Goal: Information Seeking & Learning: Learn about a topic

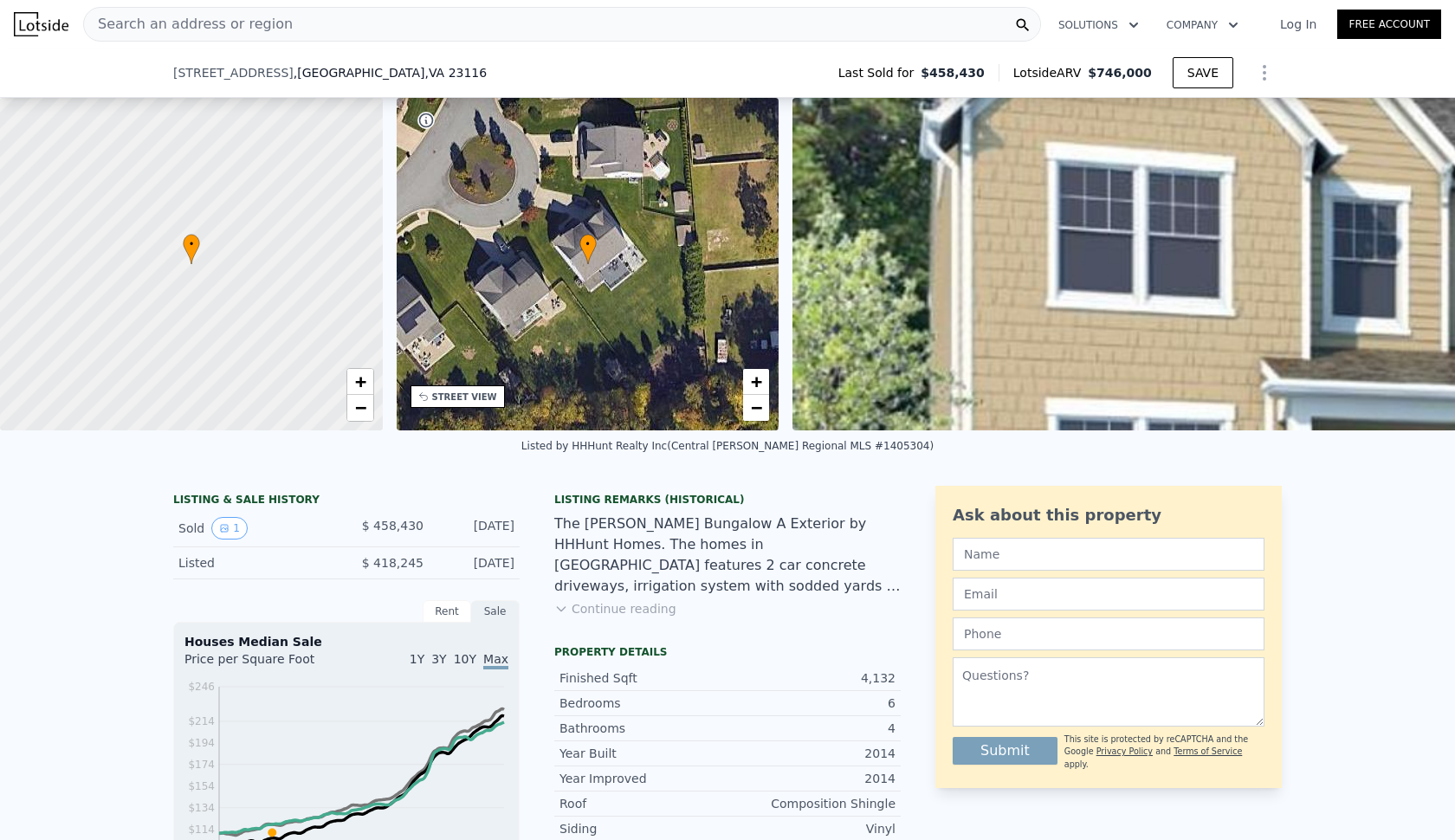
scroll to position [107, 0]
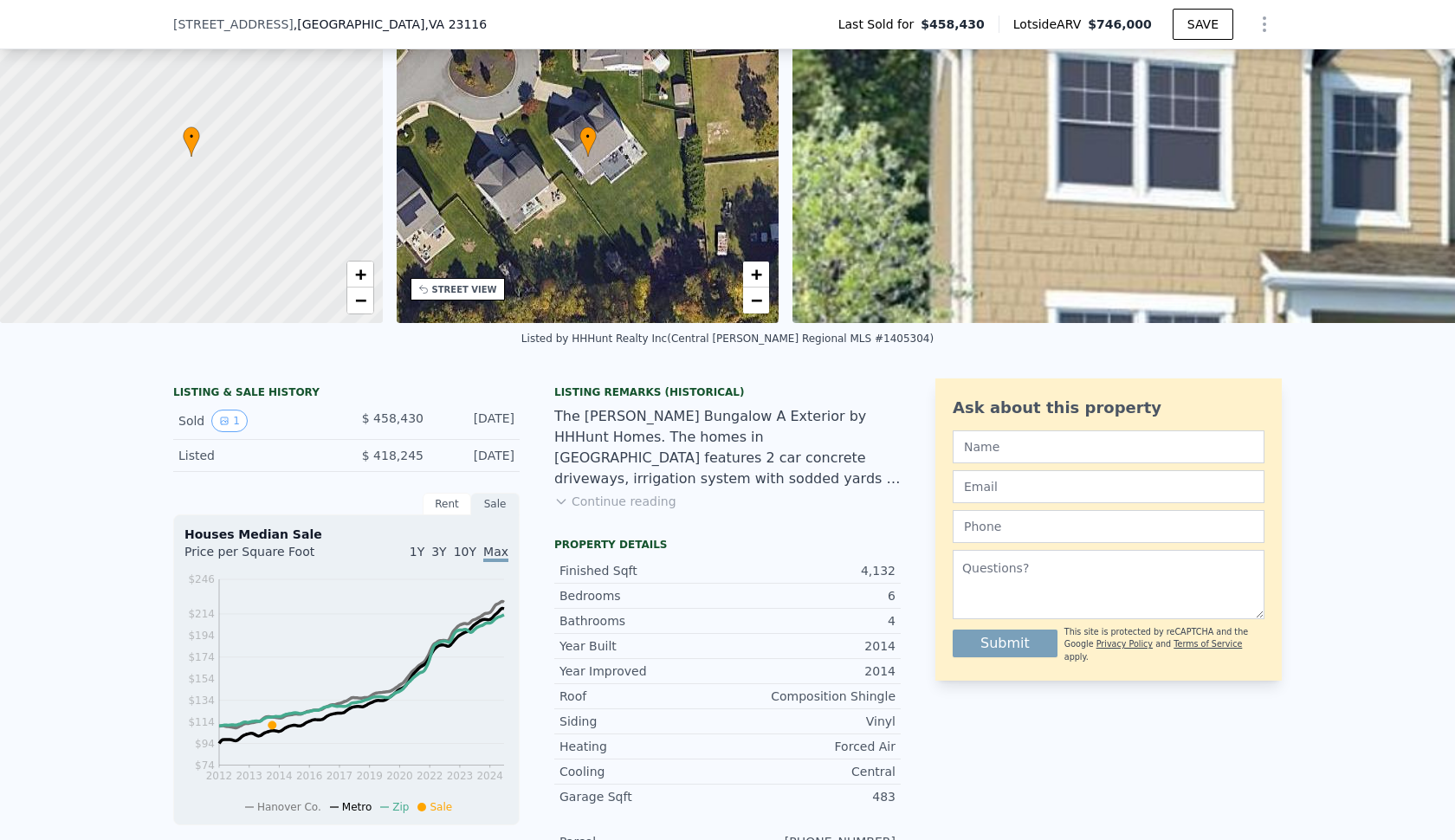
click at [595, 575] on div "Finished Sqft" at bounding box center [643, 570] width 168 height 18
click at [595, 596] on div "Bedrooms" at bounding box center [643, 595] width 168 height 18
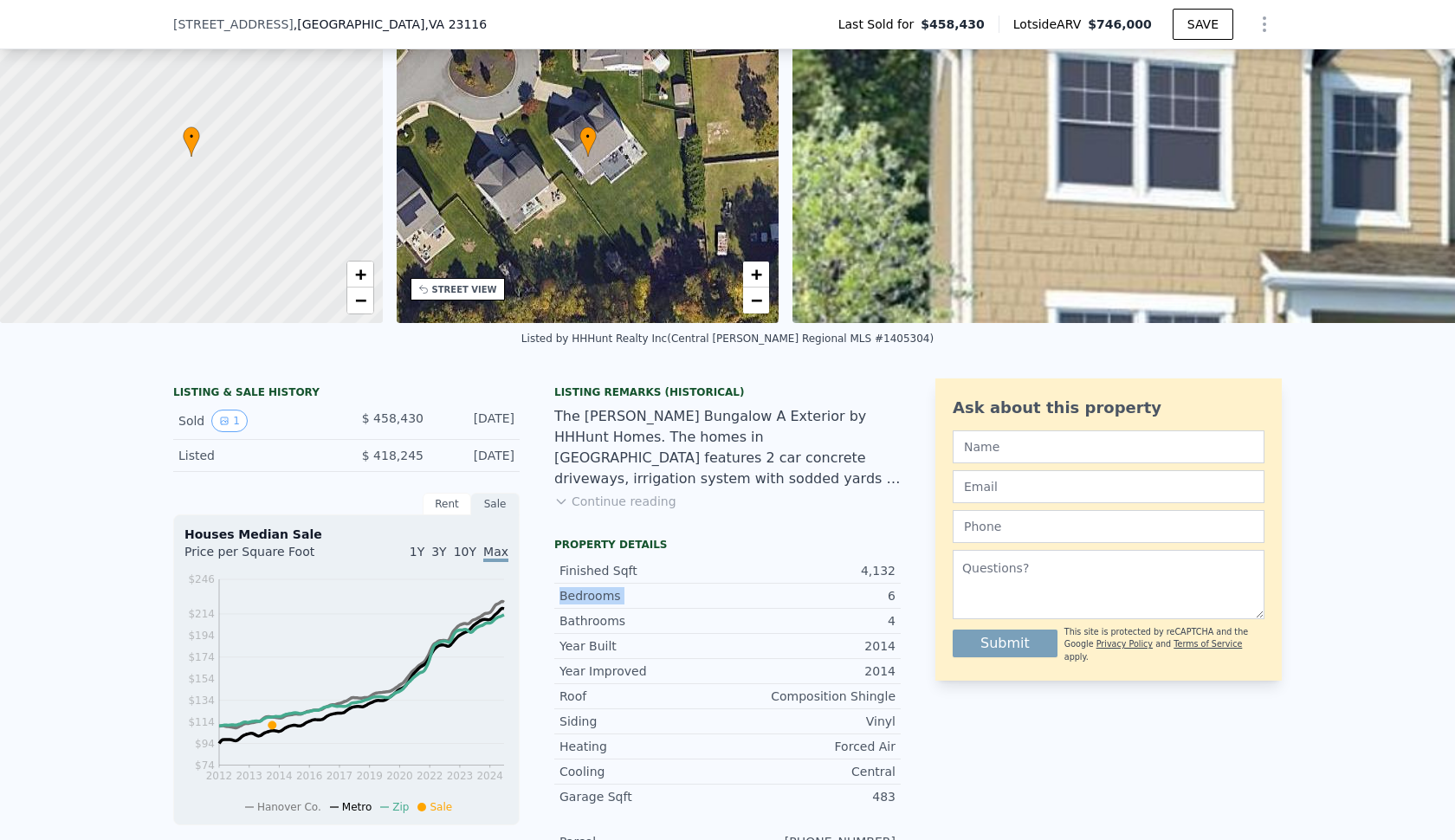
click at [595, 596] on div "Bedrooms" at bounding box center [643, 595] width 168 height 18
click at [593, 624] on div "Bathrooms" at bounding box center [643, 620] width 168 height 18
click at [593, 663] on div "Year Improved" at bounding box center [643, 671] width 168 height 18
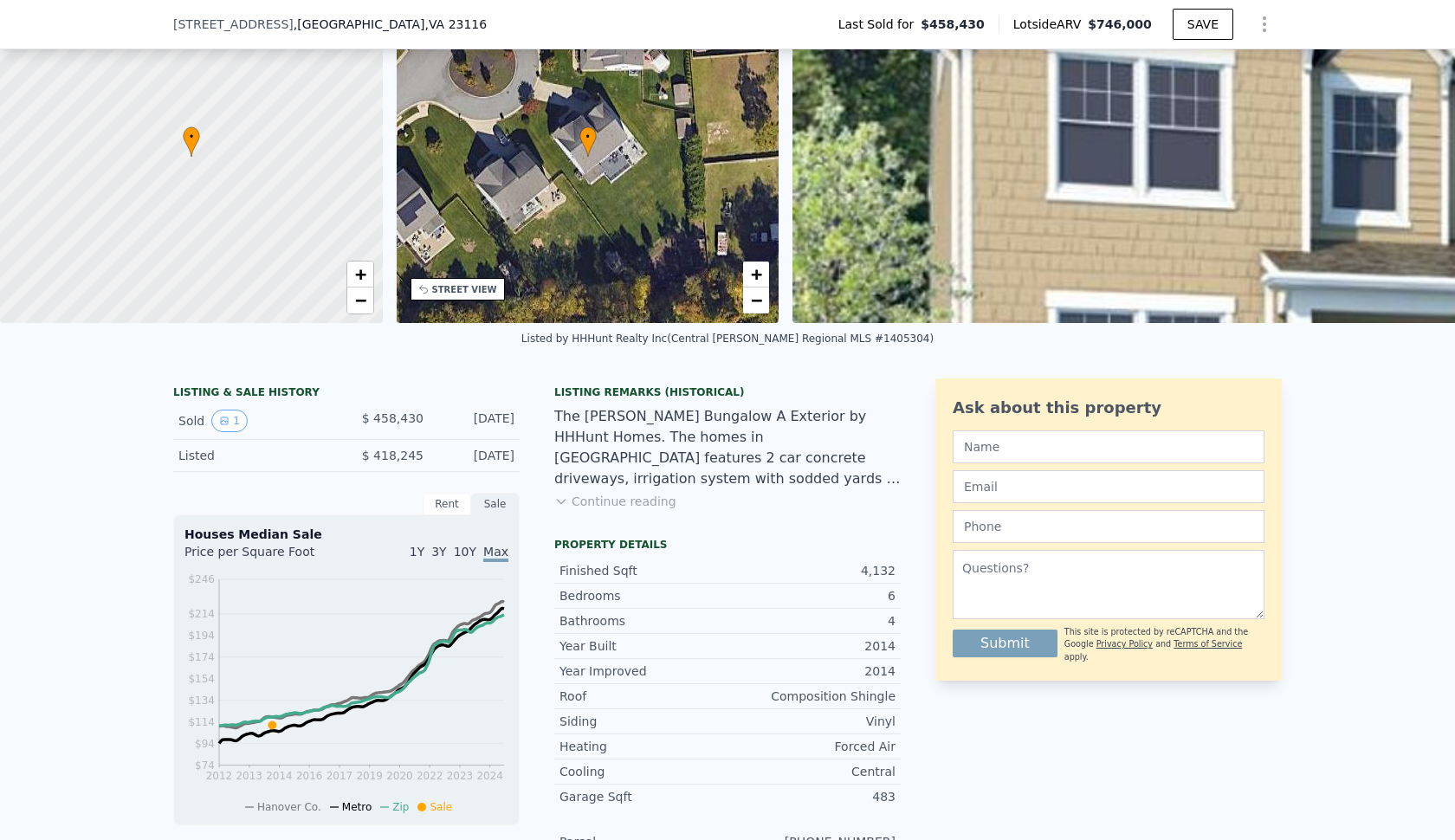
click at [593, 663] on div "Year Improved" at bounding box center [643, 671] width 168 height 18
click at [593, 688] on div "Roof" at bounding box center [643, 696] width 168 height 18
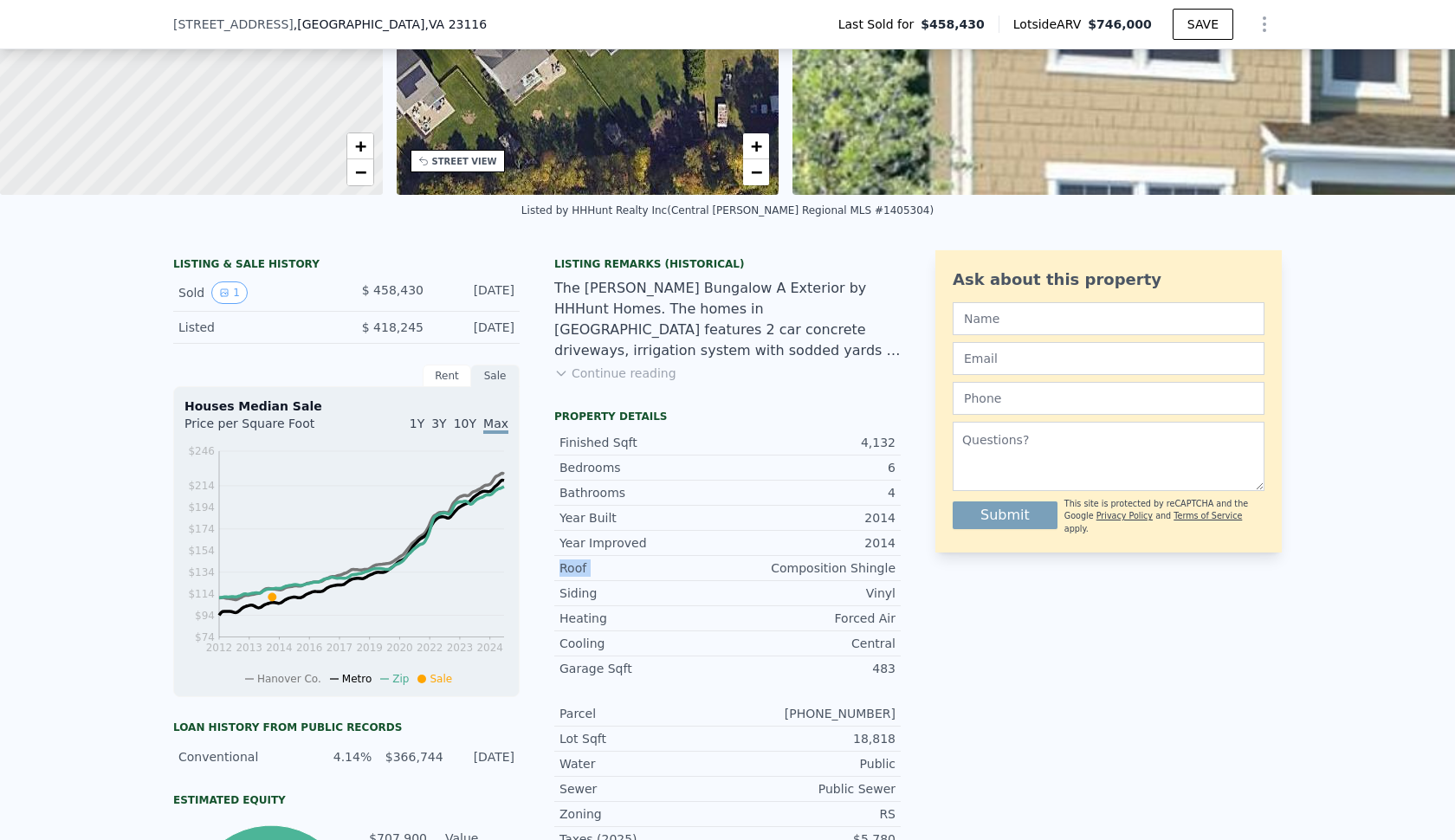
scroll to position [256, 0]
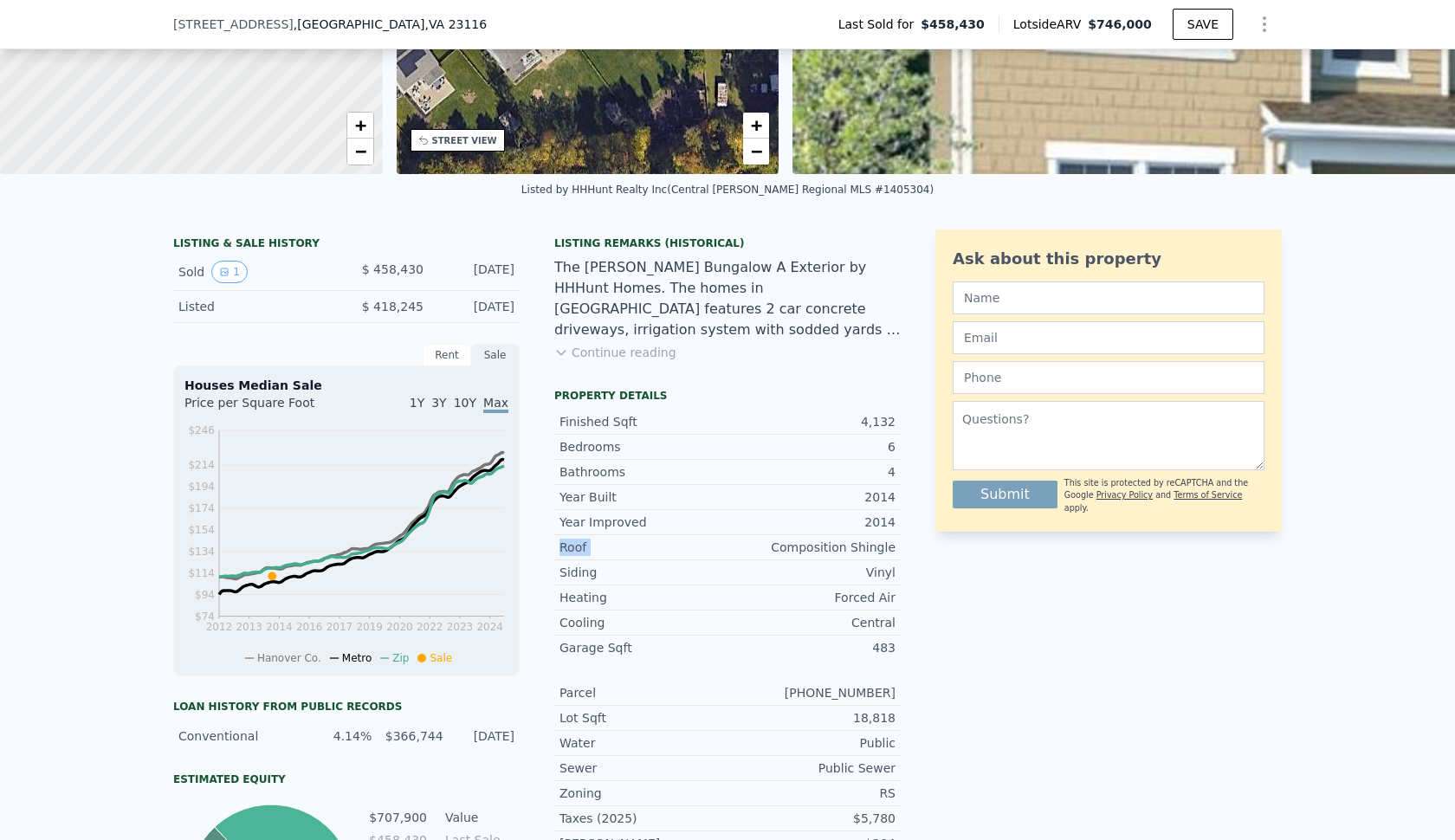
click at [571, 570] on div "Siding" at bounding box center [643, 572] width 168 height 18
click at [571, 601] on div "Heating" at bounding box center [643, 597] width 168 height 18
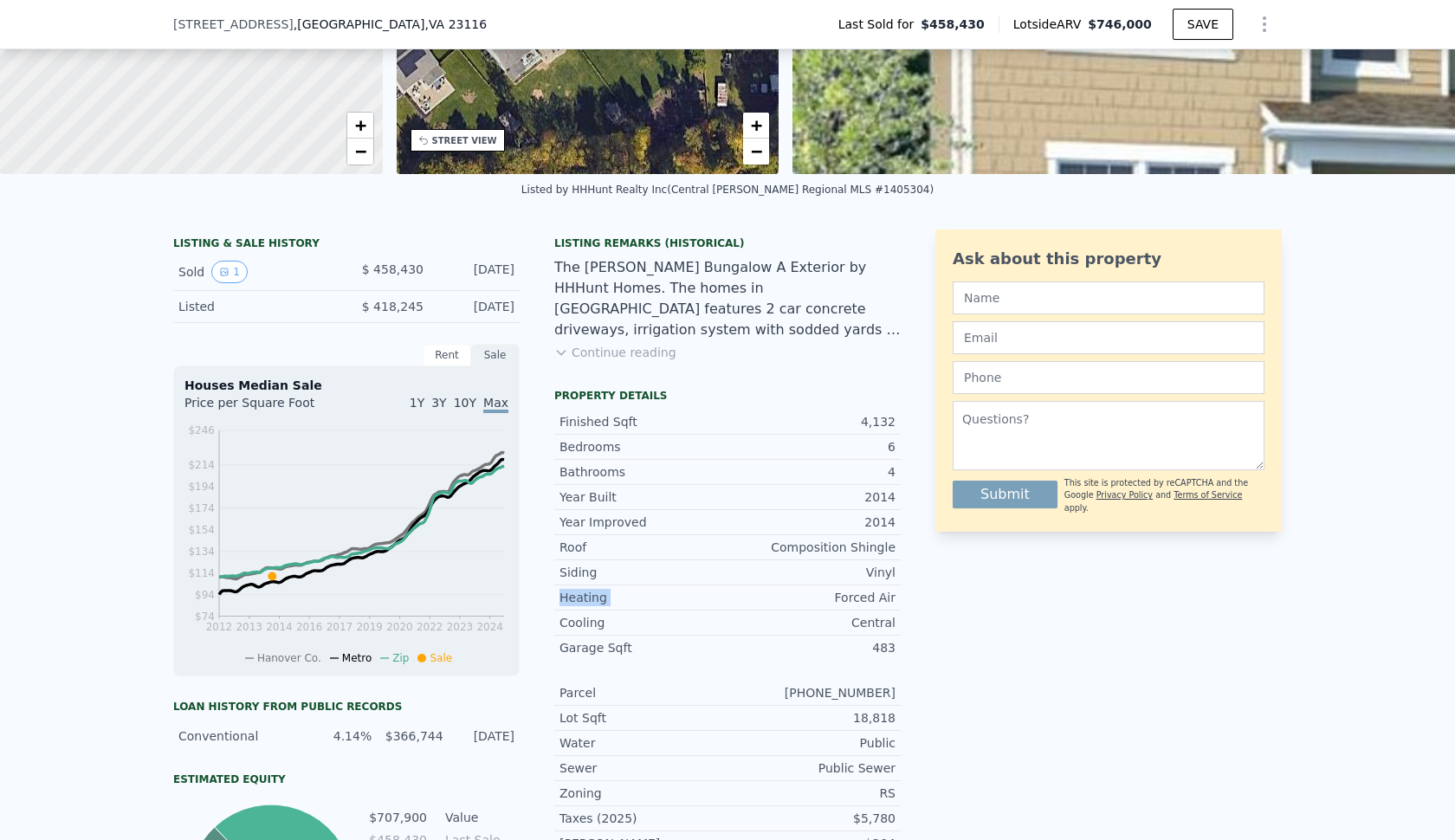
click at [571, 601] on div "Heating" at bounding box center [643, 597] width 168 height 18
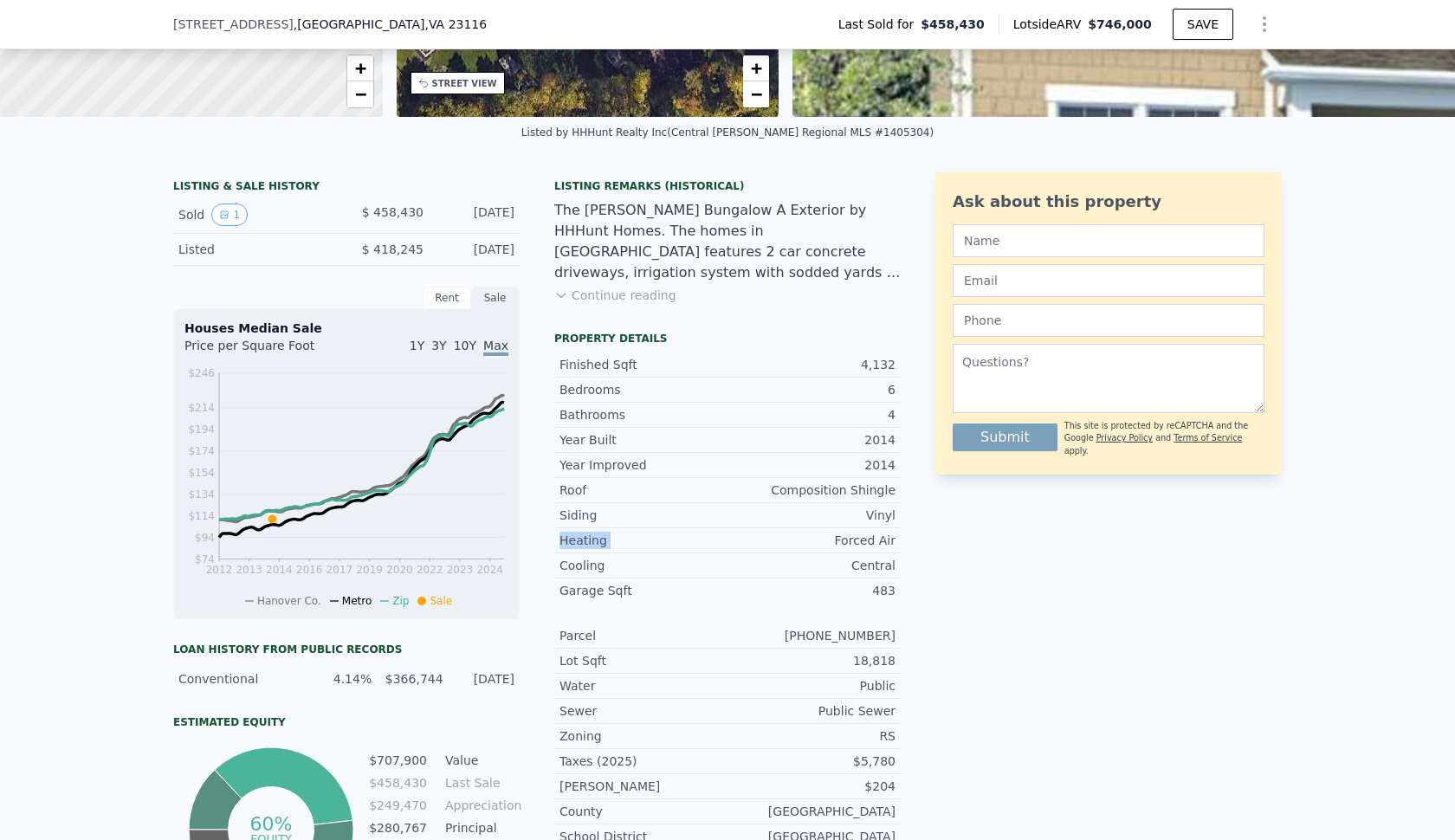
scroll to position [315, 0]
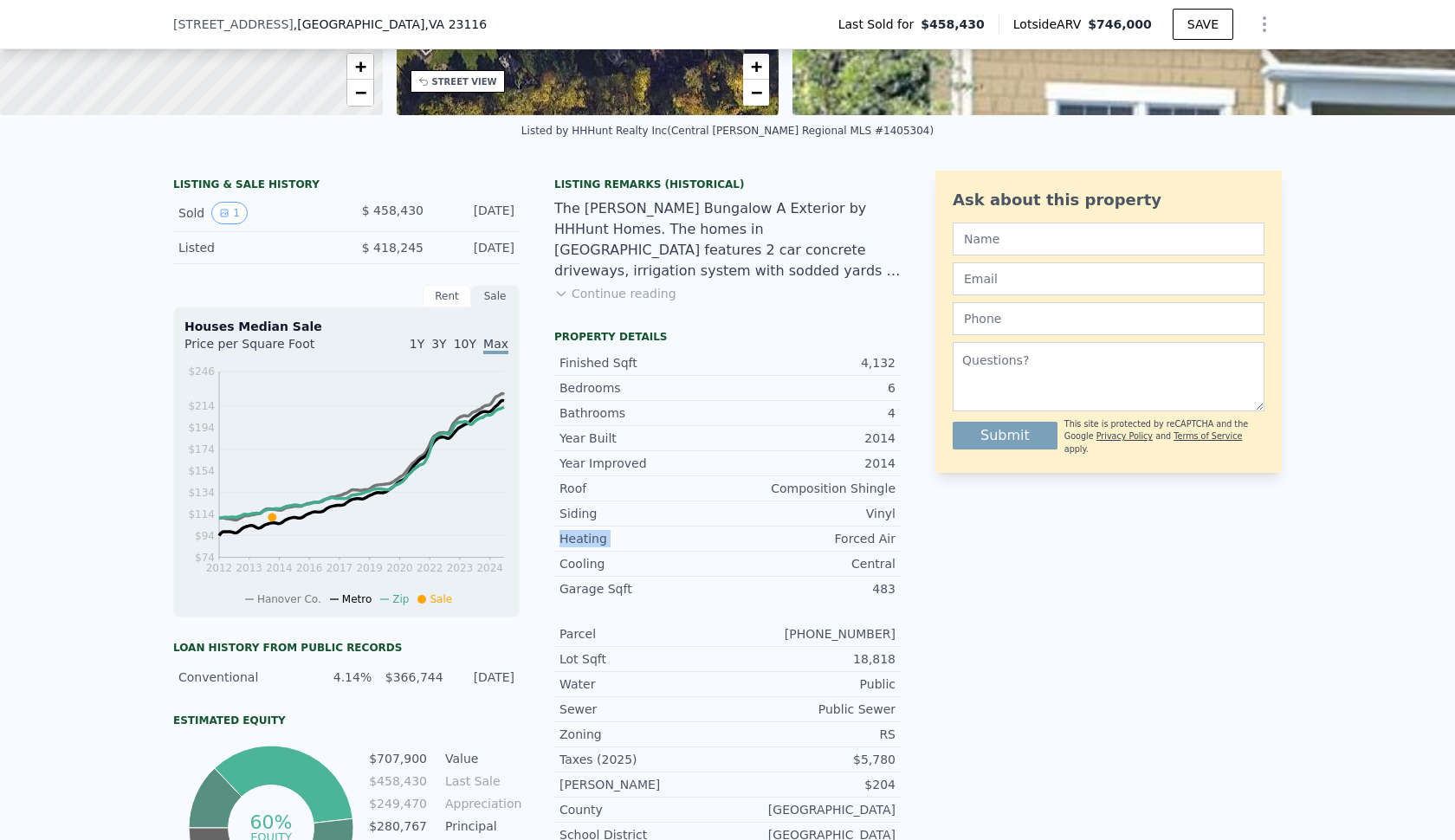
click at [586, 572] on div "Cooling Central" at bounding box center [728, 563] width 347 height 25
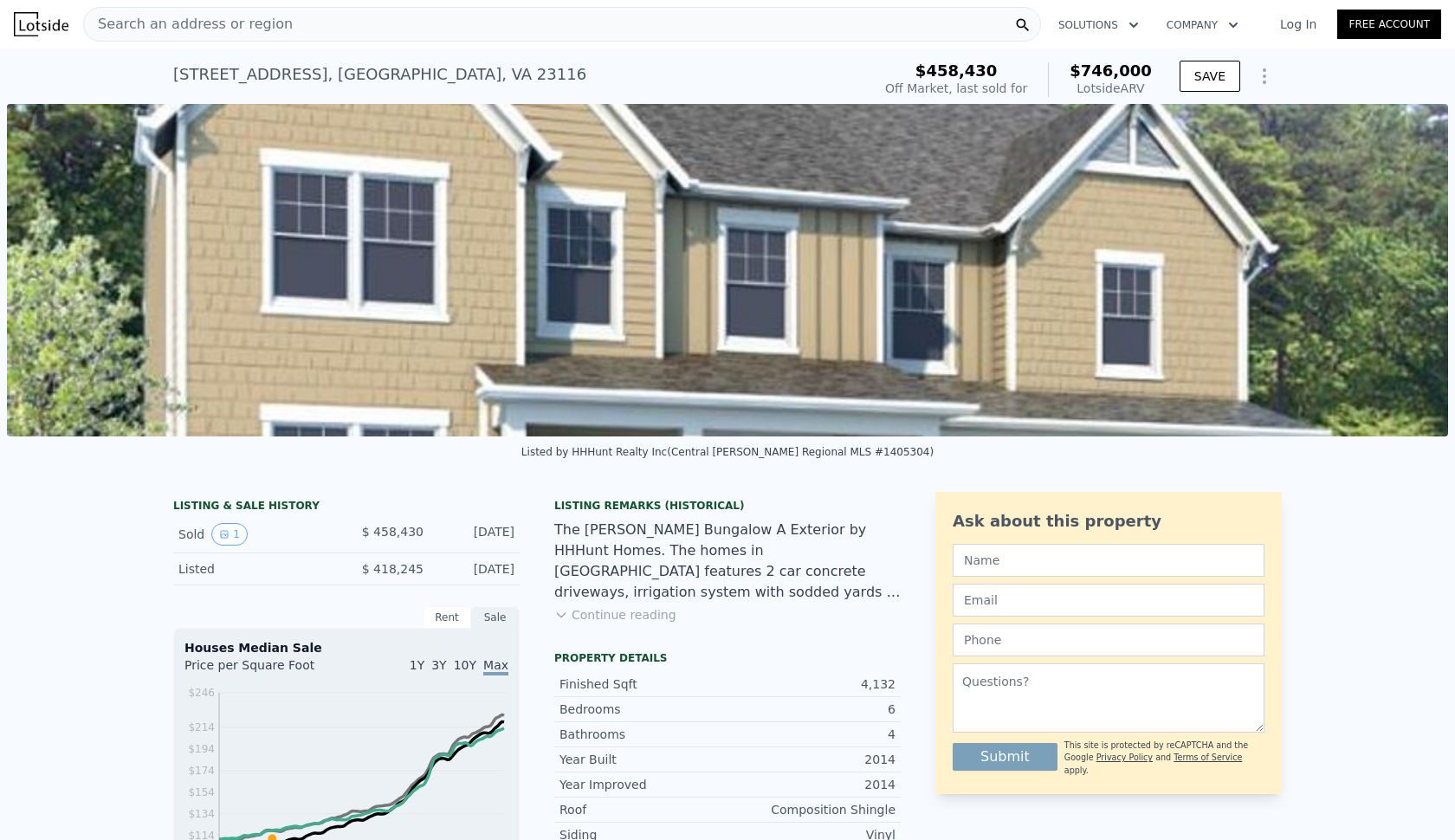
scroll to position [0, 792]
click at [783, 278] on img at bounding box center [727, 270] width 1441 height 332
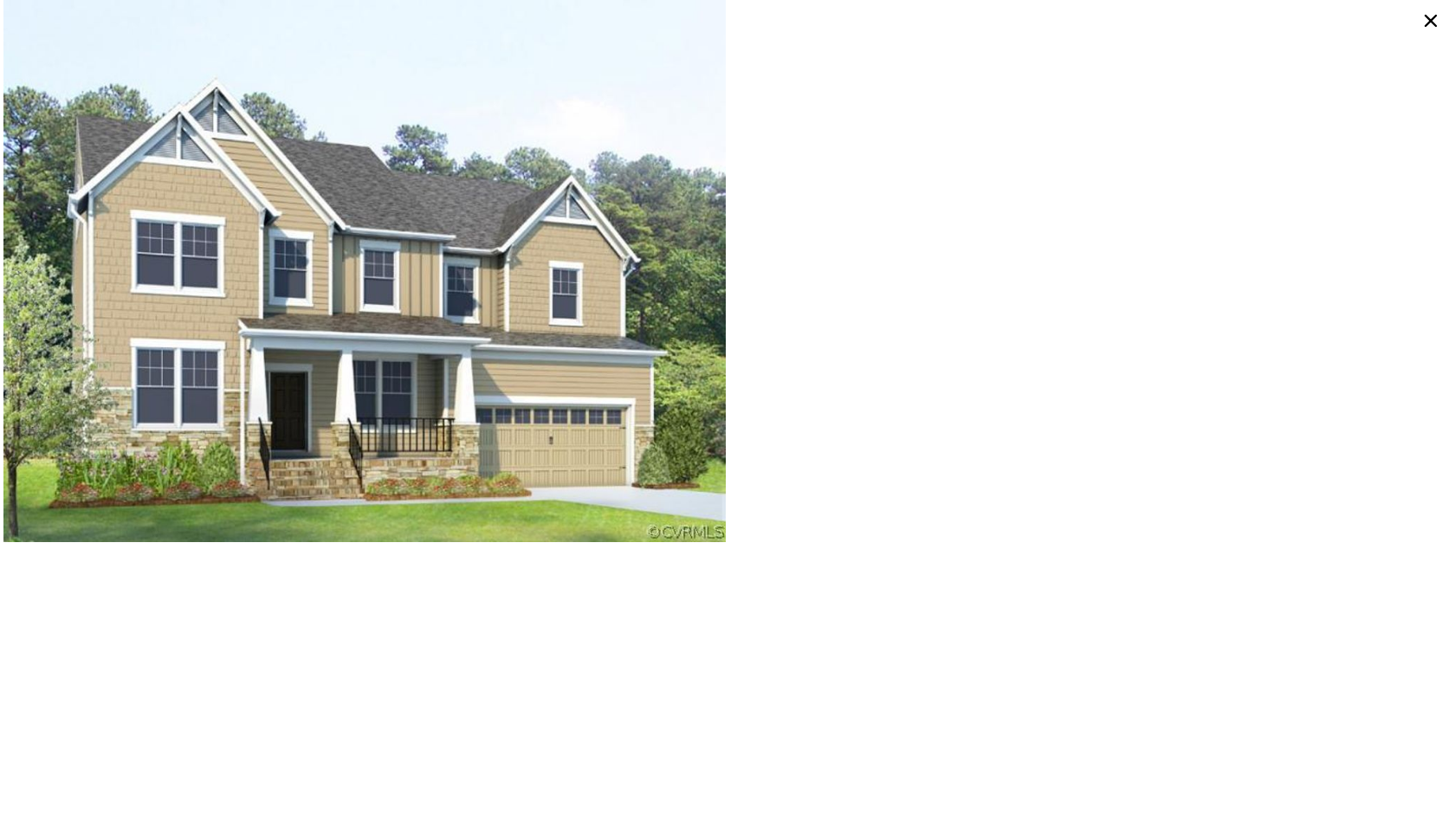
click at [408, 382] on img at bounding box center [364, 271] width 722 height 542
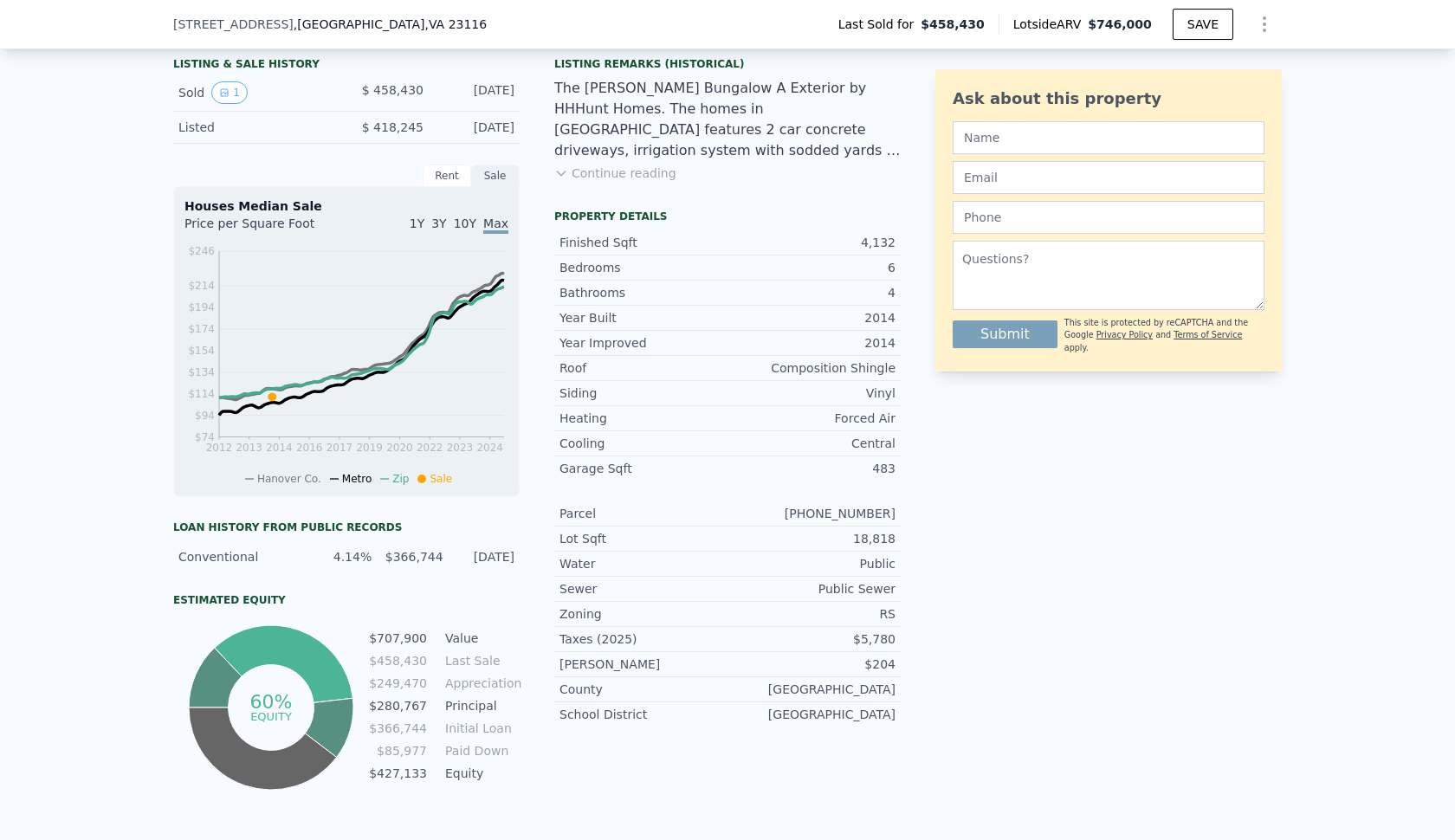
scroll to position [388, 0]
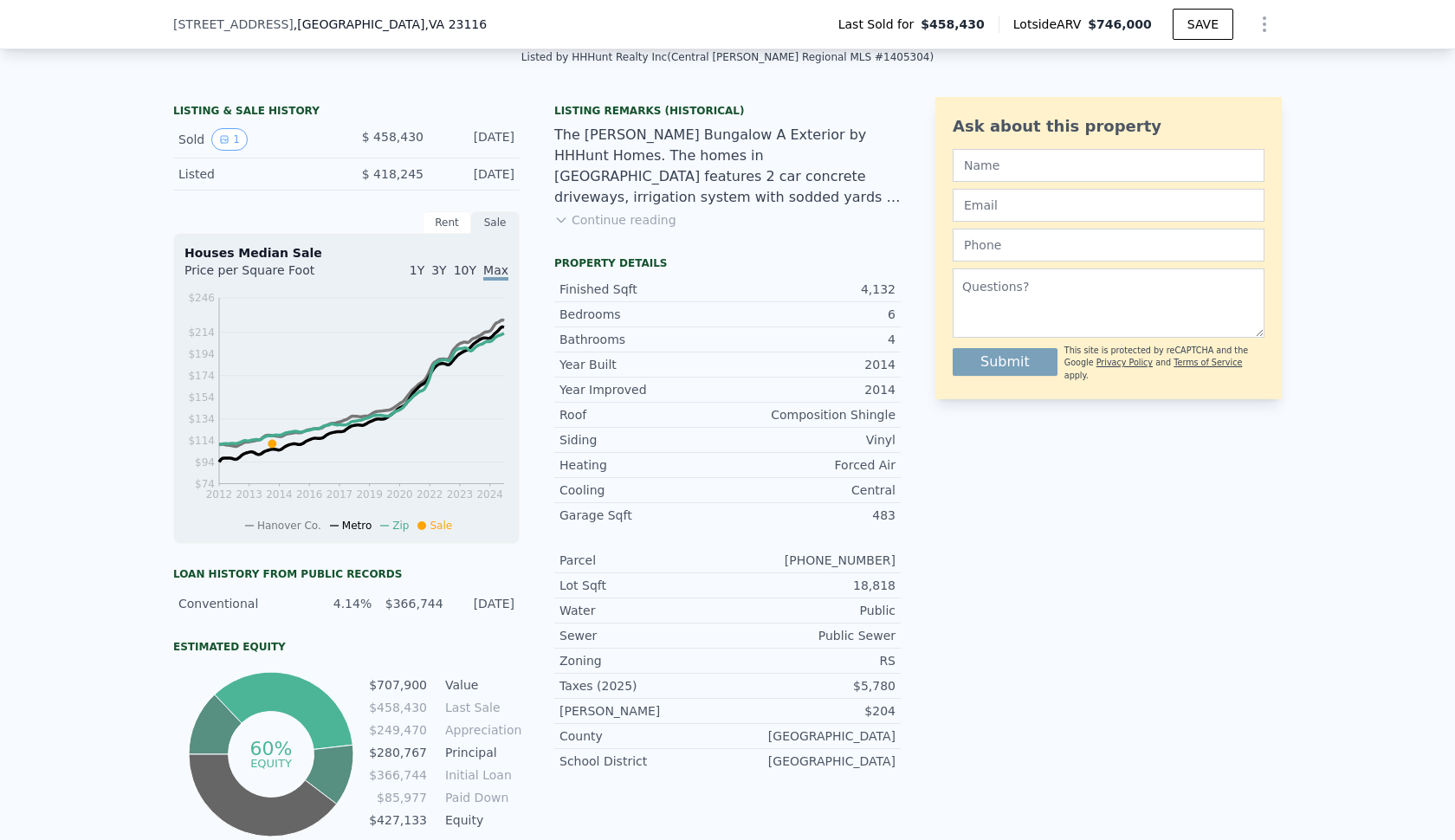
click at [597, 221] on button "Continue reading" at bounding box center [615, 220] width 122 height 18
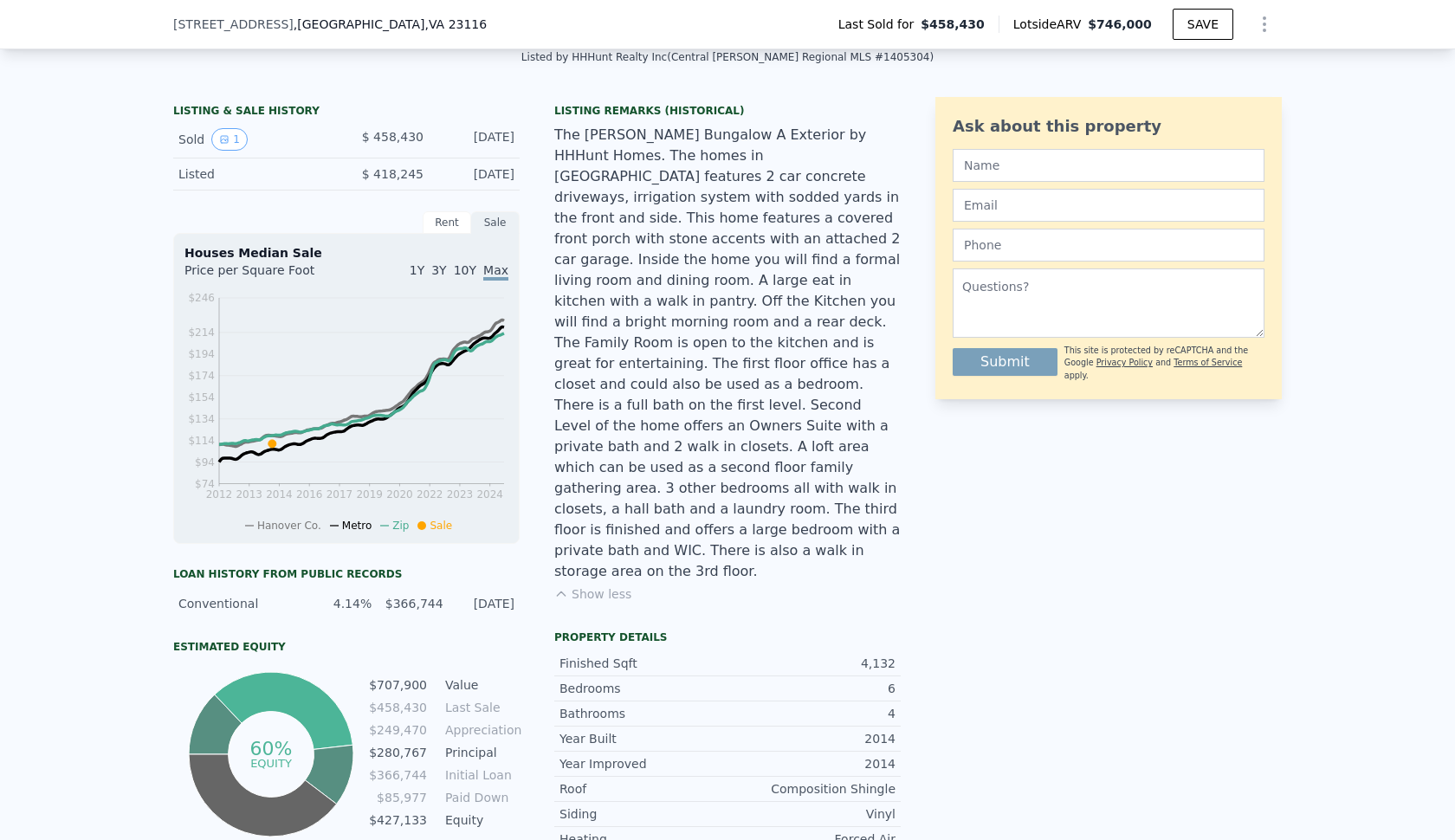
click at [623, 166] on div "The [PERSON_NAME] Bungalow A Exterior by HHHunt Homes. The homes in [GEOGRAPHIC…" at bounding box center [728, 353] width 347 height 457
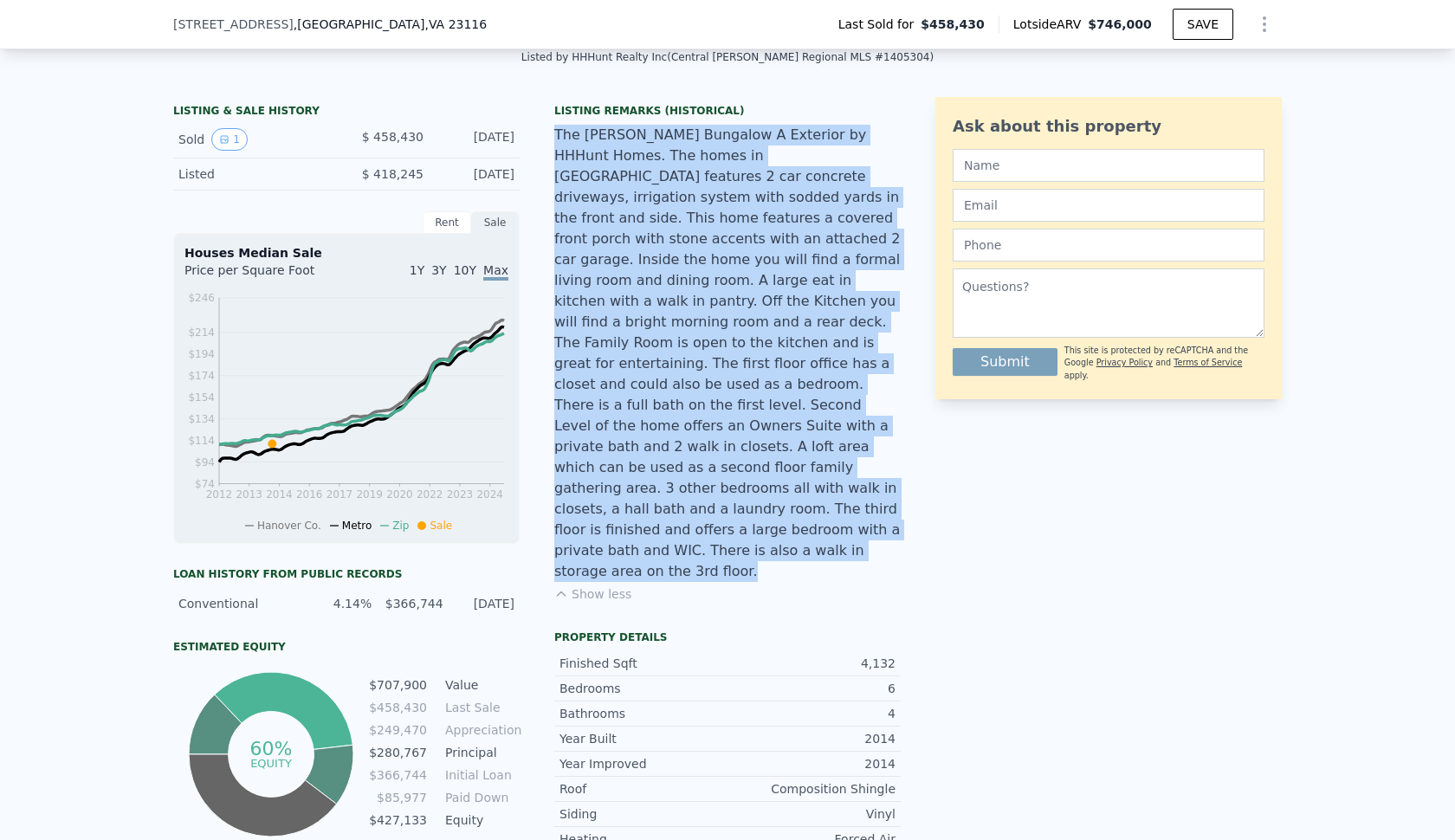
click at [623, 166] on div "The [PERSON_NAME] Bungalow A Exterior by HHHunt Homes. The homes in [GEOGRAPHIC…" at bounding box center [728, 353] width 347 height 457
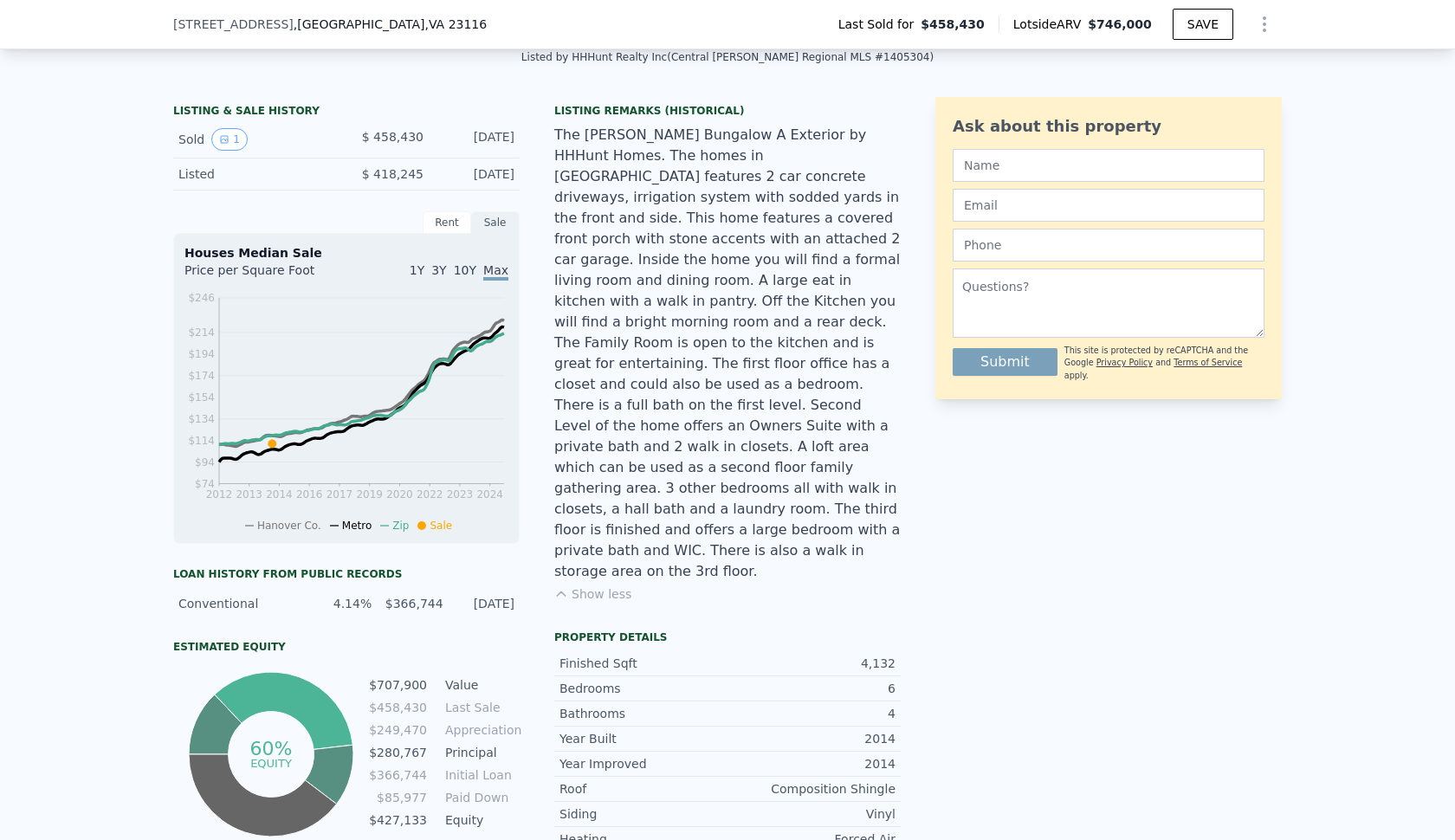
click at [762, 147] on div "The [PERSON_NAME] Bungalow A Exterior by HHHunt Homes. The homes in [GEOGRAPHIC…" at bounding box center [728, 353] width 347 height 457
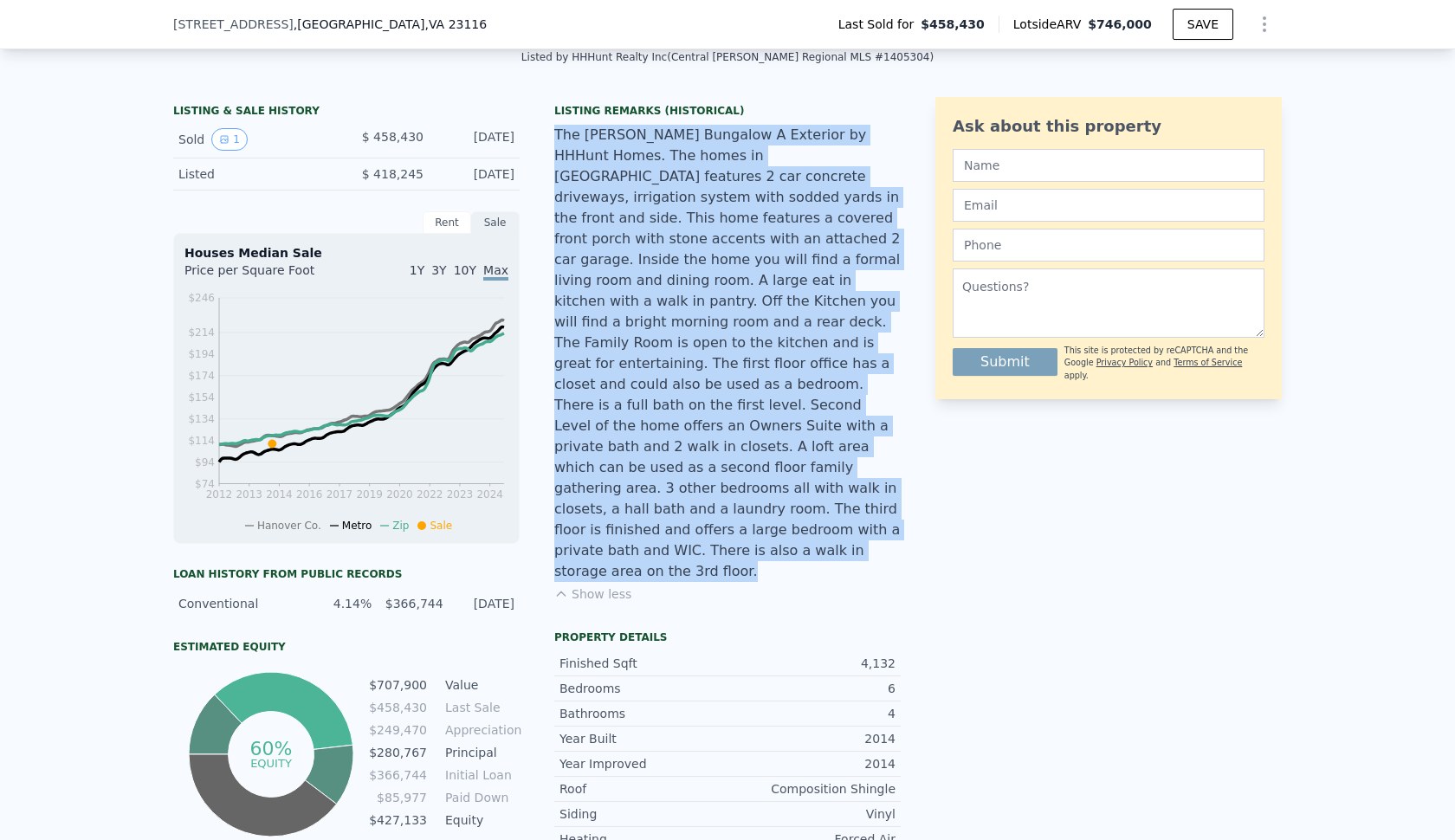
click at [762, 147] on div "The [PERSON_NAME] Bungalow A Exterior by HHHunt Homes. The homes in [GEOGRAPHIC…" at bounding box center [728, 353] width 347 height 457
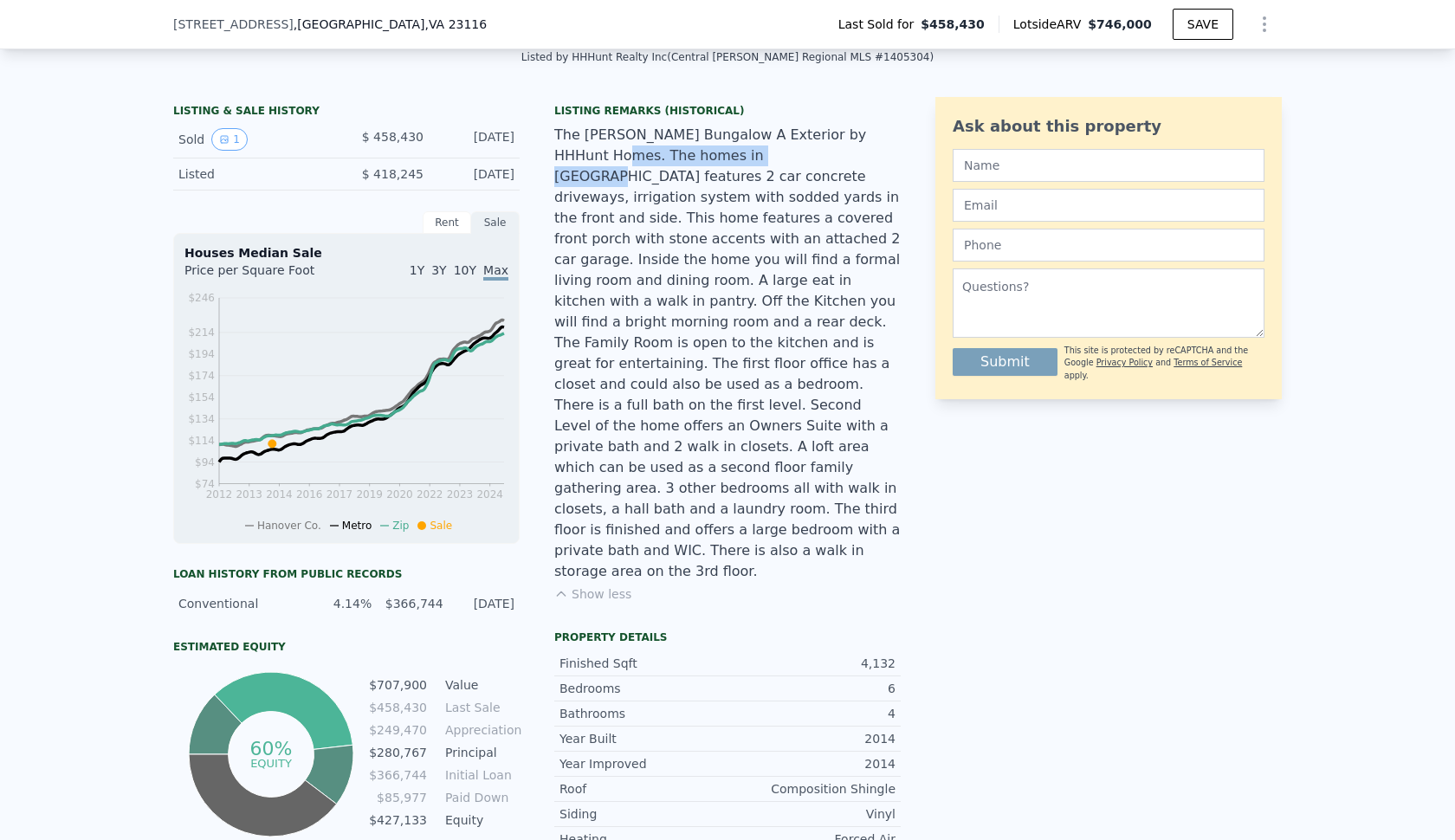
drag, startPoint x: 551, startPoint y: 152, endPoint x: 727, endPoint y: 153, distance: 176.0
click at [727, 153] on div "LISTING & SALE HISTORY Sold 1 $ 458,430 Aug 5, 2014 Listed $ 418,245 Feb 27, 20…" at bounding box center [537, 629] width 728 height 1064
click at [727, 153] on div "The [PERSON_NAME] Bungalow A Exterior by HHHunt Homes. The homes in [GEOGRAPHIC…" at bounding box center [728, 353] width 347 height 457
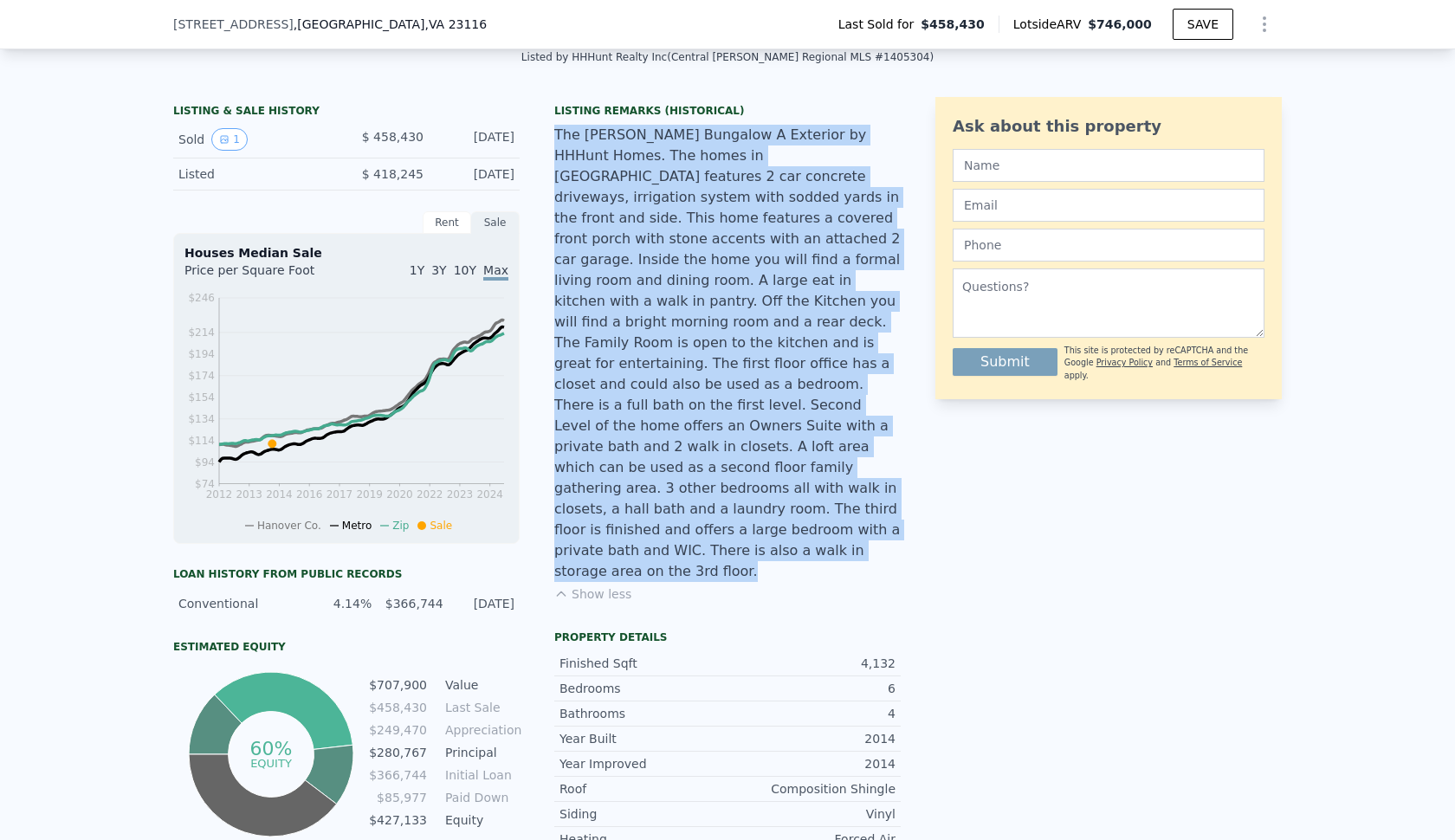
click at [727, 153] on div "The [PERSON_NAME] Bungalow A Exterior by HHHunt Homes. The homes in [GEOGRAPHIC…" at bounding box center [728, 353] width 347 height 457
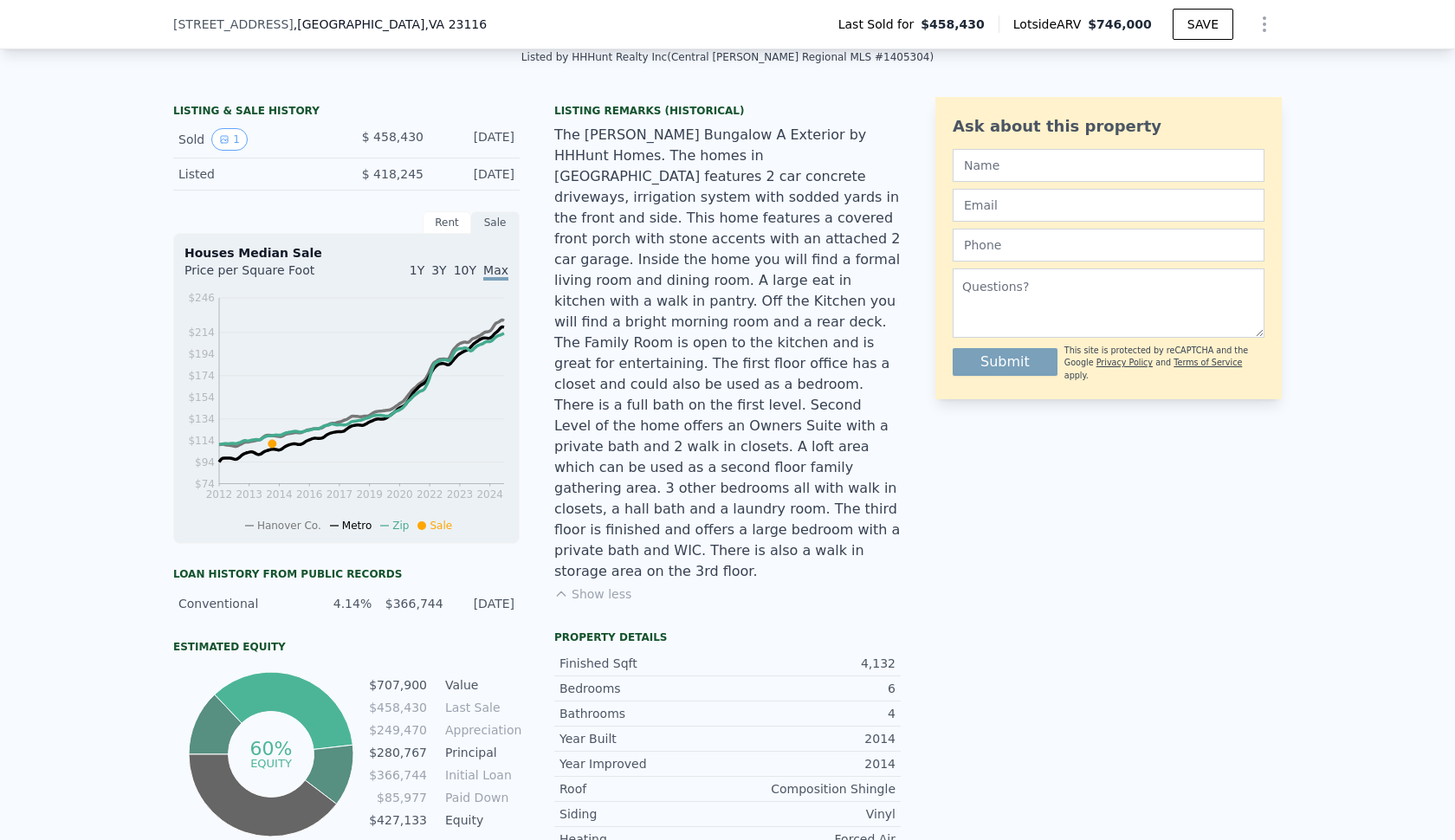
click at [570, 169] on div "The [PERSON_NAME] Bungalow A Exterior by HHHunt Homes. The homes in [GEOGRAPHIC…" at bounding box center [728, 353] width 347 height 457
click at [635, 186] on div "The [PERSON_NAME] Bungalow A Exterior by HHHunt Homes. The homes in [GEOGRAPHIC…" at bounding box center [728, 353] width 347 height 457
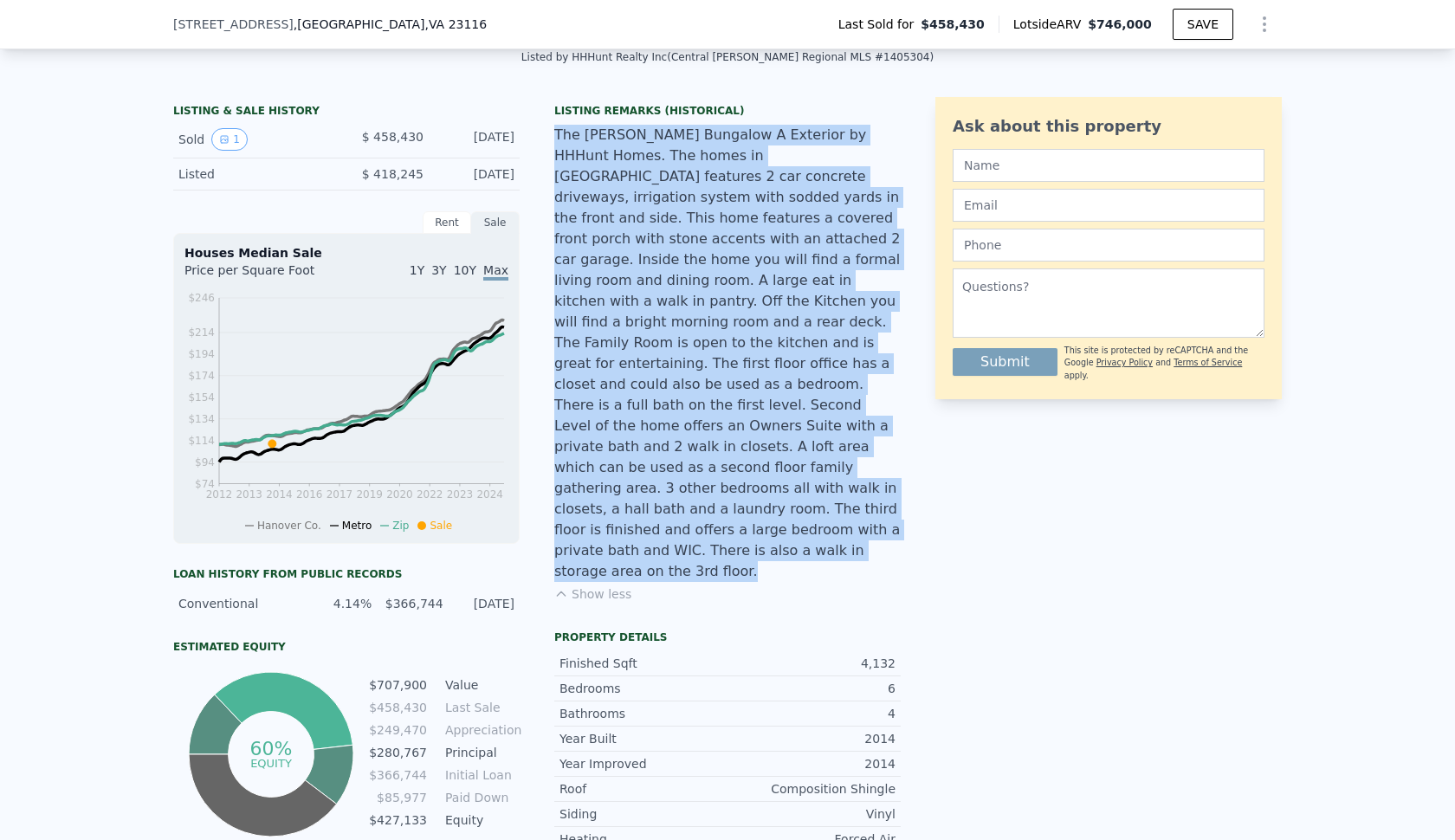
click at [635, 186] on div "The [PERSON_NAME] Bungalow A Exterior by HHHunt Homes. The homes in [GEOGRAPHIC…" at bounding box center [728, 353] width 347 height 457
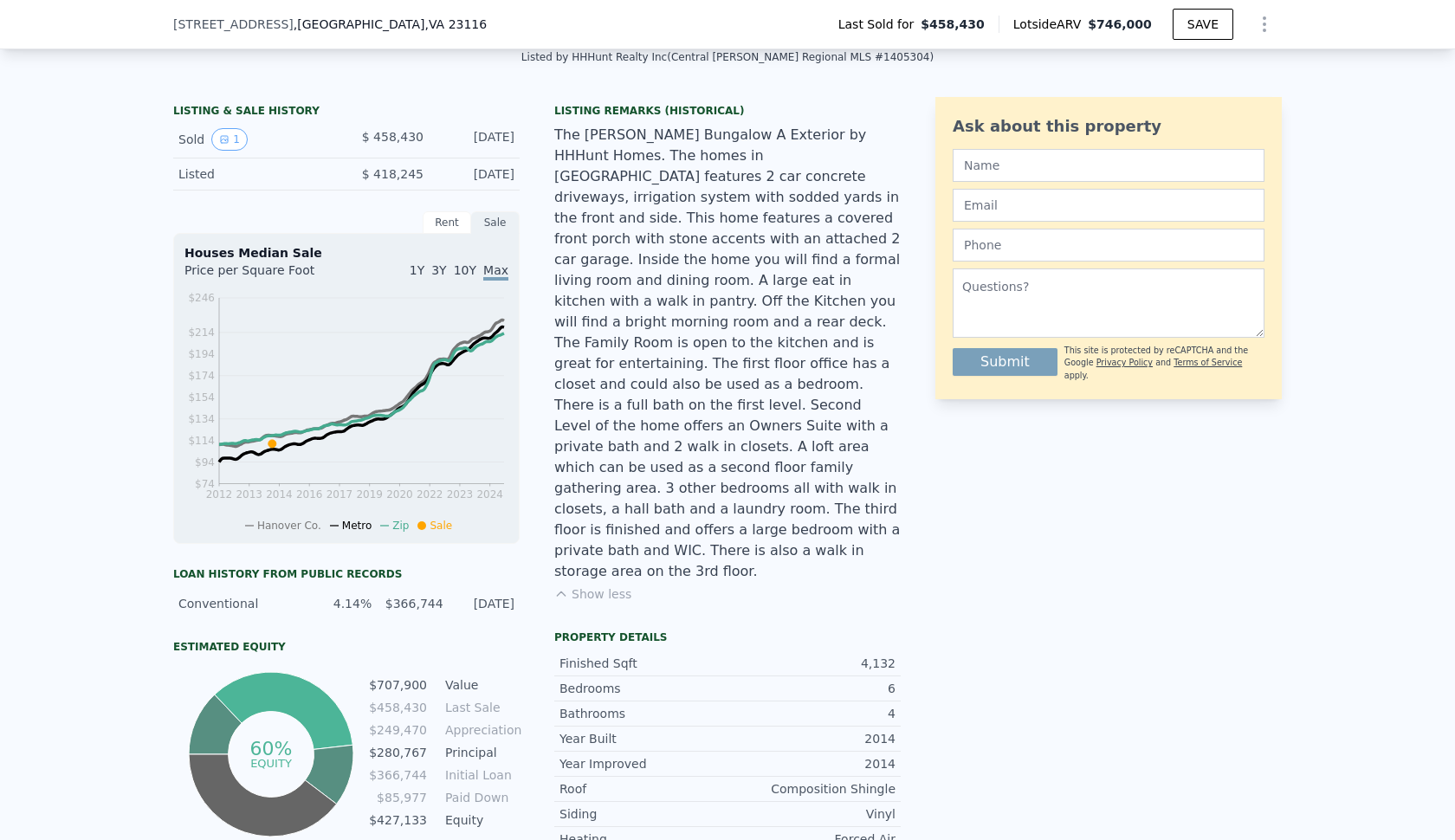
click at [623, 194] on div "The [PERSON_NAME] Bungalow A Exterior by HHHunt Homes. The homes in [GEOGRAPHIC…" at bounding box center [728, 353] width 347 height 457
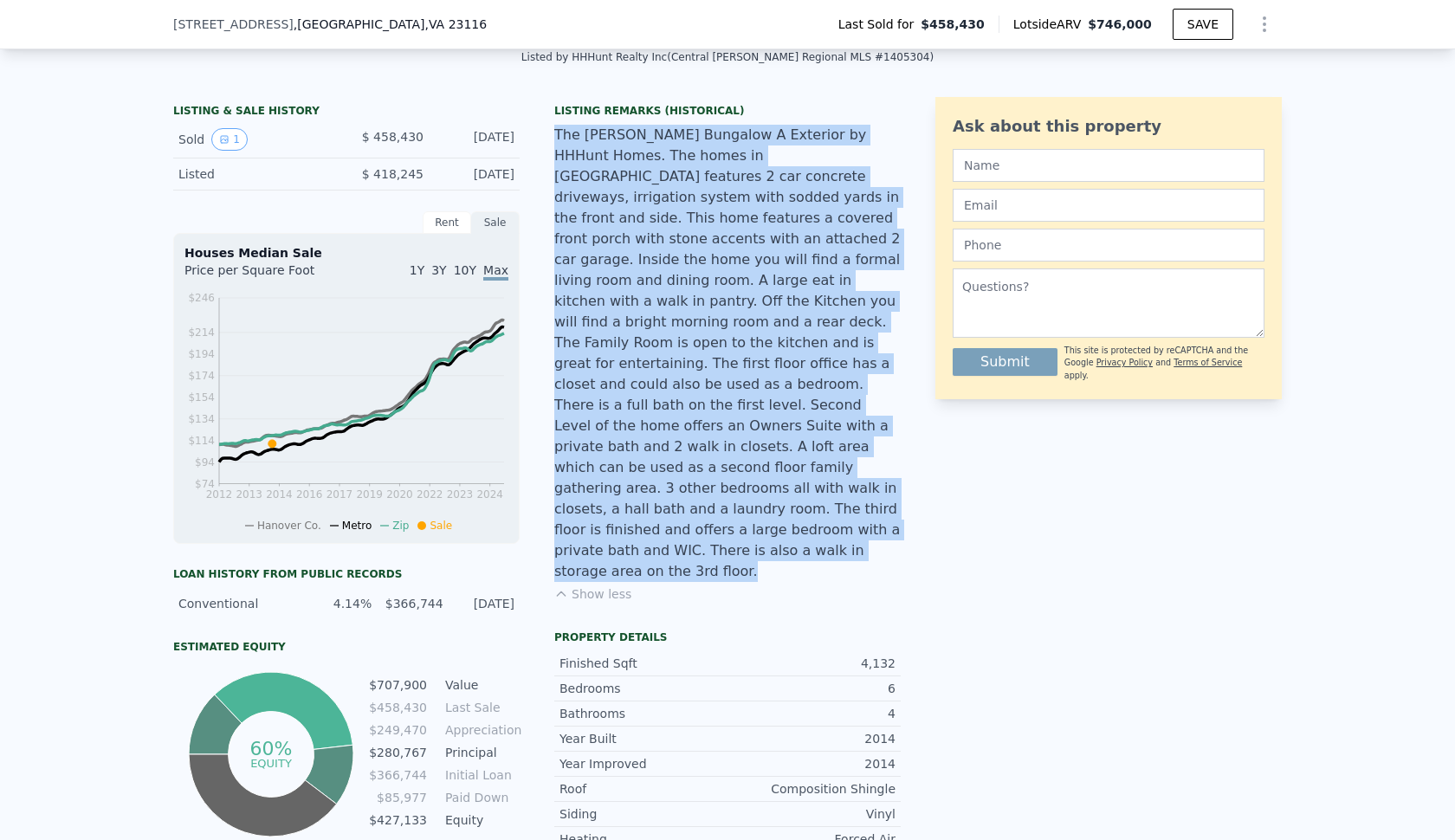
click at [623, 194] on div "The [PERSON_NAME] Bungalow A Exterior by HHHunt Homes. The homes in [GEOGRAPHIC…" at bounding box center [728, 353] width 347 height 457
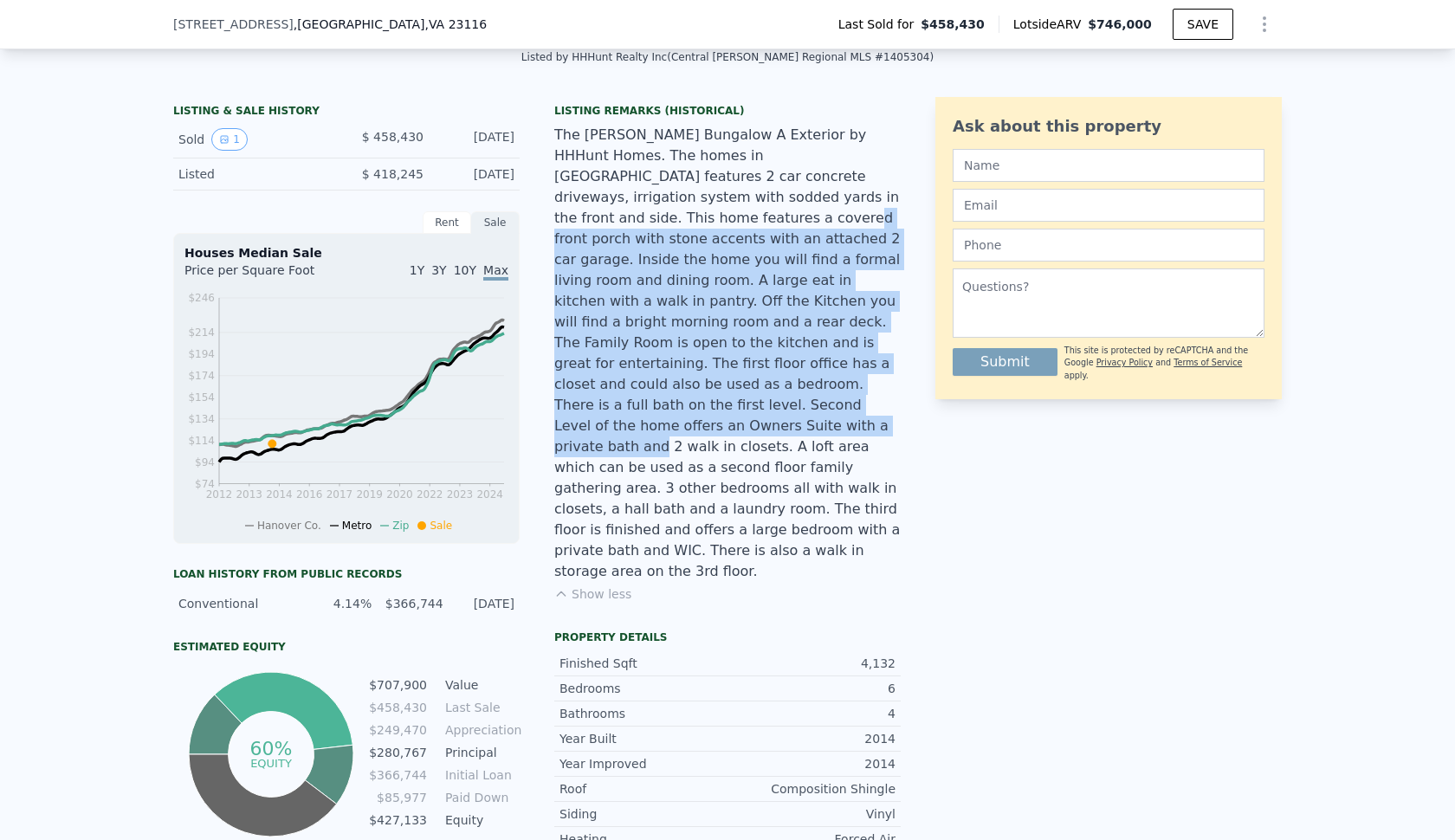
drag, startPoint x: 601, startPoint y: 218, endPoint x: 694, endPoint y: 405, distance: 208.8
click at [694, 405] on div "The [PERSON_NAME] Bungalow A Exterior by HHHunt Homes. The homes in [GEOGRAPHIC…" at bounding box center [728, 353] width 347 height 457
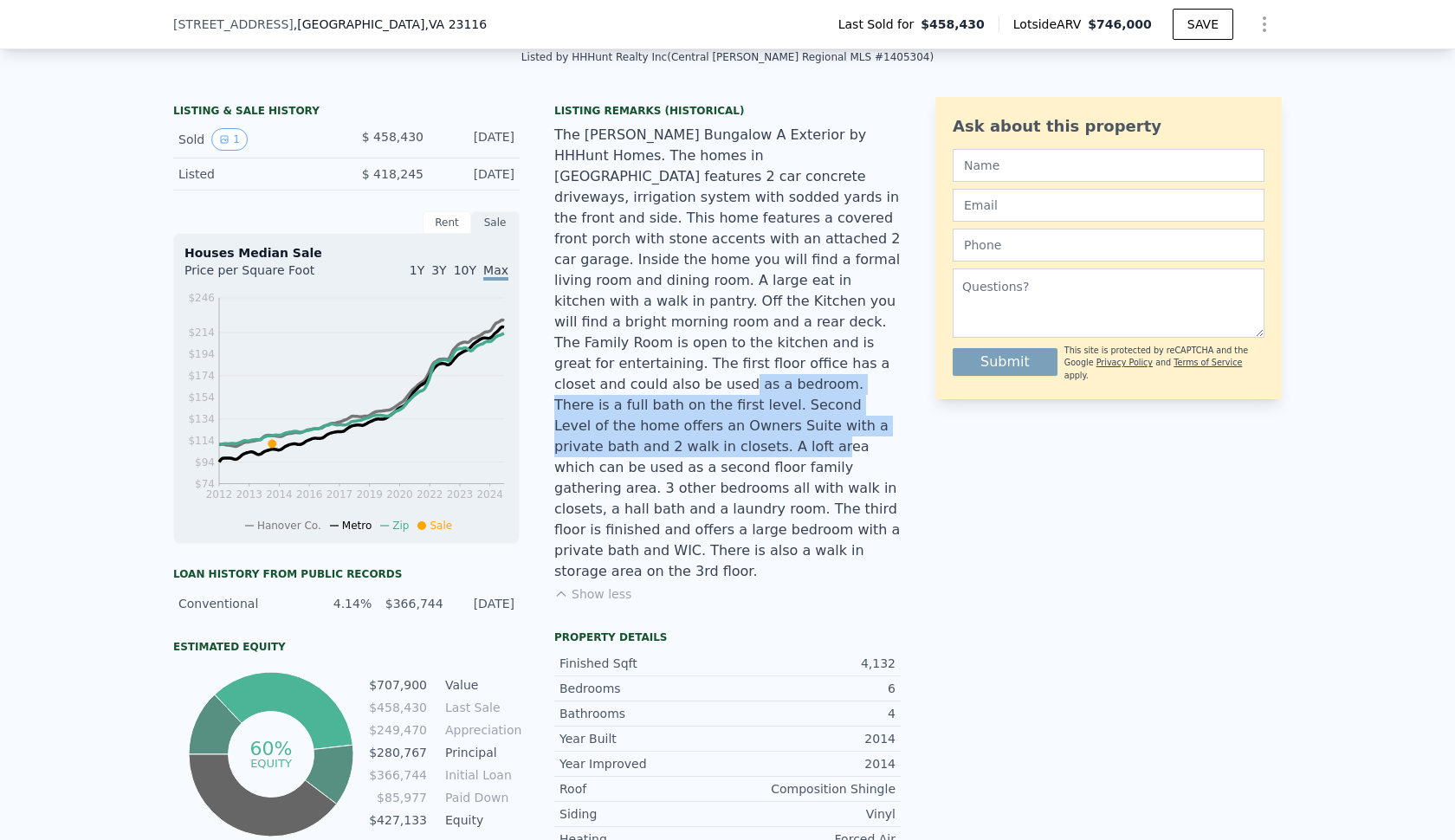
drag, startPoint x: 619, startPoint y: 366, endPoint x: 877, endPoint y: 405, distance: 260.9
click at [877, 405] on div "The [PERSON_NAME] Bungalow A Exterior by HHHunt Homes. The homes in [GEOGRAPHIC…" at bounding box center [728, 353] width 347 height 457
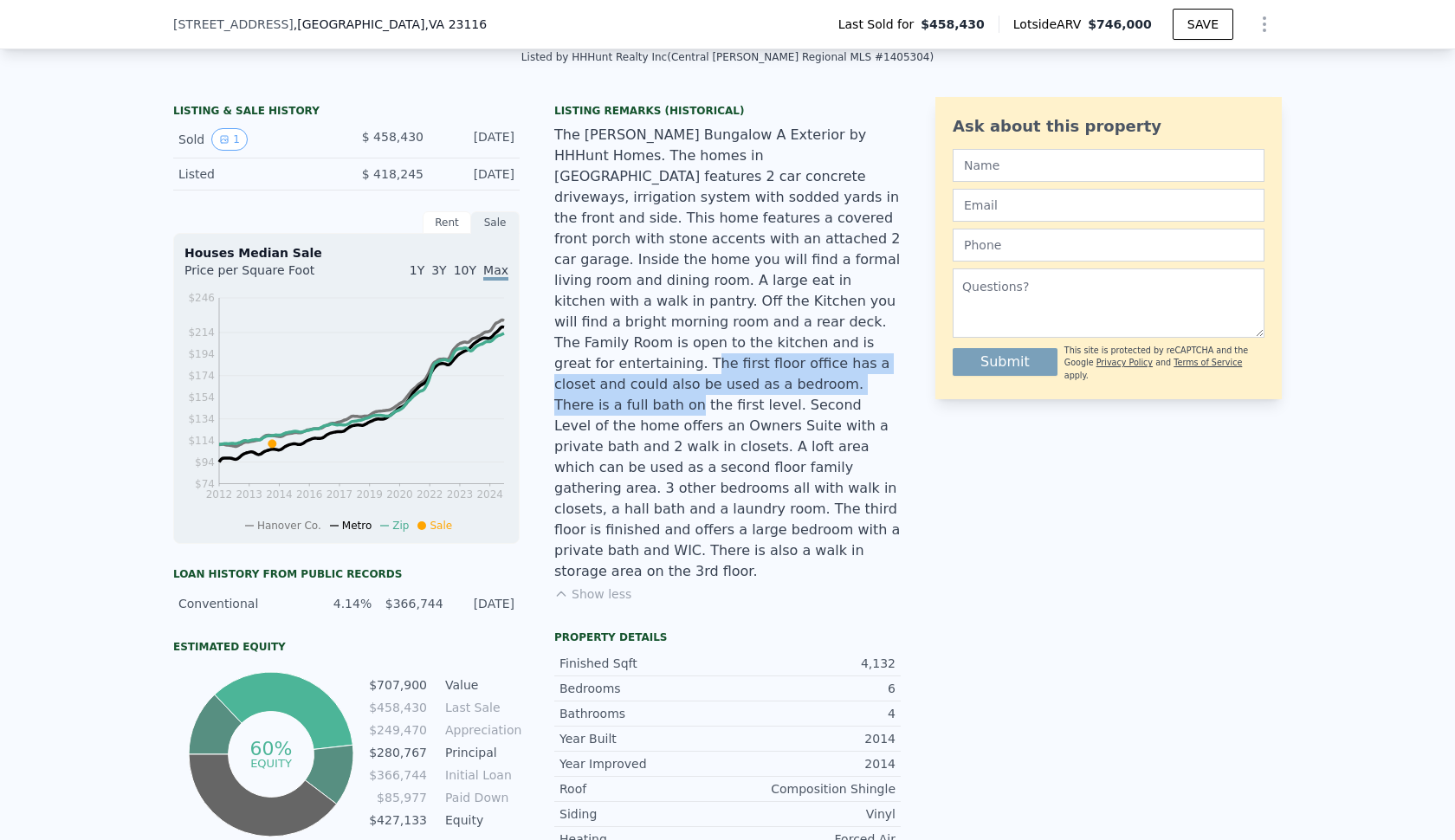
drag, startPoint x: 831, startPoint y: 366, endPoint x: 554, endPoint y: 331, distance: 279.2
click at [554, 331] on div "The [PERSON_NAME] Bungalow A Exterior by HHHunt Homes. The homes in [GEOGRAPHIC…" at bounding box center [728, 353] width 347 height 457
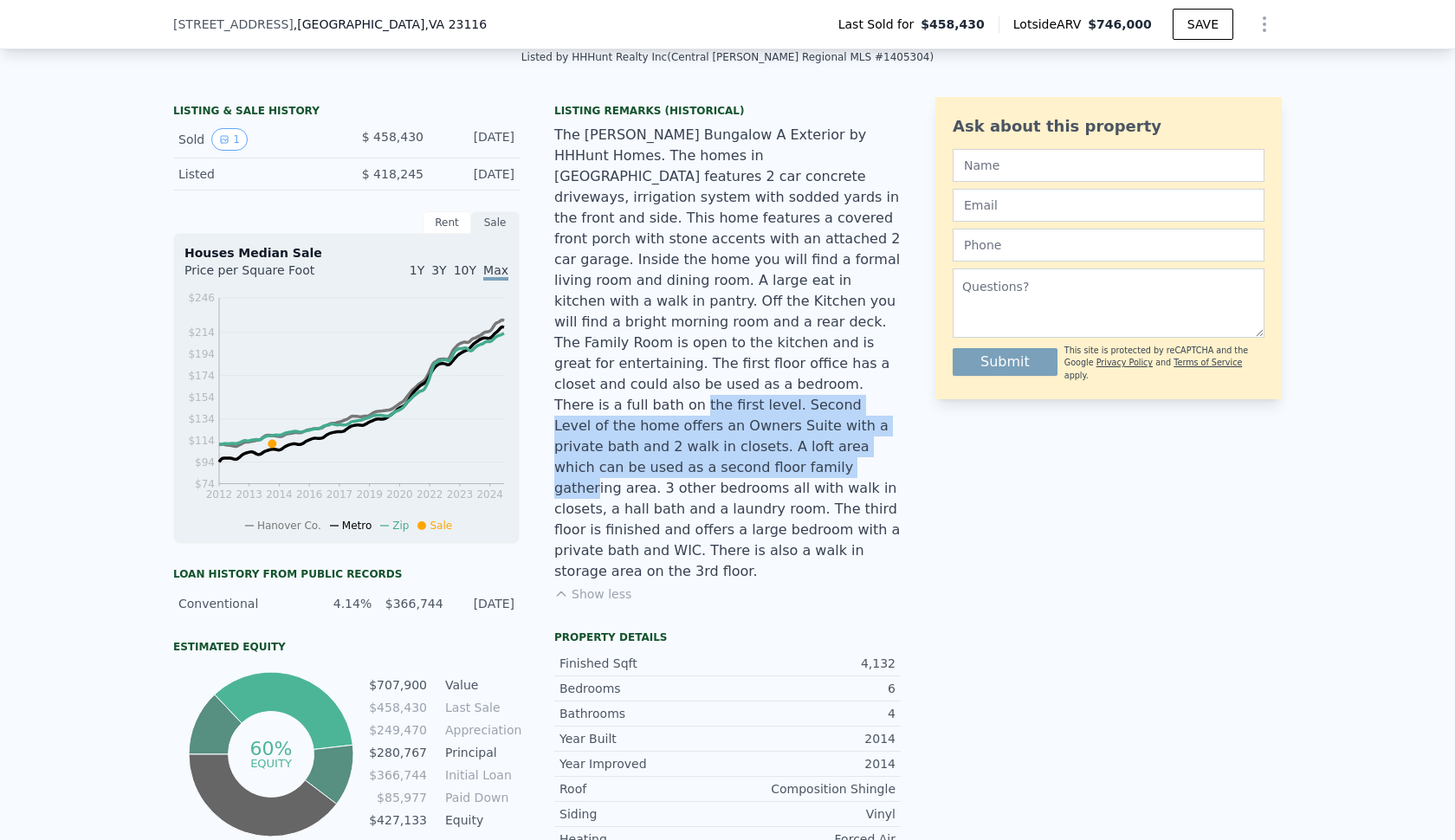
drag, startPoint x: 833, startPoint y: 359, endPoint x: 797, endPoint y: 417, distance: 68.3
click at [863, 418] on div "The [PERSON_NAME] Bungalow A Exterior by HHHunt Homes. The homes in [GEOGRAPHIC…" at bounding box center [728, 353] width 347 height 457
click at [682, 406] on div "The [PERSON_NAME] Bungalow A Exterior by HHHunt Homes. The homes in [GEOGRAPHIC…" at bounding box center [728, 353] width 347 height 457
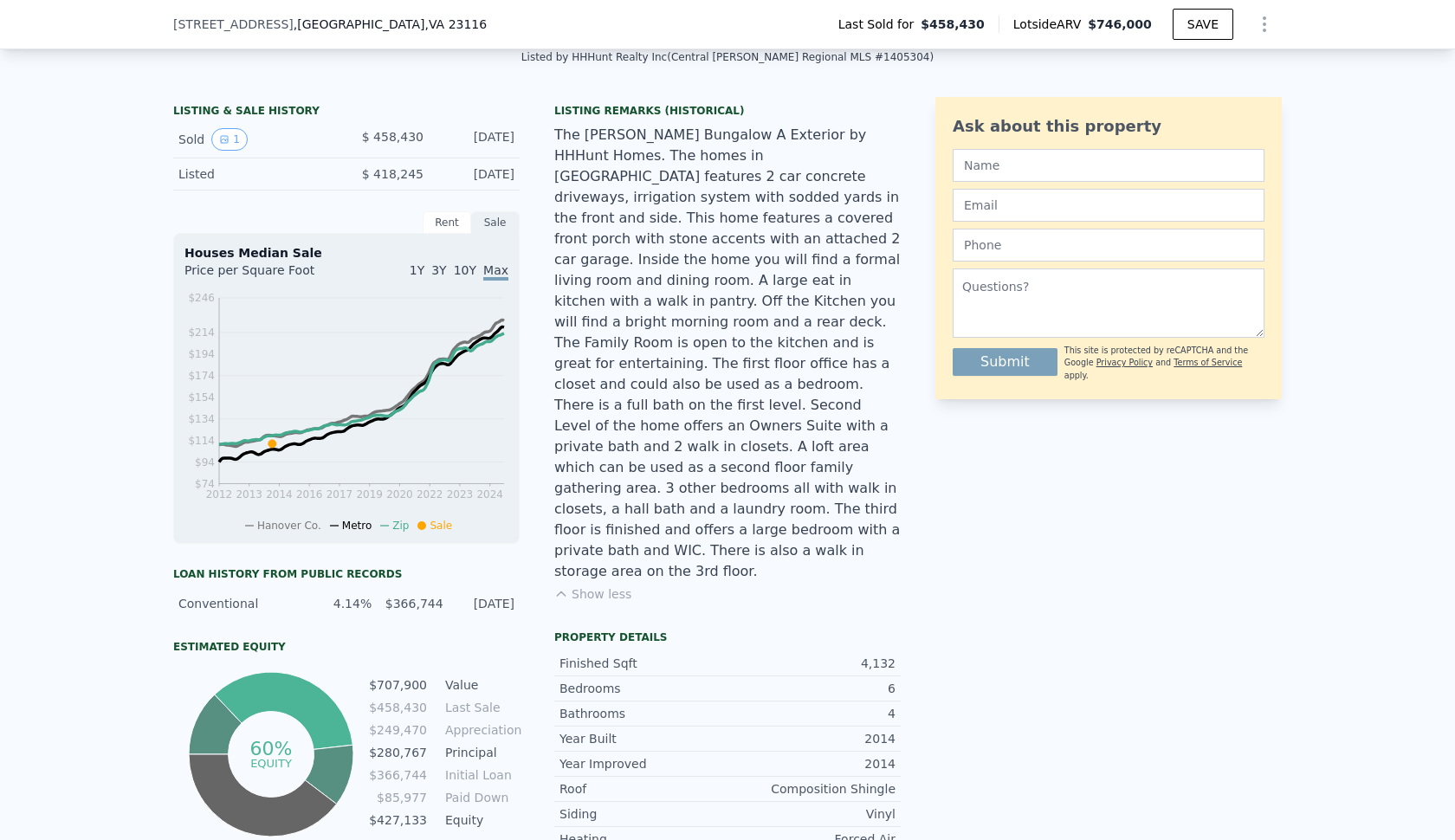
click at [592, 403] on div "The [PERSON_NAME] Bungalow A Exterior by HHHunt Homes. The homes in [GEOGRAPHIC…" at bounding box center [728, 353] width 347 height 457
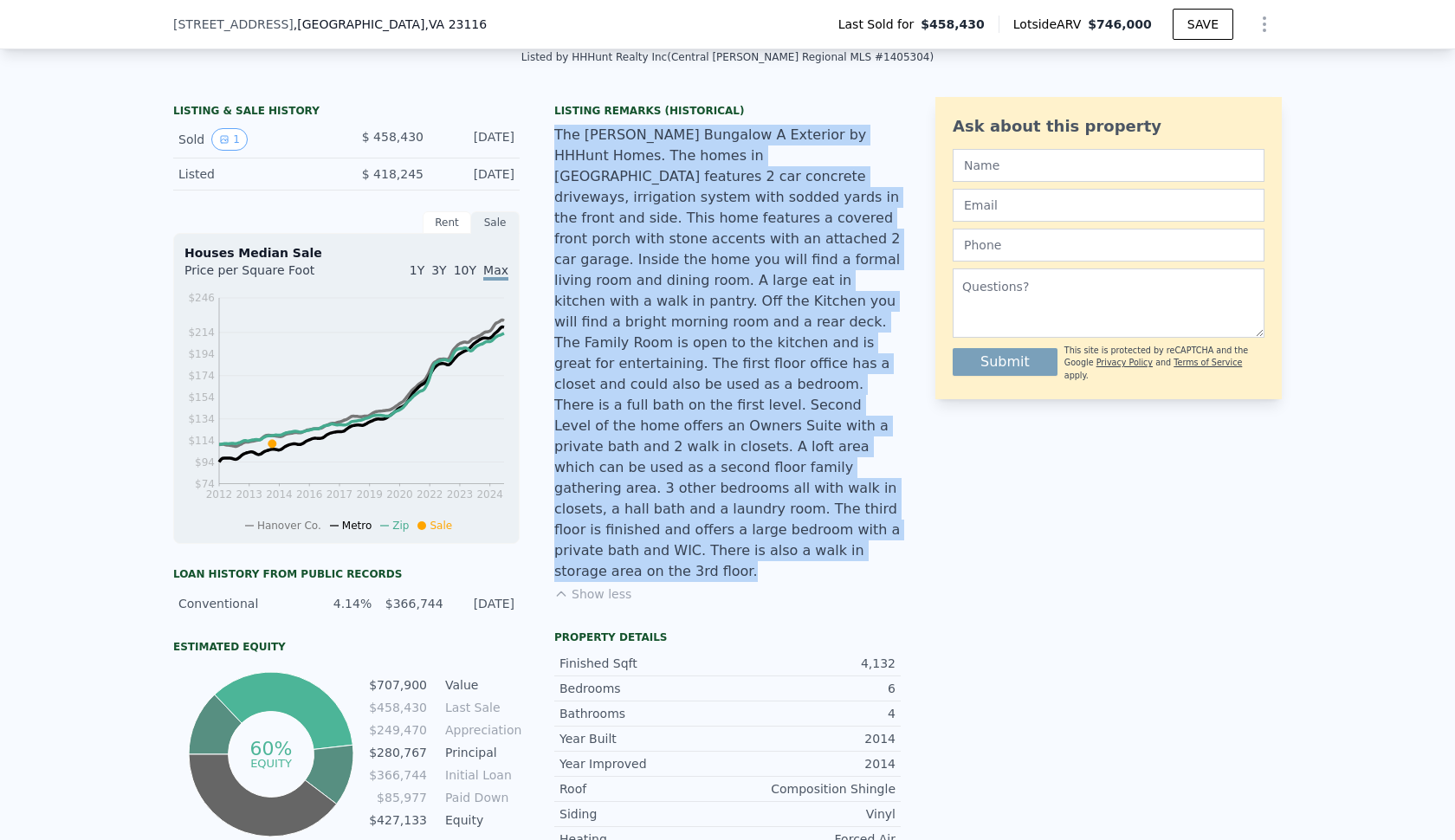
click at [592, 403] on div "The [PERSON_NAME] Bungalow A Exterior by HHHunt Homes. The homes in [GEOGRAPHIC…" at bounding box center [728, 353] width 347 height 457
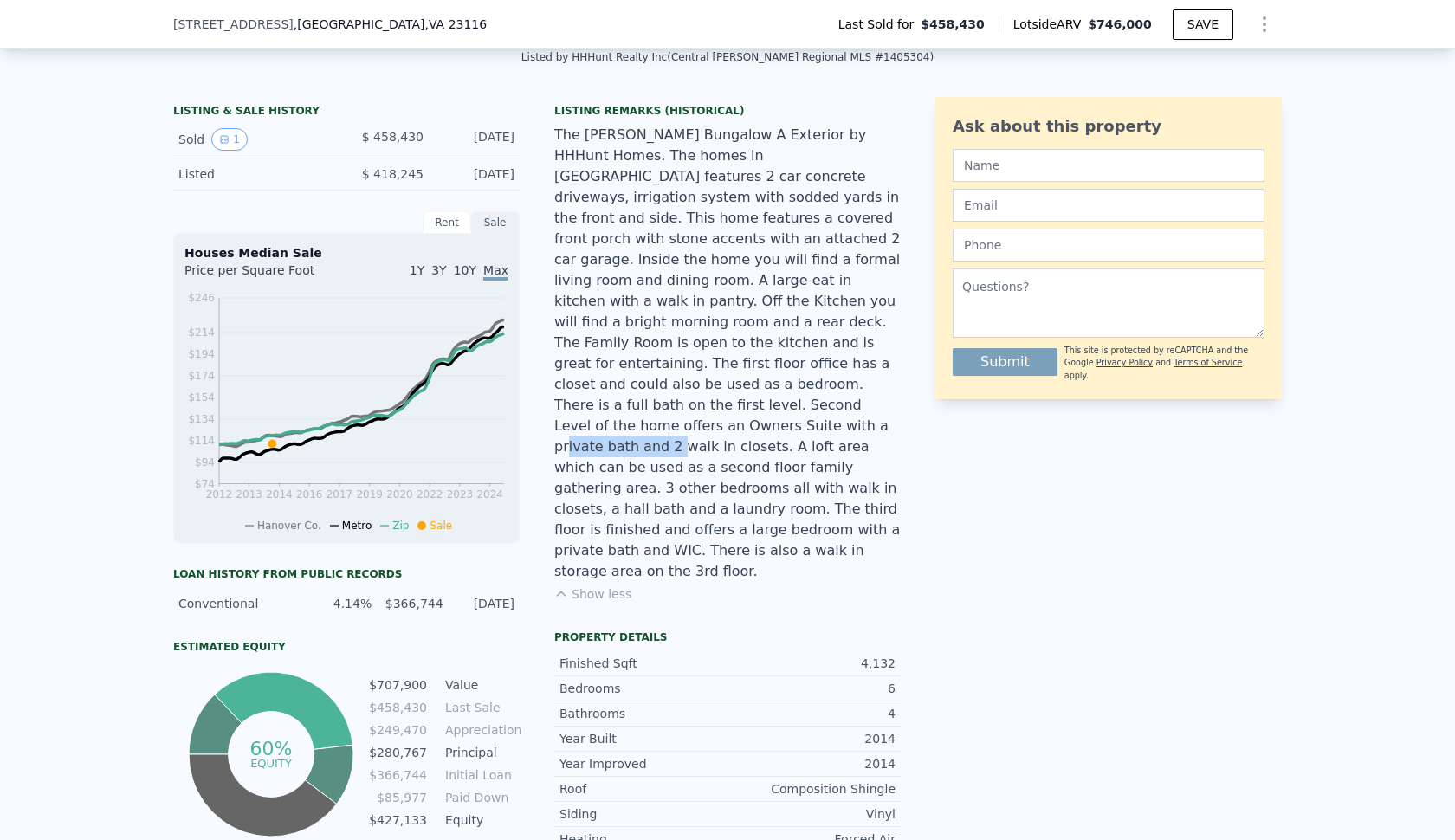
drag, startPoint x: 612, startPoint y: 404, endPoint x: 713, endPoint y: 404, distance: 101.0
click at [714, 404] on div "The [PERSON_NAME] Bungalow A Exterior by HHHunt Homes. The homes in [GEOGRAPHIC…" at bounding box center [728, 353] width 347 height 457
click at [713, 404] on div "The [PERSON_NAME] Bungalow A Exterior by HHHunt Homes. The homes in [GEOGRAPHIC…" at bounding box center [728, 353] width 347 height 457
drag, startPoint x: 724, startPoint y: 405, endPoint x: 686, endPoint y: 416, distance: 39.6
click at [708, 415] on div "The [PERSON_NAME] Bungalow A Exterior by HHHunt Homes. The homes in [GEOGRAPHIC…" at bounding box center [728, 353] width 347 height 457
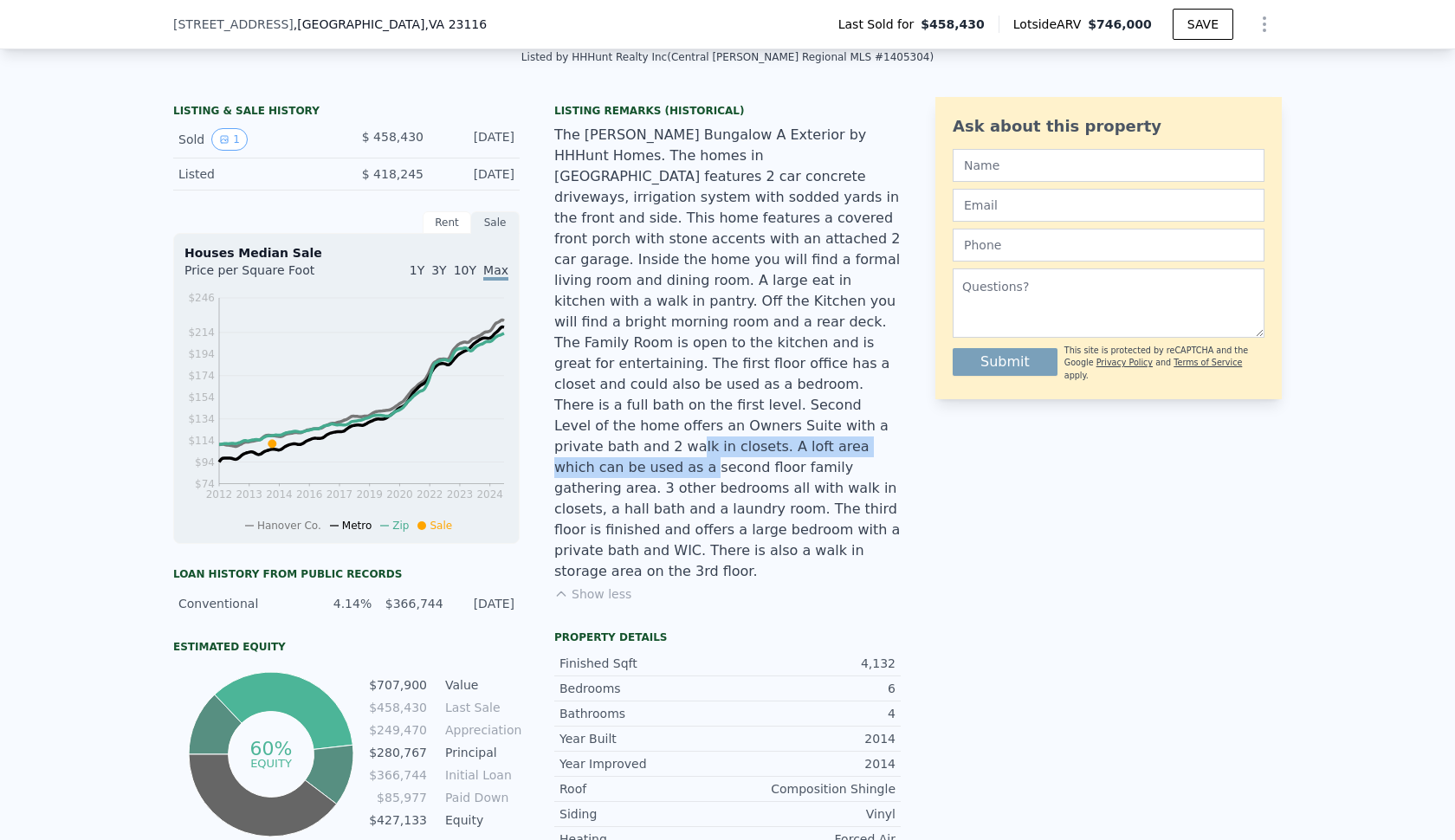
click at [670, 416] on div "The [PERSON_NAME] Bungalow A Exterior by HHHunt Homes. The homes in [GEOGRAPHIC…" at bounding box center [728, 353] width 347 height 457
drag, startPoint x: 618, startPoint y: 448, endPoint x: 758, endPoint y: 448, distance: 140.0
click at [758, 448] on div "The [PERSON_NAME] Bungalow A Exterior by HHHunt Homes. The homes in [GEOGRAPHIC…" at bounding box center [728, 353] width 347 height 457
click at [816, 448] on div "The [PERSON_NAME] Bungalow A Exterior by HHHunt Homes. The homes in [GEOGRAPHIC…" at bounding box center [728, 353] width 347 height 457
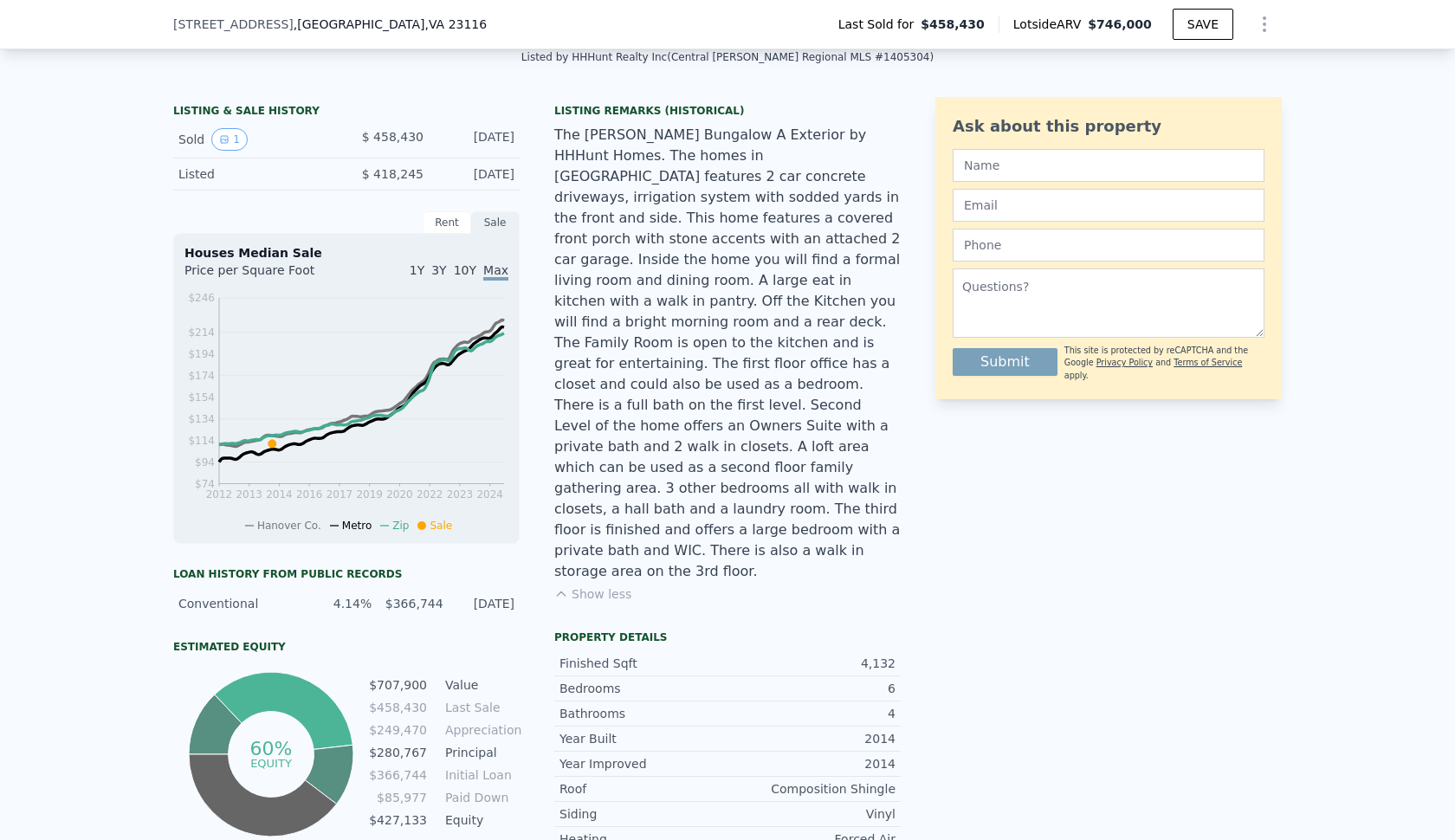
click at [669, 449] on div "The [PERSON_NAME] Bungalow A Exterior by HHHunt Homes. The homes in [GEOGRAPHIC…" at bounding box center [728, 353] width 347 height 457
drag, startPoint x: 645, startPoint y: 467, endPoint x: 817, endPoint y: 488, distance: 173.3
click at [817, 488] on div "The [PERSON_NAME] Bungalow A Exterior by HHHunt Homes. The homes in [GEOGRAPHIC…" at bounding box center [728, 353] width 347 height 457
drag, startPoint x: 825, startPoint y: 488, endPoint x: 825, endPoint y: 508, distance: 20.0
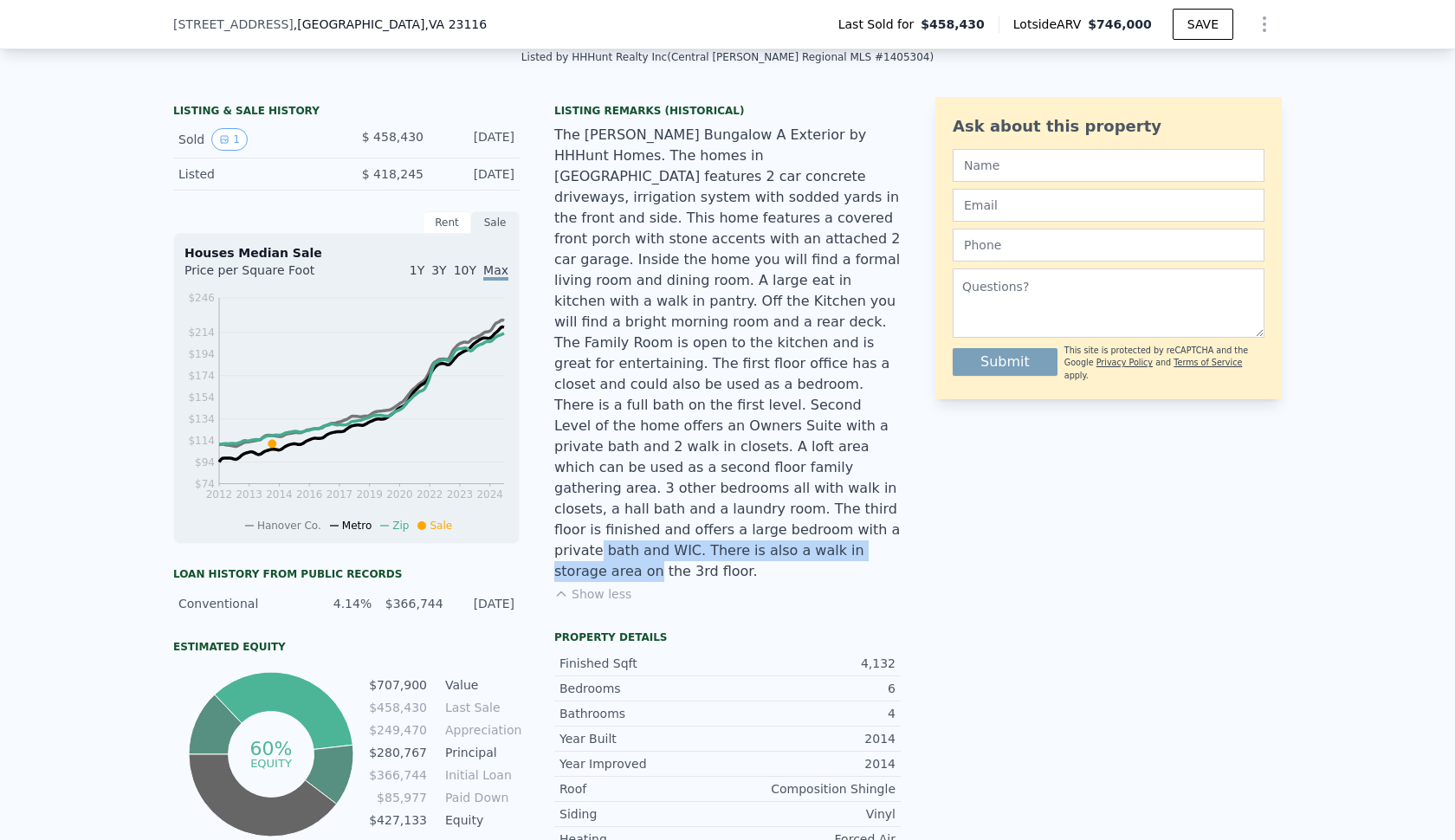
click at [825, 508] on div "The [PERSON_NAME] Bungalow A Exterior by HHHunt Homes. The homes in [GEOGRAPHIC…" at bounding box center [728, 353] width 347 height 457
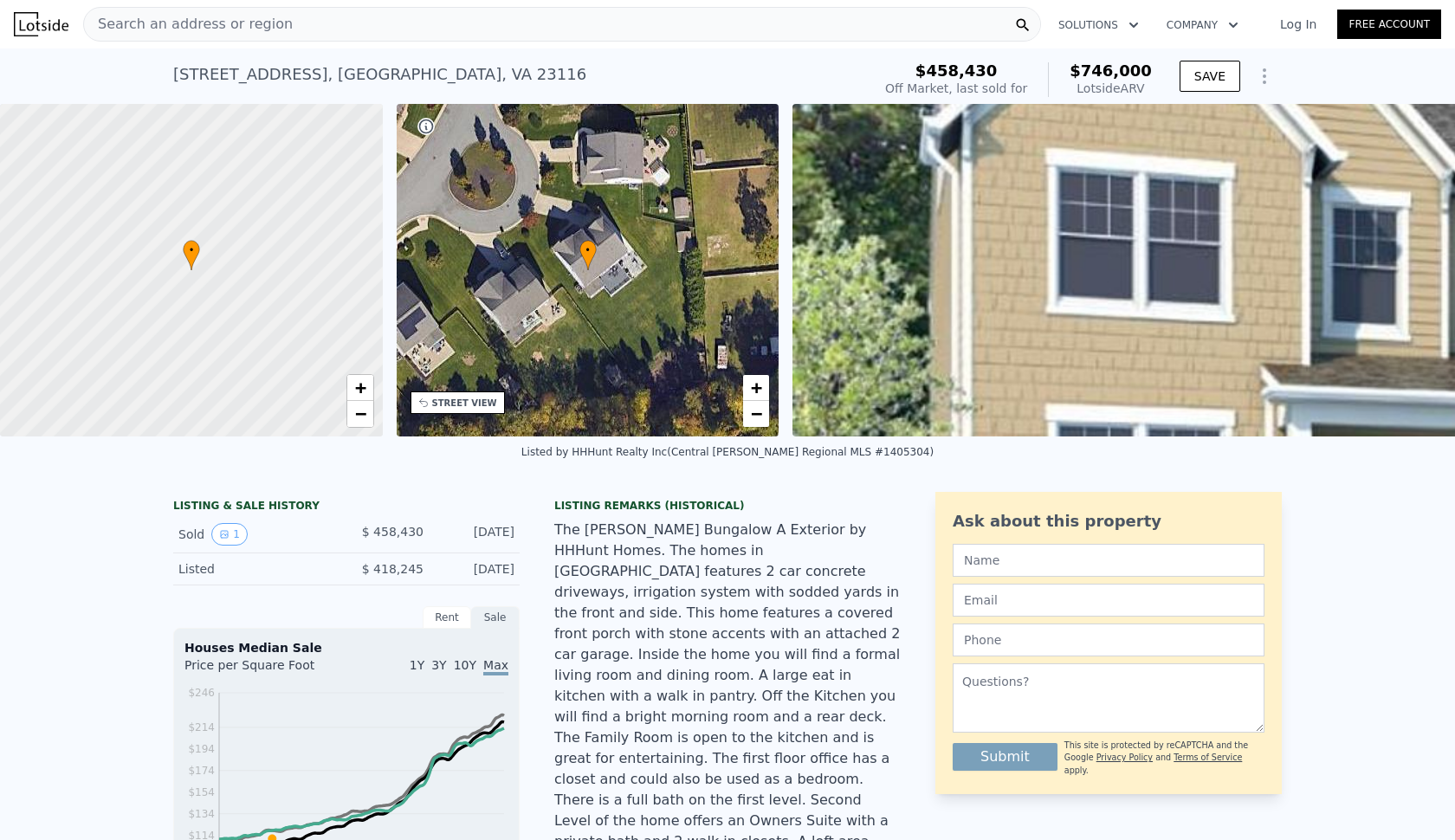
scroll to position [0, 0]
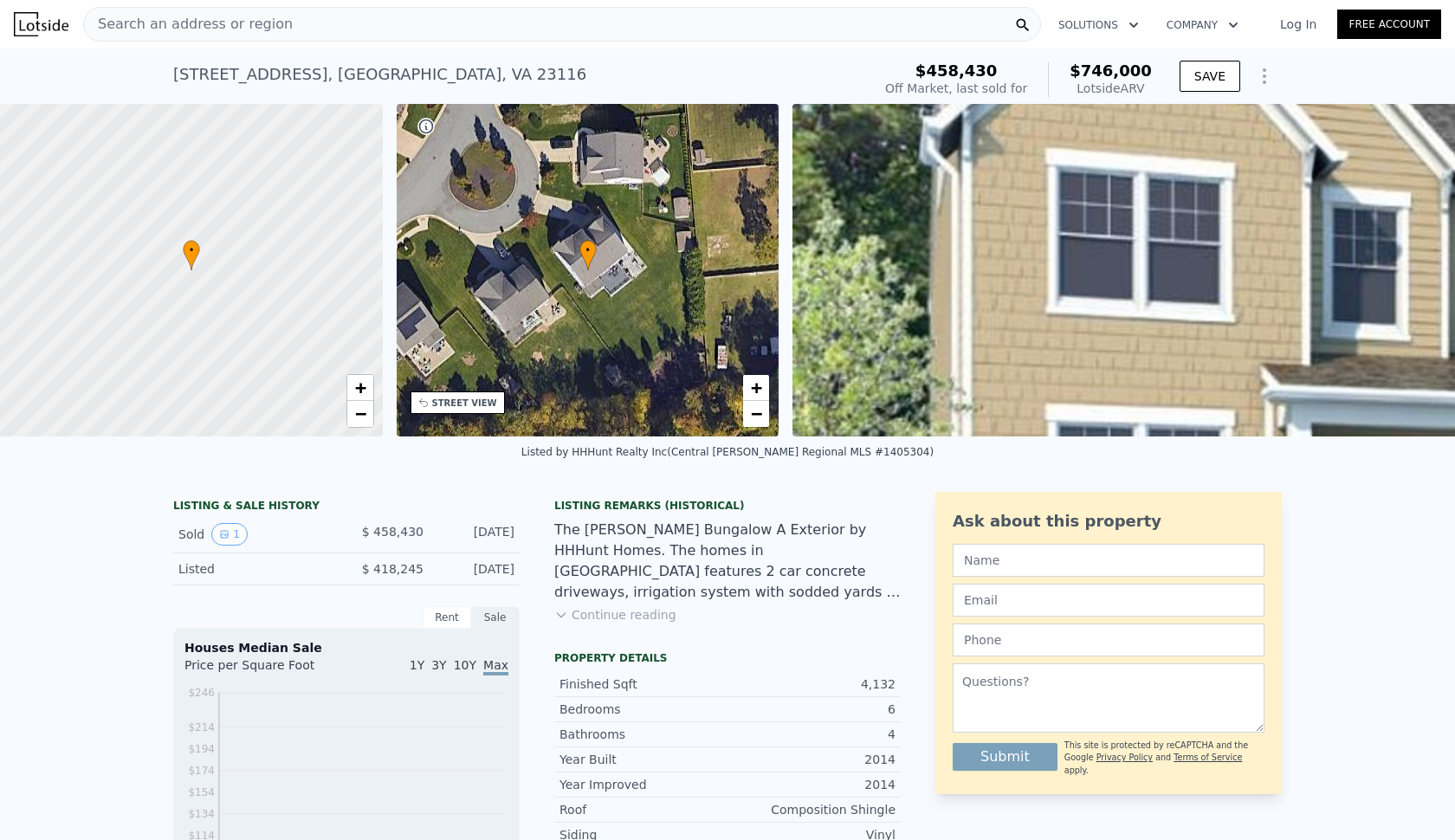
scroll to position [343, 0]
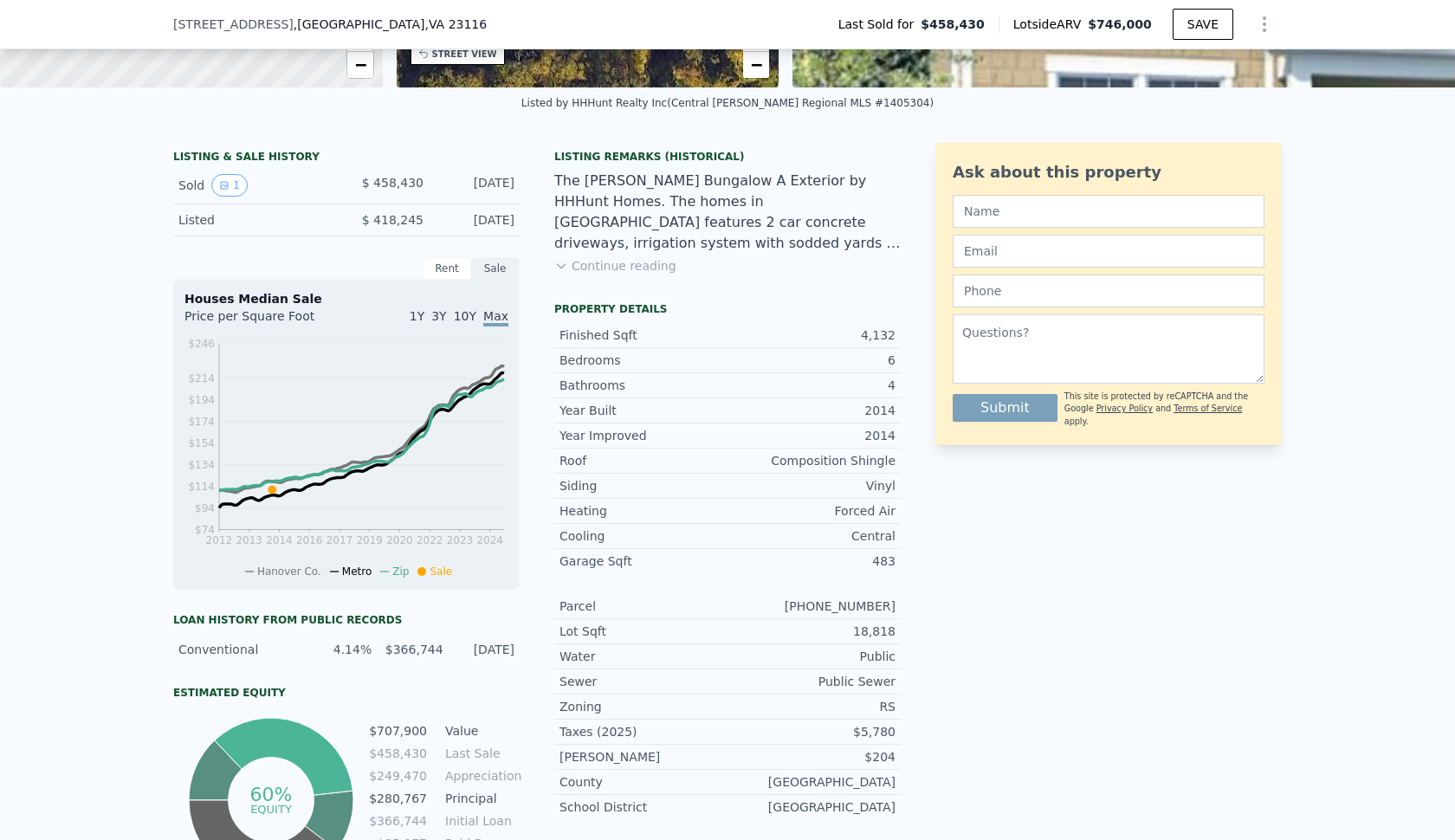
click at [607, 268] on button "Continue reading" at bounding box center [615, 265] width 122 height 18
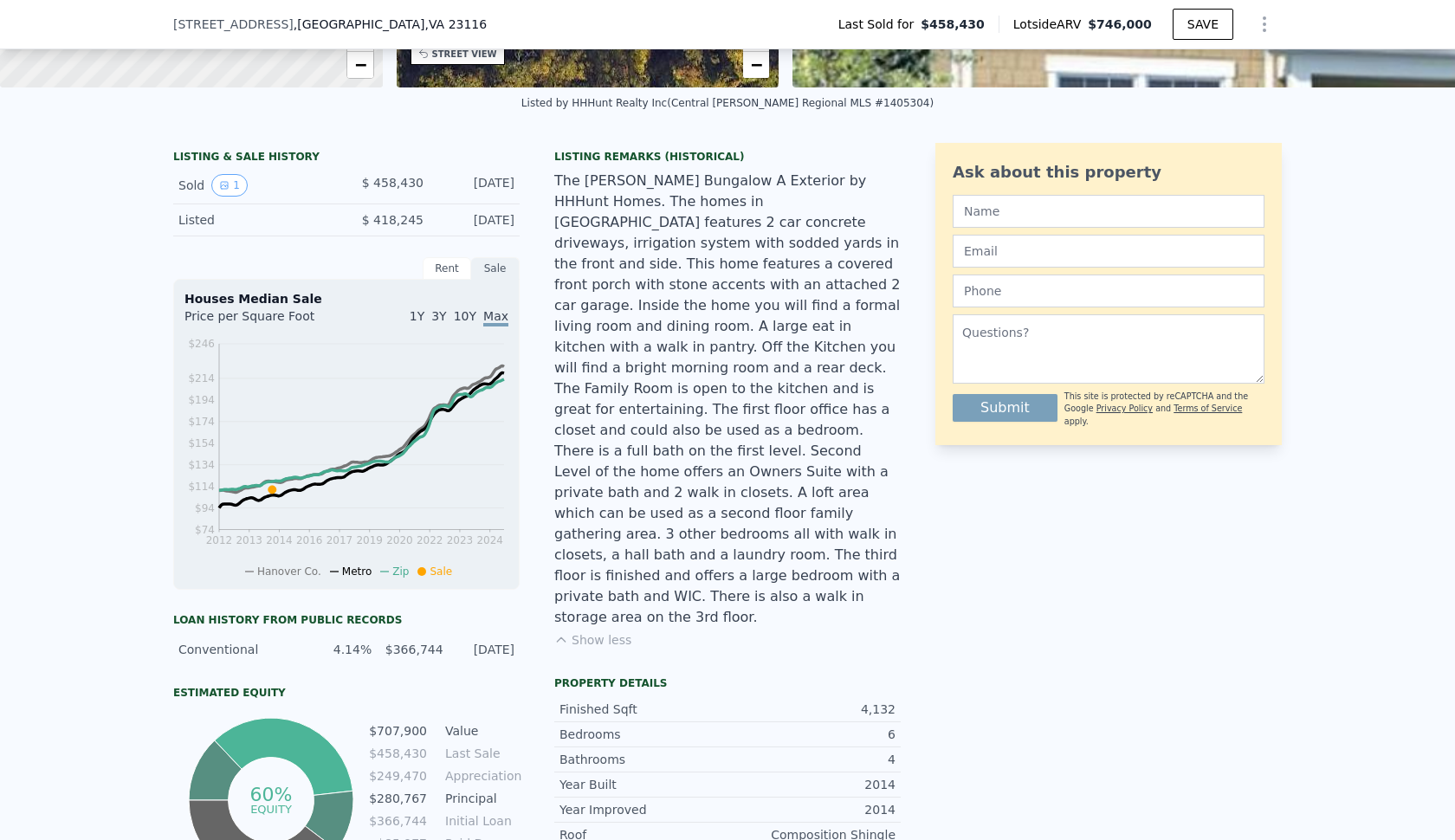
click at [607, 268] on div "The [PERSON_NAME] Bungalow A Exterior by HHHunt Homes. The homes in [GEOGRAPHIC…" at bounding box center [728, 399] width 347 height 457
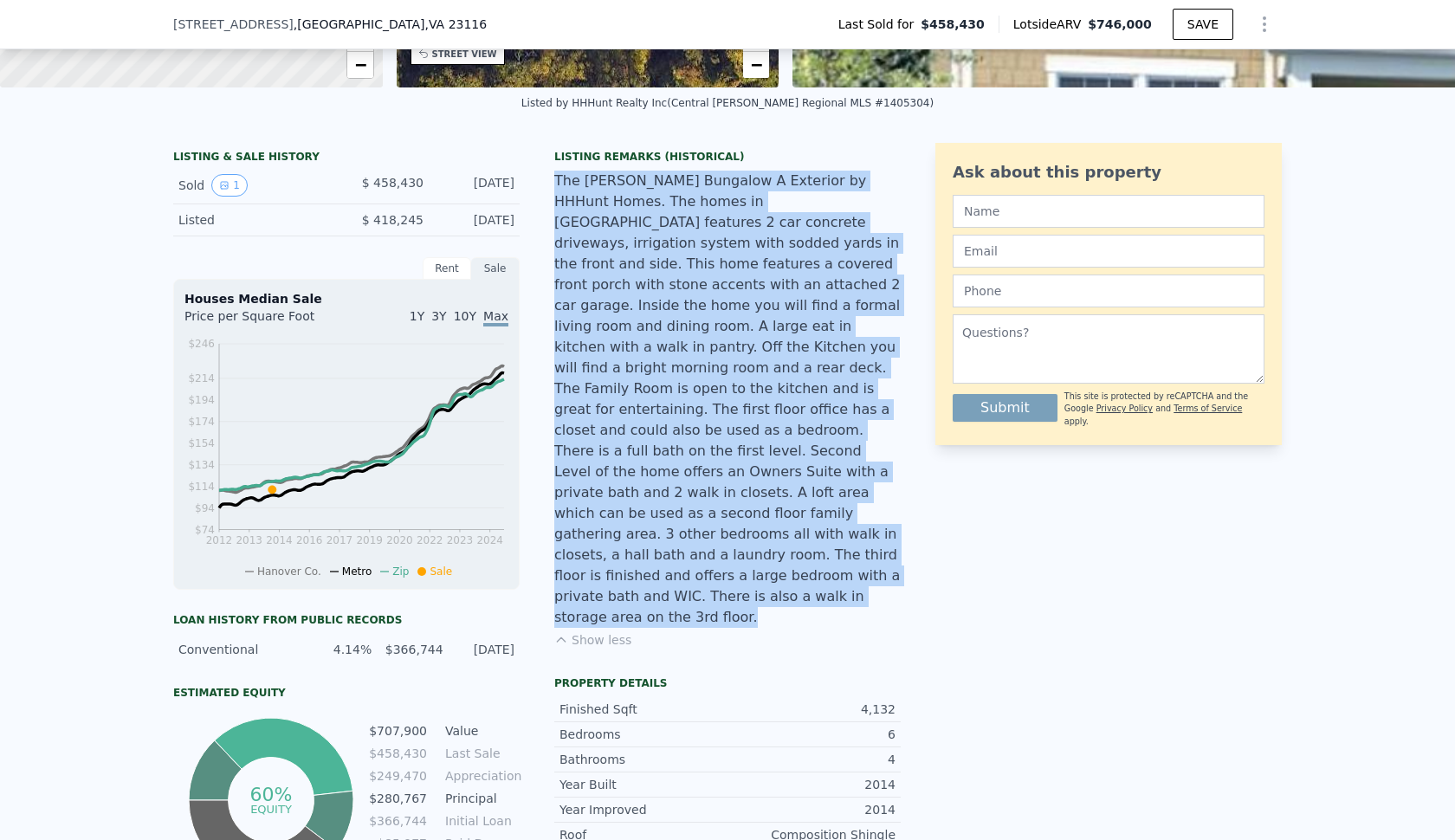
click at [607, 268] on div "The [PERSON_NAME] Bungalow A Exterior by HHHunt Homes. The homes in [GEOGRAPHIC…" at bounding box center [728, 399] width 347 height 457
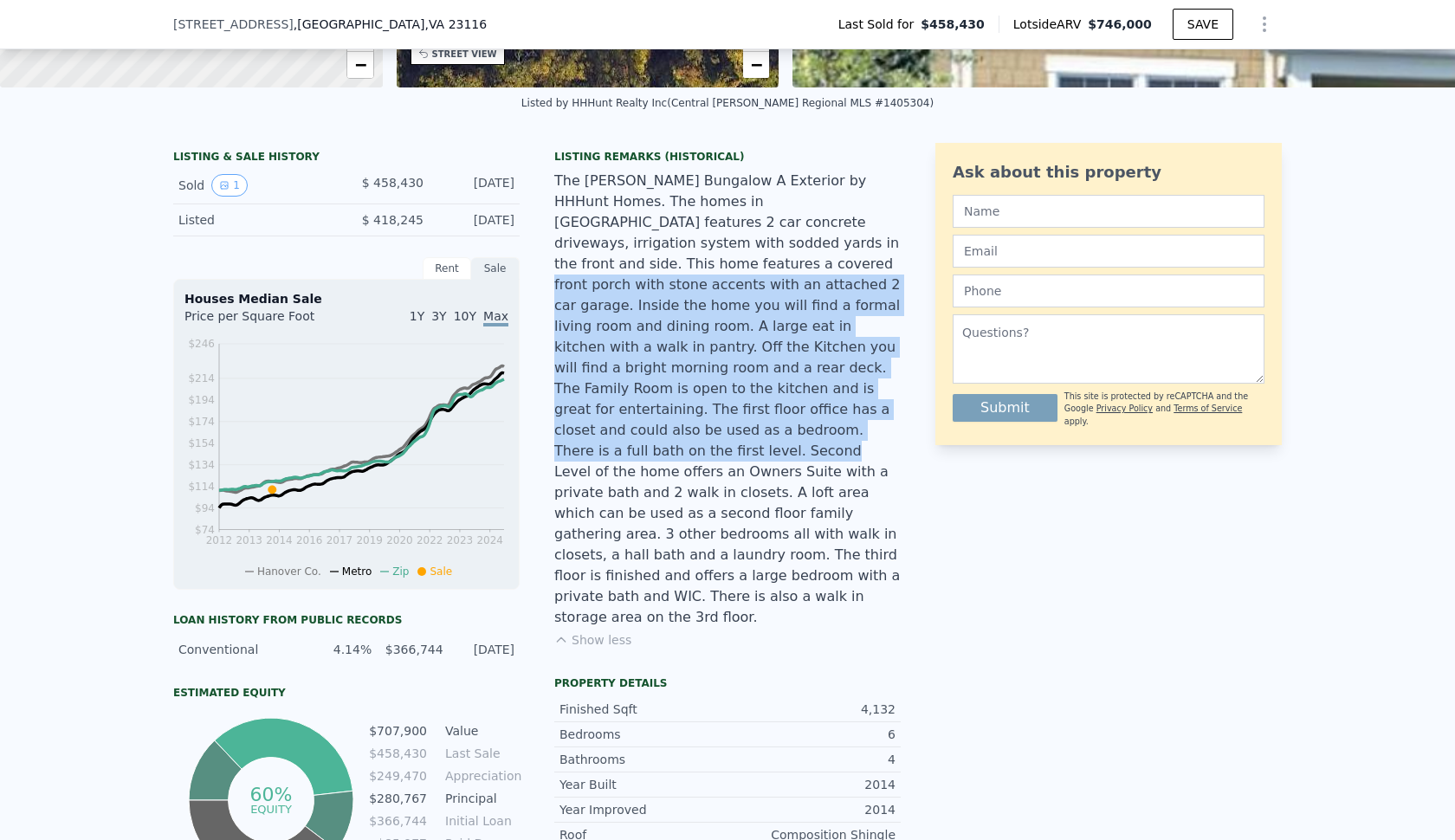
drag, startPoint x: 607, startPoint y: 268, endPoint x: 635, endPoint y: 424, distance: 158.5
click at [635, 424] on div "The [PERSON_NAME] Bungalow A Exterior by HHHunt Homes. The homes in [GEOGRAPHIC…" at bounding box center [728, 399] width 347 height 457
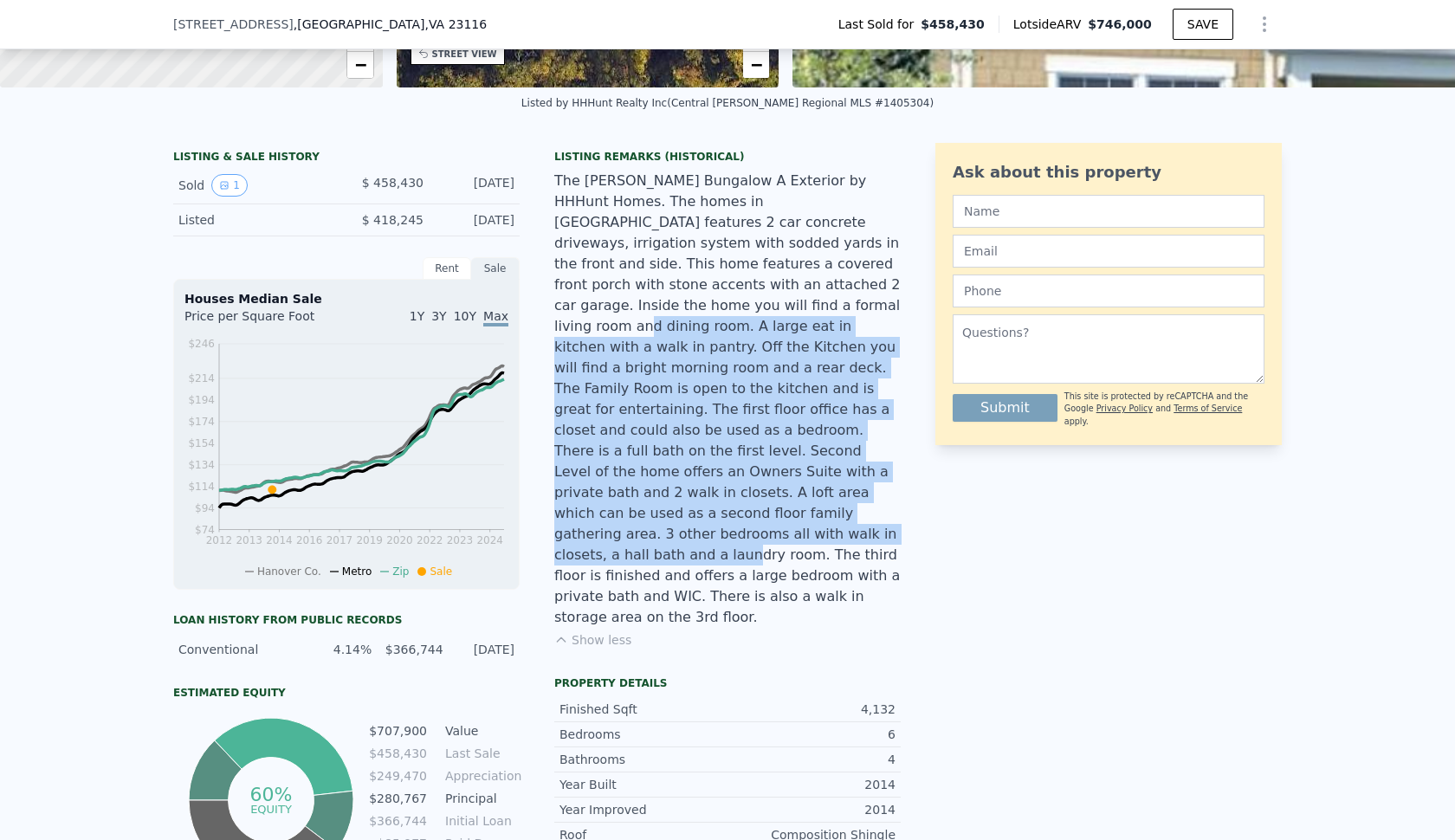
drag, startPoint x: 697, startPoint y: 305, endPoint x: 678, endPoint y: 517, distance: 212.8
click at [678, 517] on div "The [PERSON_NAME] Bungalow A Exterior by HHHunt Homes. The homes in [GEOGRAPHIC…" at bounding box center [728, 399] width 347 height 457
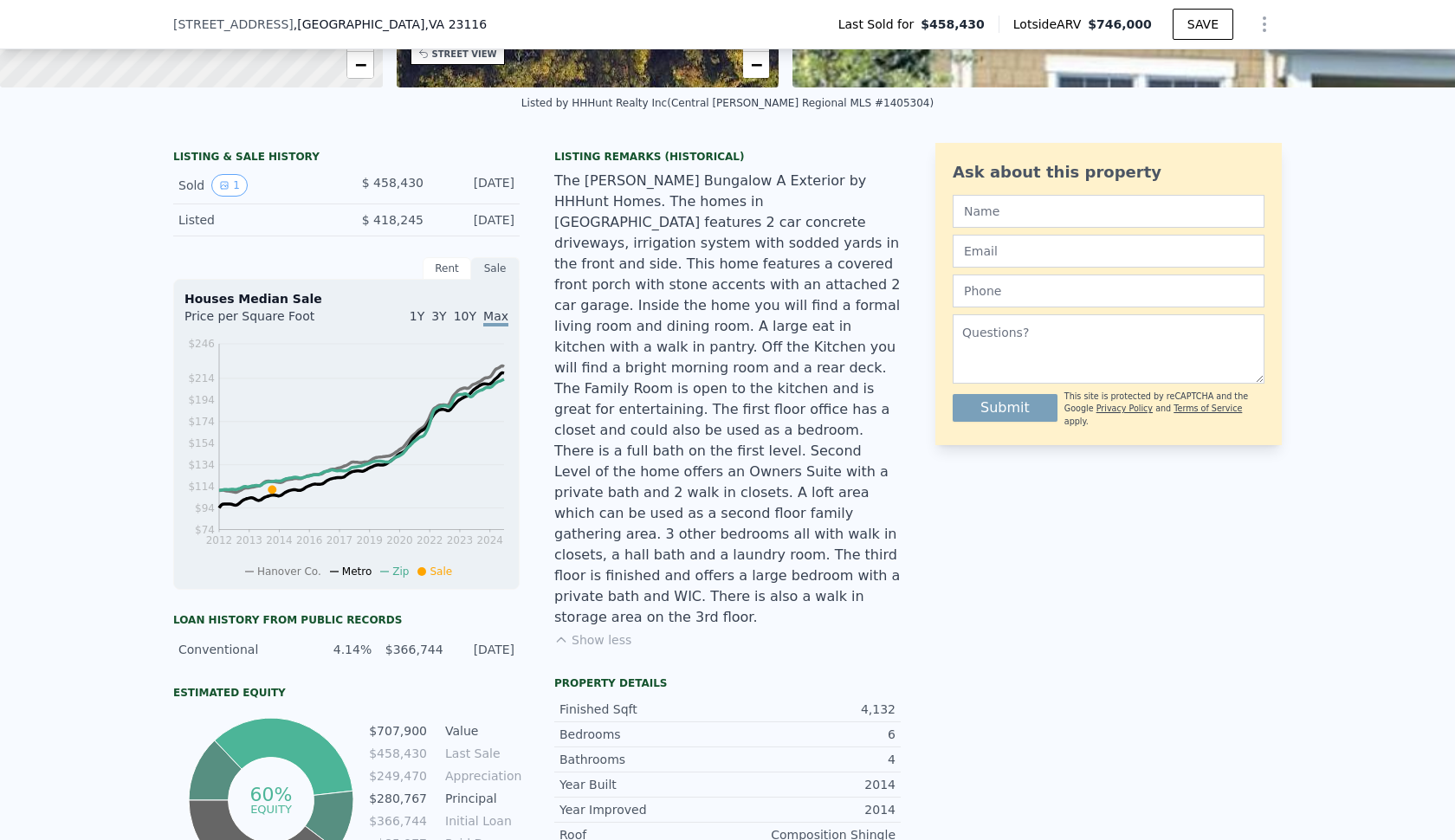
click at [678, 517] on div "The [PERSON_NAME] Bungalow A Exterior by HHHunt Homes. The homes in [GEOGRAPHIC…" at bounding box center [728, 399] width 347 height 457
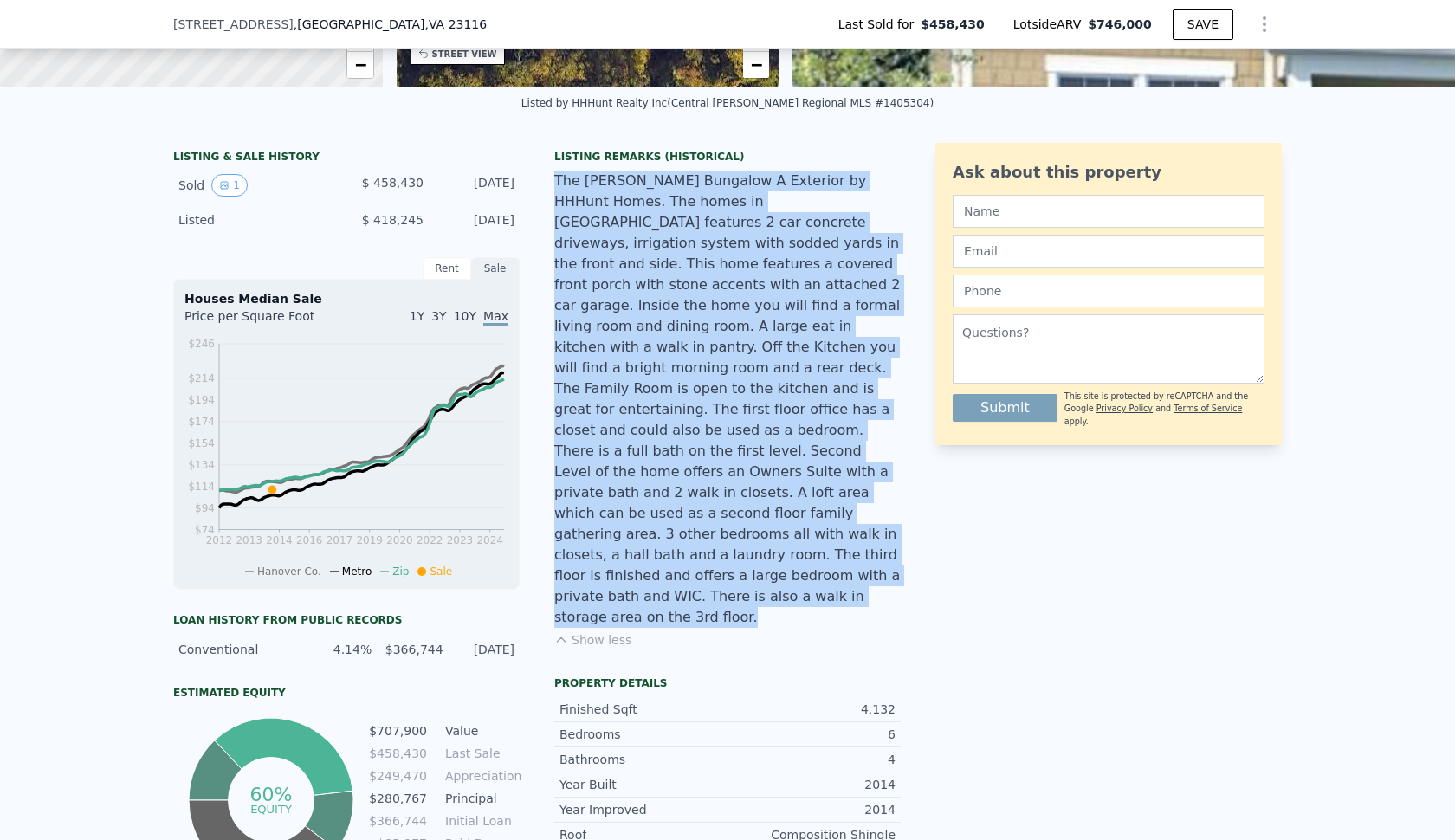
click at [678, 517] on div "The [PERSON_NAME] Bungalow A Exterior by HHHunt Homes. The homes in [GEOGRAPHIC…" at bounding box center [728, 399] width 347 height 457
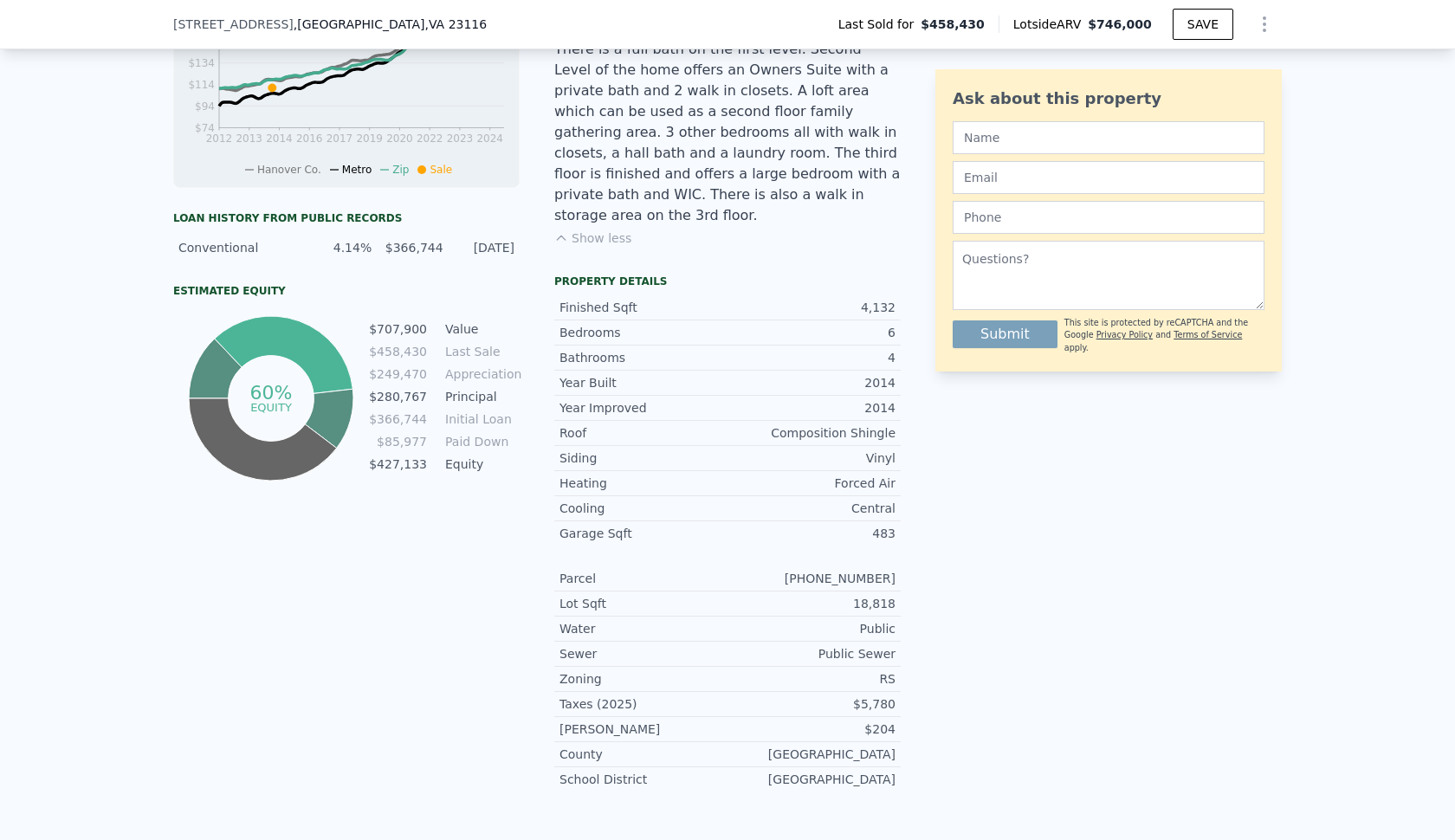
scroll to position [778, 0]
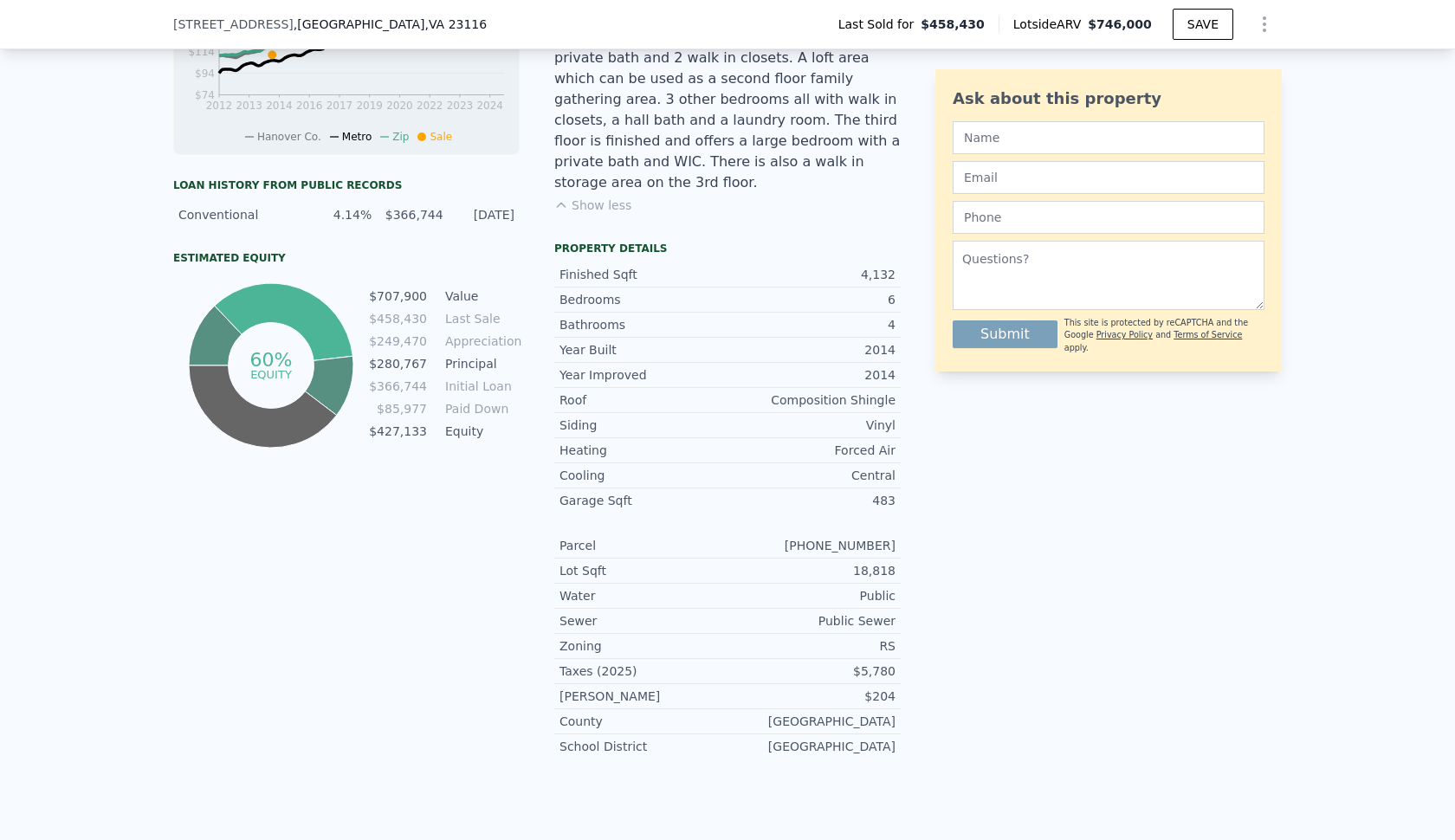
click at [451, 469] on div "LISTING & SALE HISTORY Sold 1 $ 458,430 [DATE] Listed $ 418,245 [DATE] Rent Sal…" at bounding box center [347, 240] width 347 height 1064
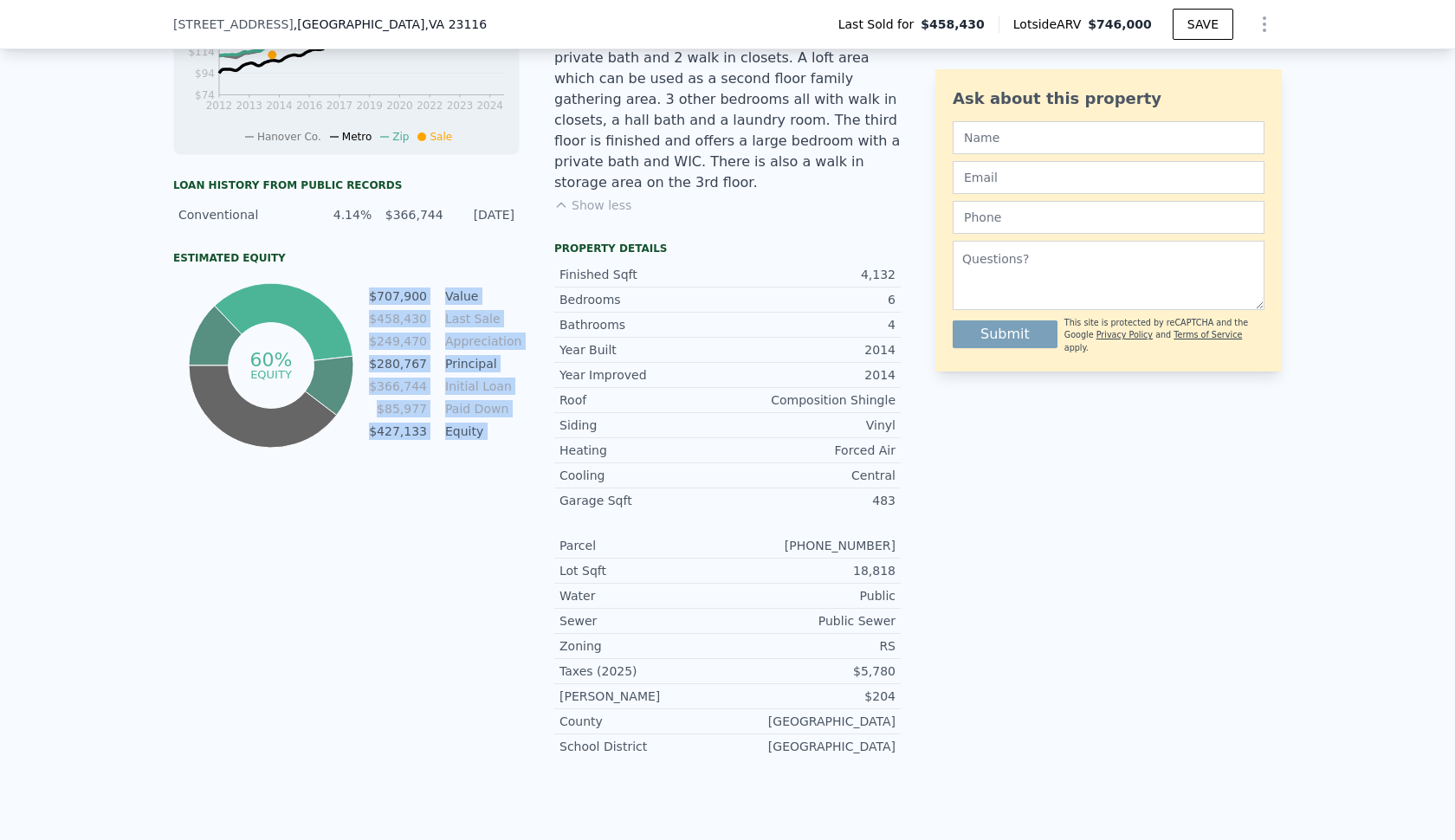
click at [451, 469] on div "LISTING & SALE HISTORY Sold 1 $ 458,430 [DATE] Listed $ 418,245 [DATE] Rent Sal…" at bounding box center [347, 240] width 347 height 1064
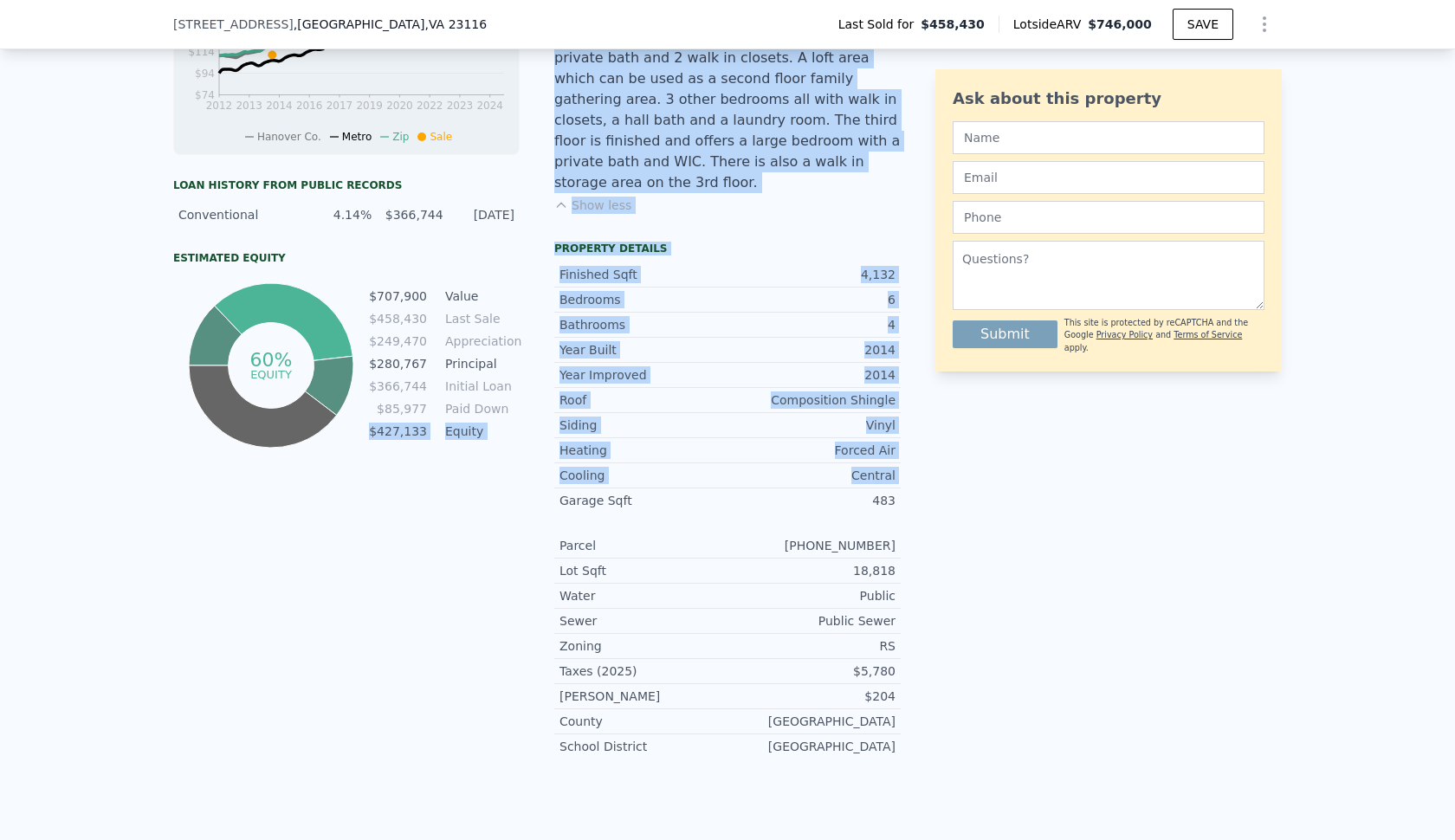
drag, startPoint x: 374, startPoint y: 430, endPoint x: 543, endPoint y: 430, distance: 169.0
click at [543, 430] on div "LISTING & SALE HISTORY Sold 1 $ 458,430 [DATE] Listed $ 418,245 [DATE] Rent Sal…" at bounding box center [537, 240] width 728 height 1064
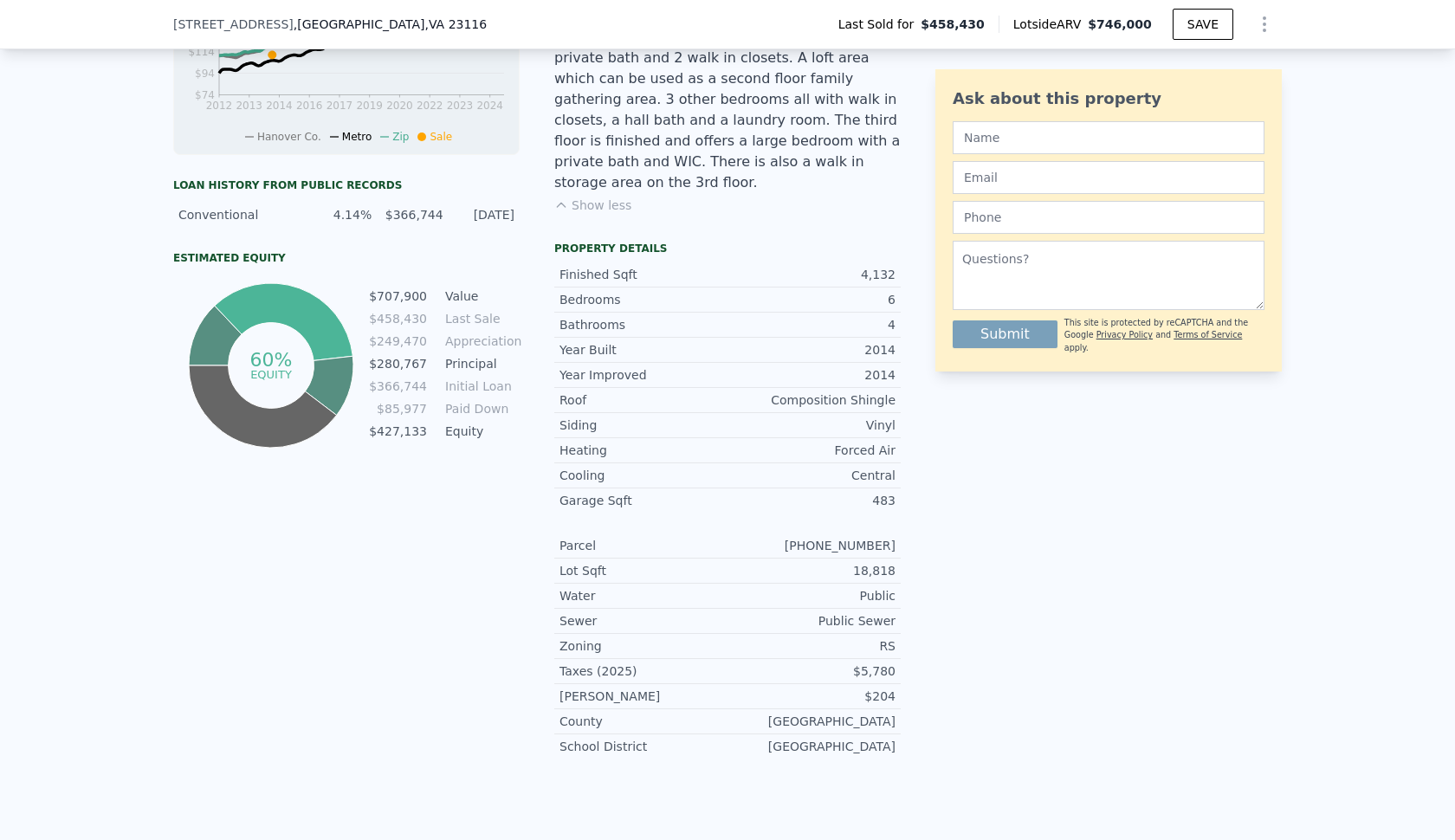
click at [496, 439] on td "Equity" at bounding box center [481, 431] width 78 height 19
click at [498, 384] on td "Initial Loan" at bounding box center [481, 386] width 78 height 19
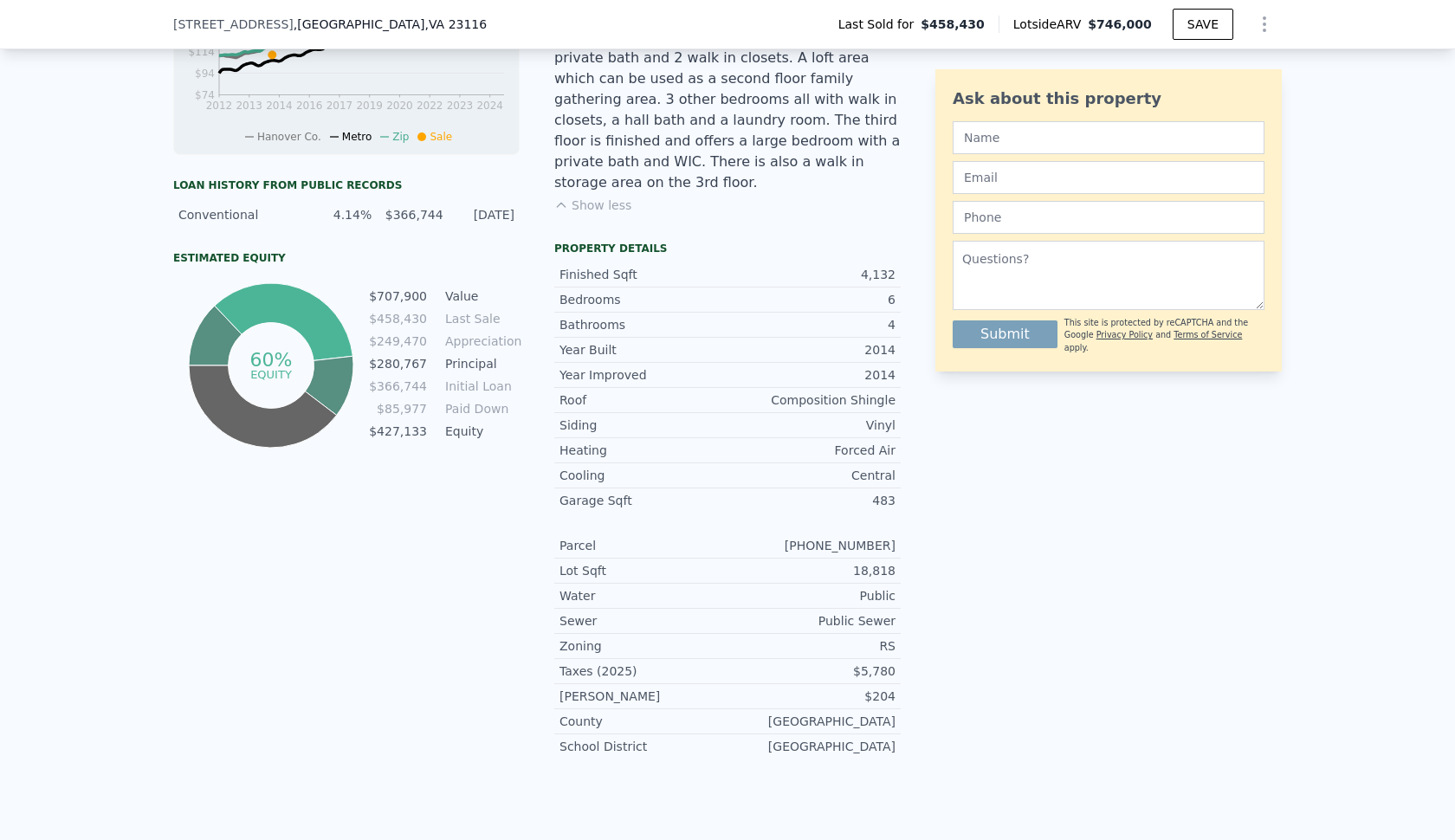
click at [477, 363] on td "Principal" at bounding box center [481, 363] width 78 height 19
click at [487, 338] on td "Appreciation" at bounding box center [481, 341] width 78 height 19
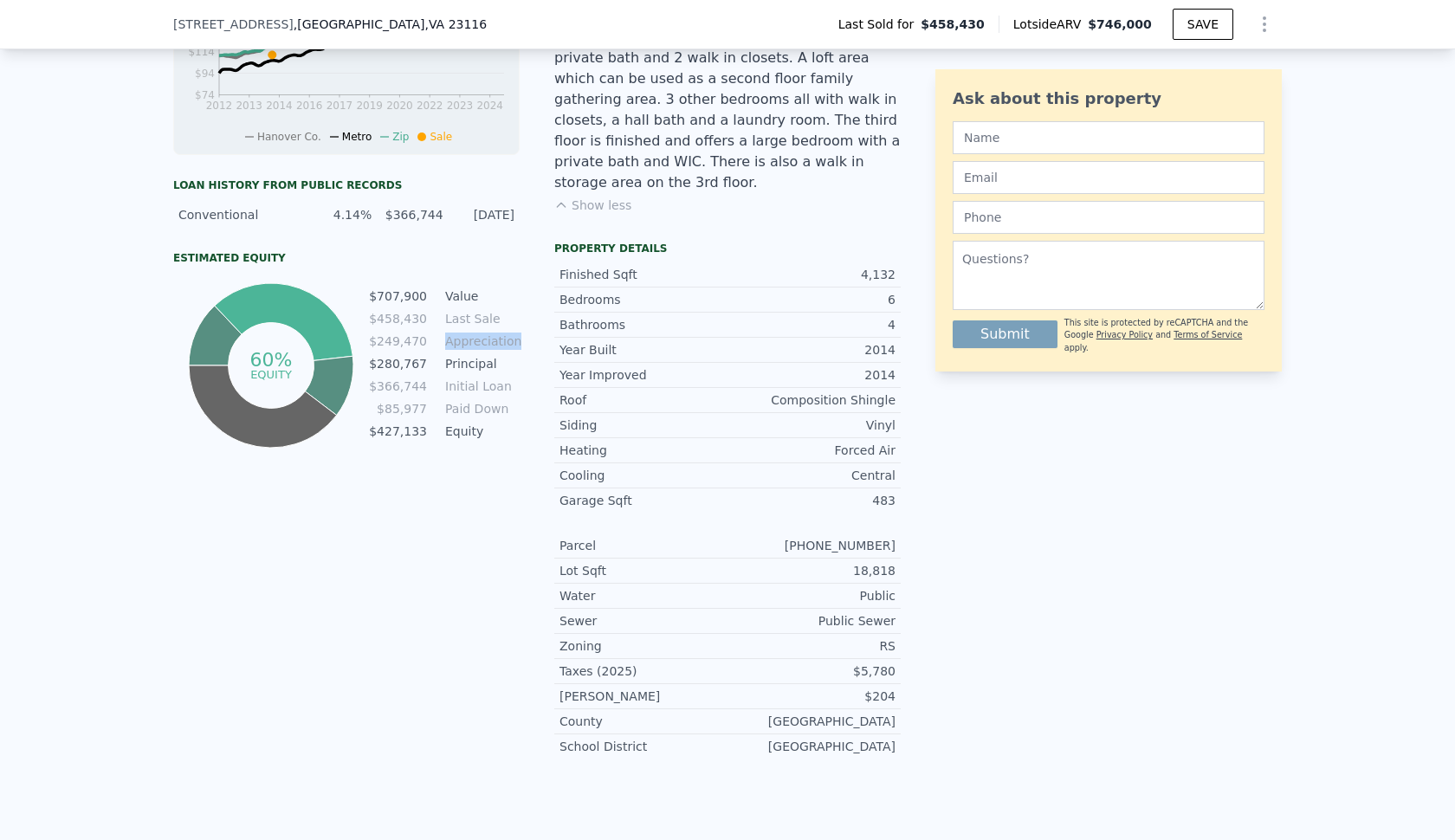
click at [487, 338] on td "Appreciation" at bounding box center [481, 341] width 78 height 19
click at [473, 313] on td "Last Sale" at bounding box center [481, 318] width 78 height 19
click at [460, 290] on td "Value" at bounding box center [481, 296] width 78 height 19
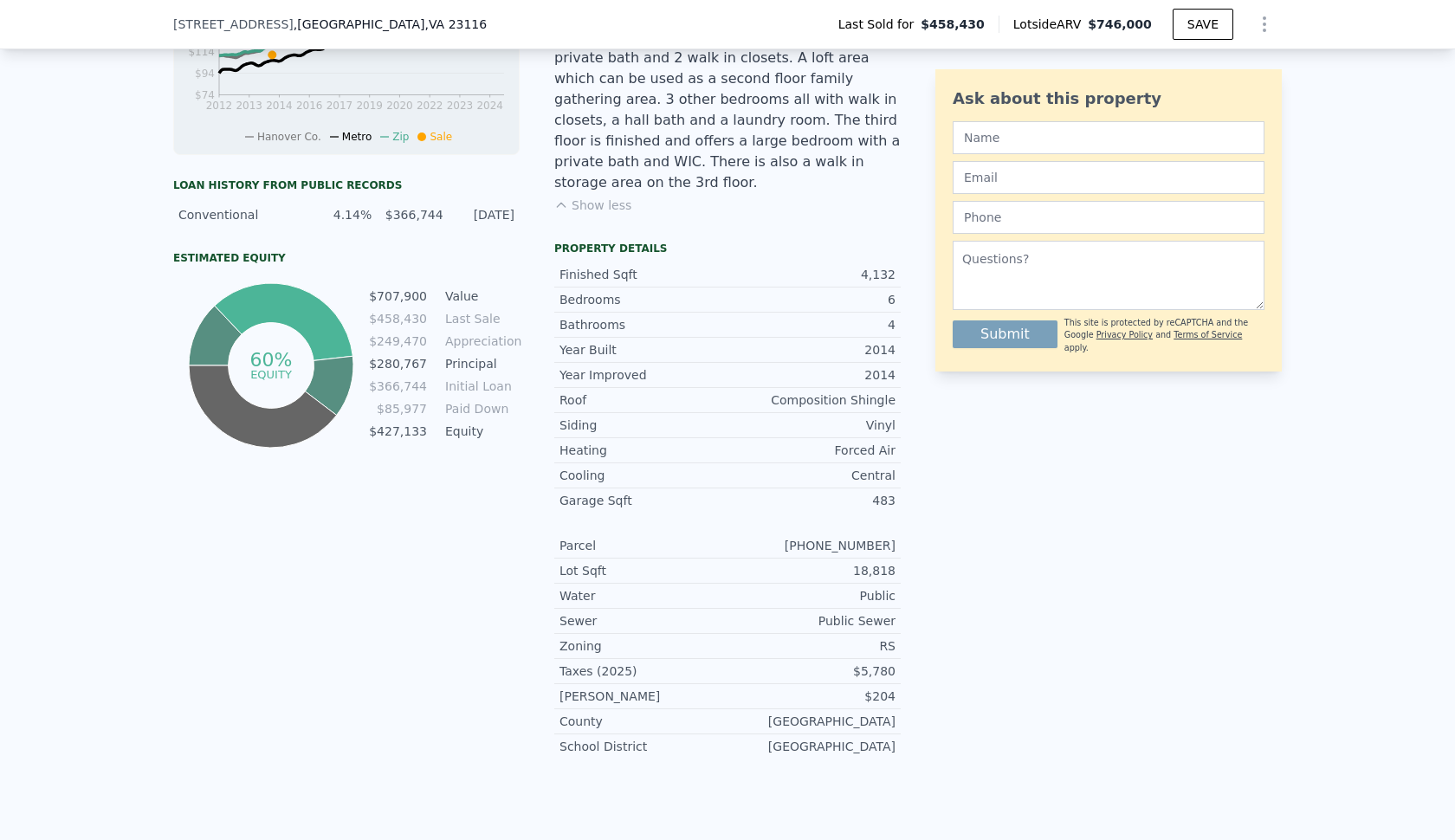
click at [460, 290] on td "Value" at bounding box center [481, 296] width 78 height 19
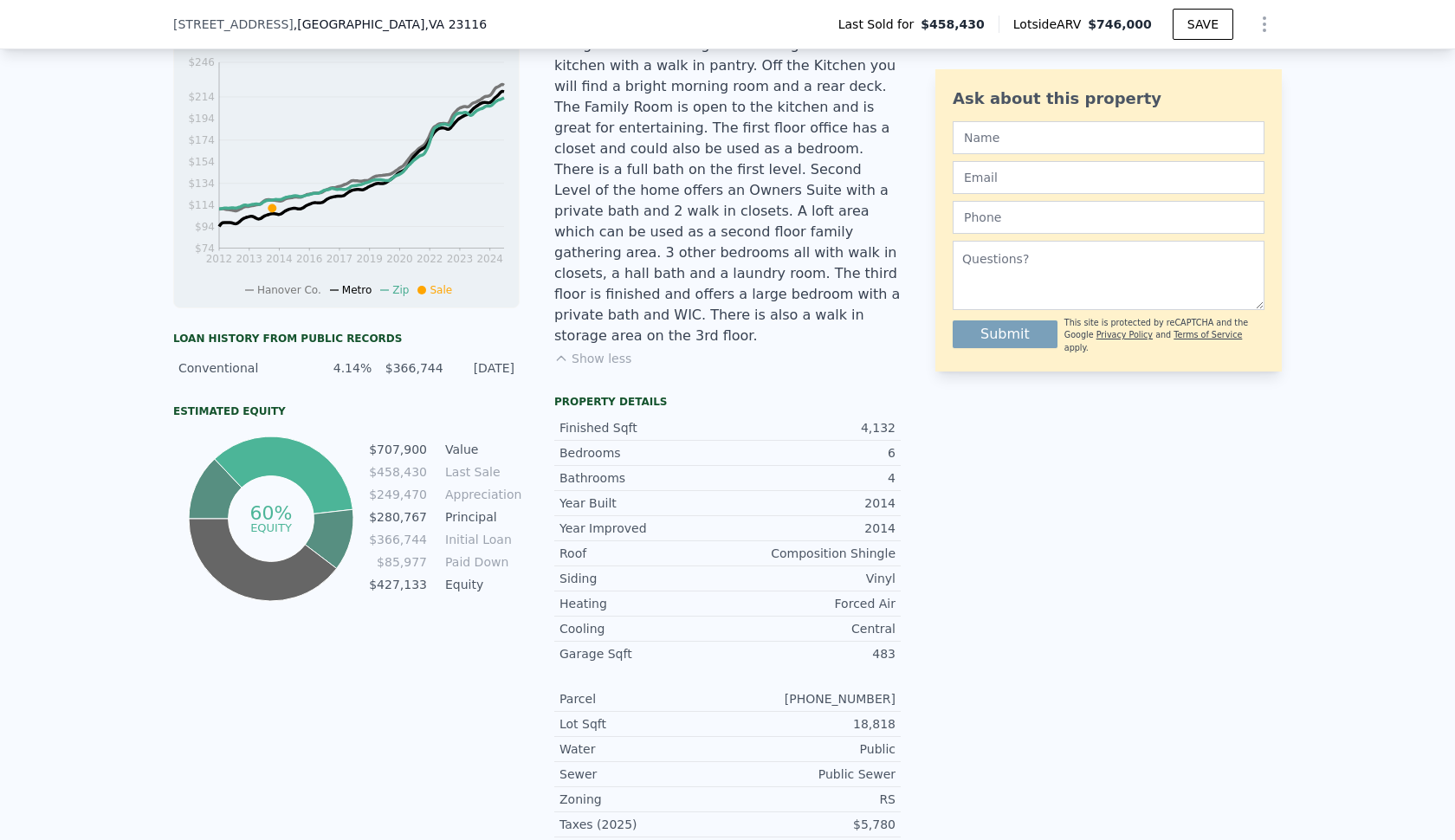
scroll to position [608, 0]
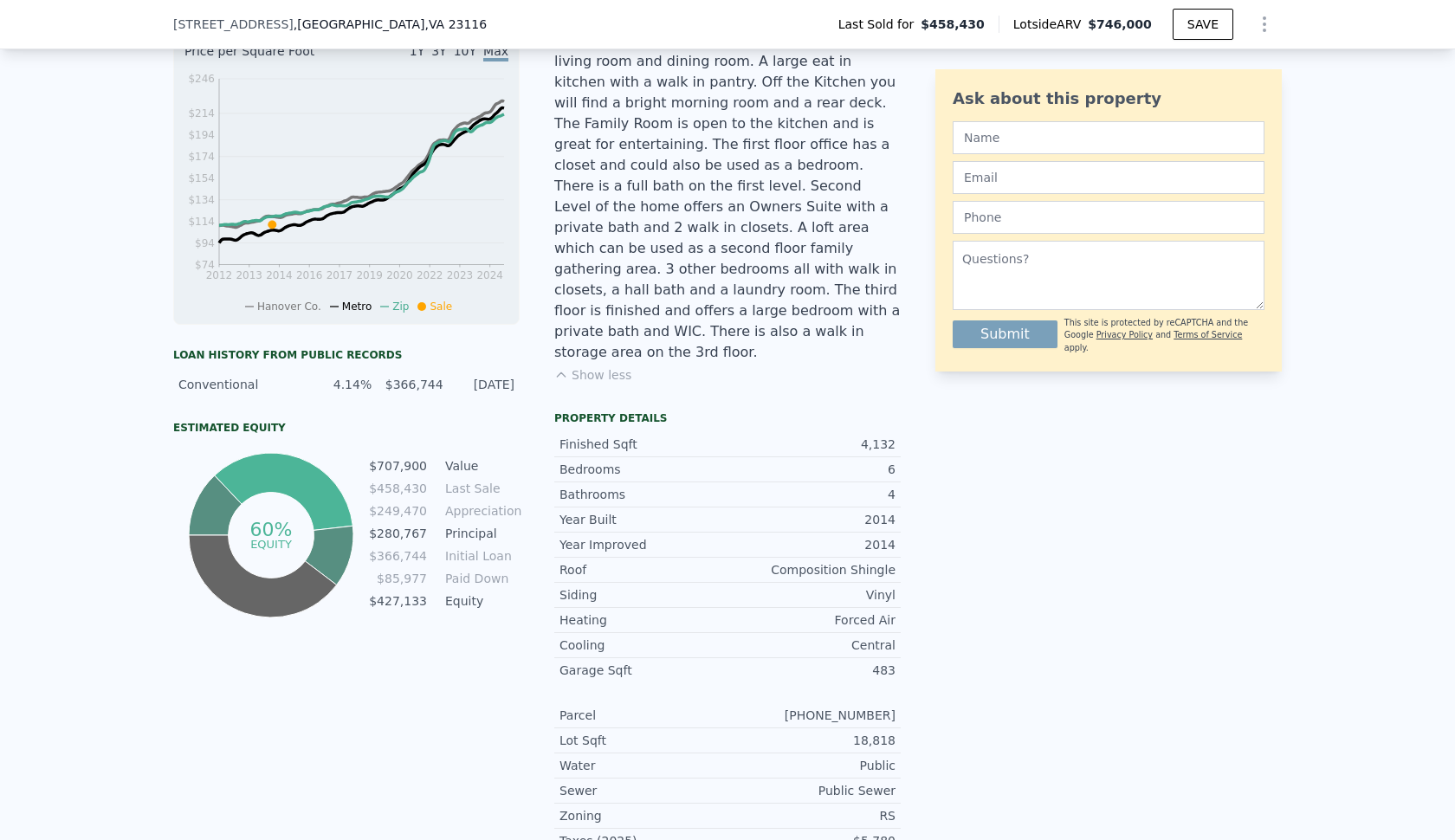
click at [472, 422] on div "Estimated Equity" at bounding box center [347, 427] width 347 height 14
drag, startPoint x: 338, startPoint y: 384, endPoint x: 444, endPoint y: 384, distance: 106.0
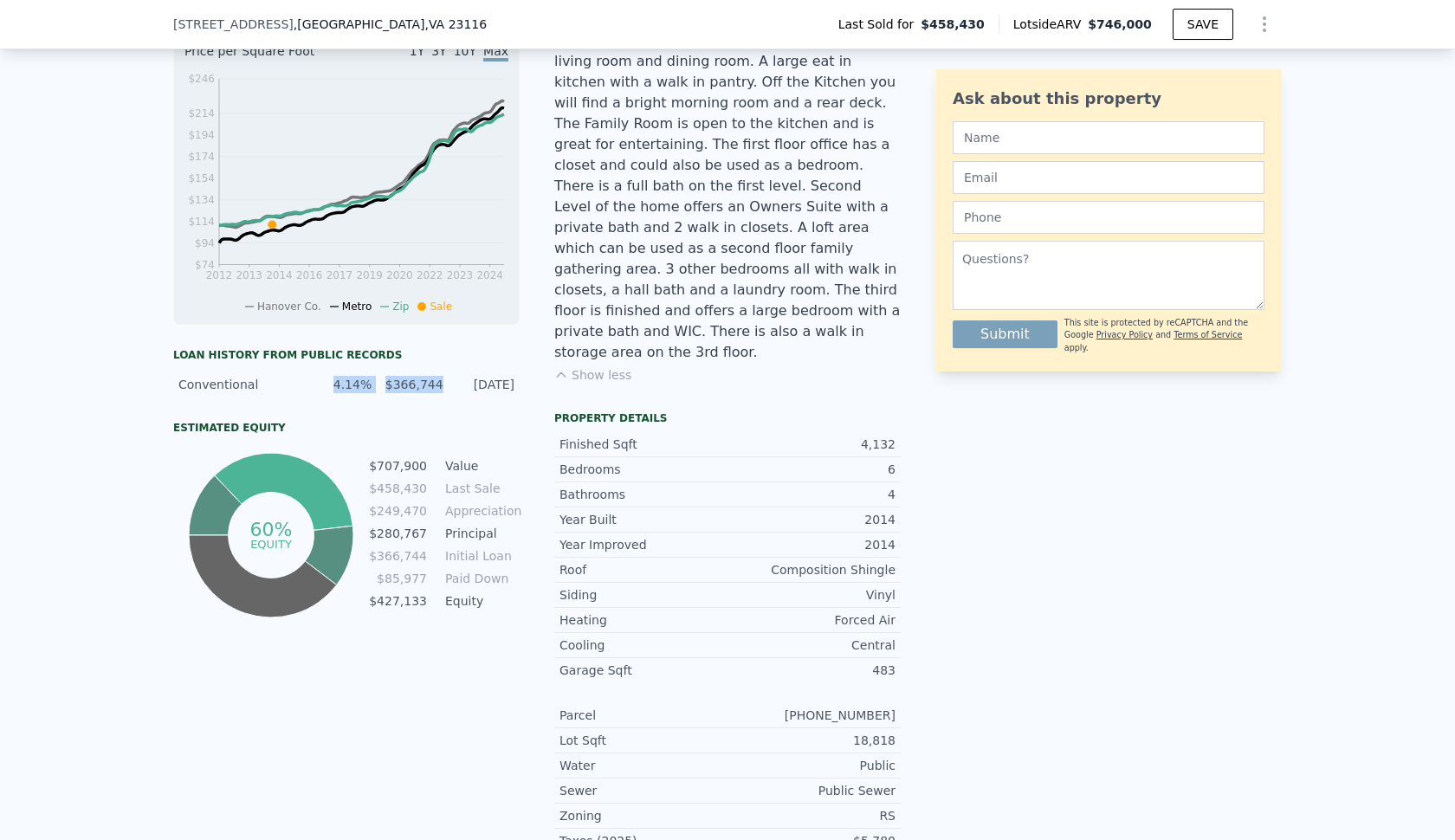
click at [444, 384] on div "Conventional 4.14% $366,744 [DATE]" at bounding box center [347, 384] width 347 height 31
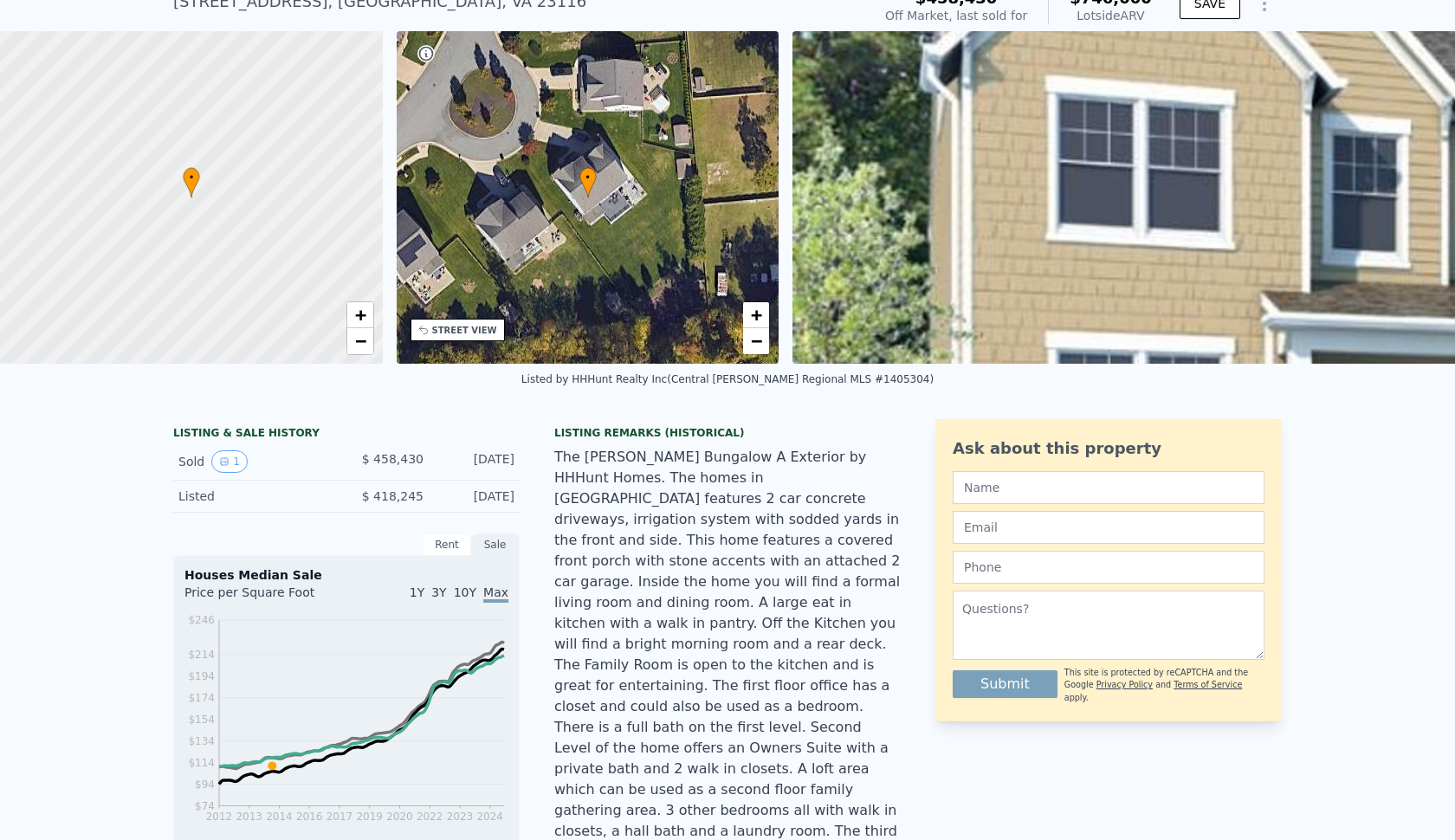
scroll to position [74, 0]
drag, startPoint x: 606, startPoint y: 377, endPoint x: 891, endPoint y: 377, distance: 285.0
click at [891, 377] on div "Listed by HHHunt Realty Inc (Central [PERSON_NAME] Regional MLS #1405304)" at bounding box center [728, 378] width 412 height 12
copy div "HHHunt Realty Inc (Central [PERSON_NAME] Regional MLS #1405304"
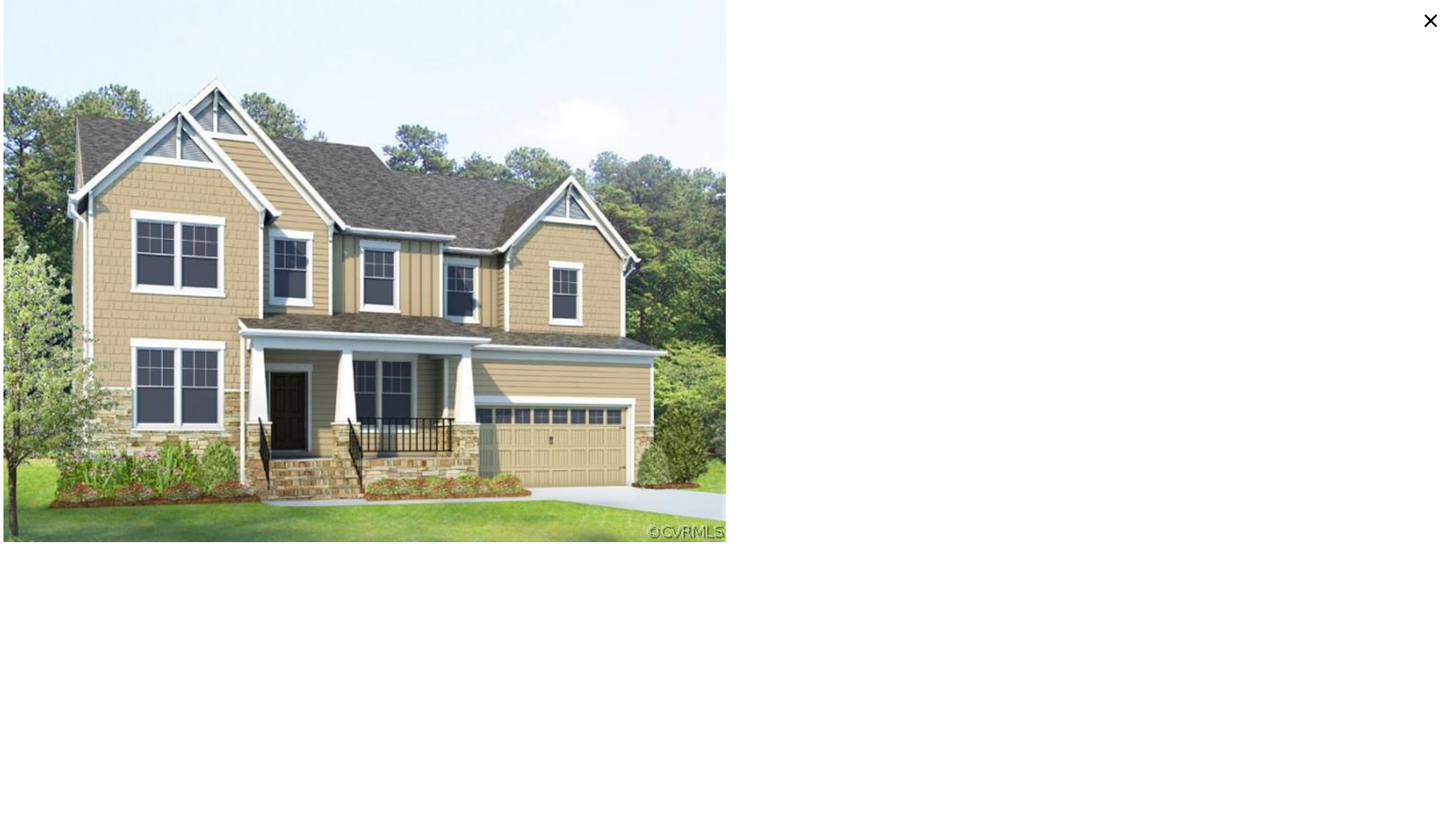
click at [1416, 25] on div at bounding box center [1089, 271] width 724 height 542
click at [1431, 25] on icon at bounding box center [1431, 20] width 28 height 28
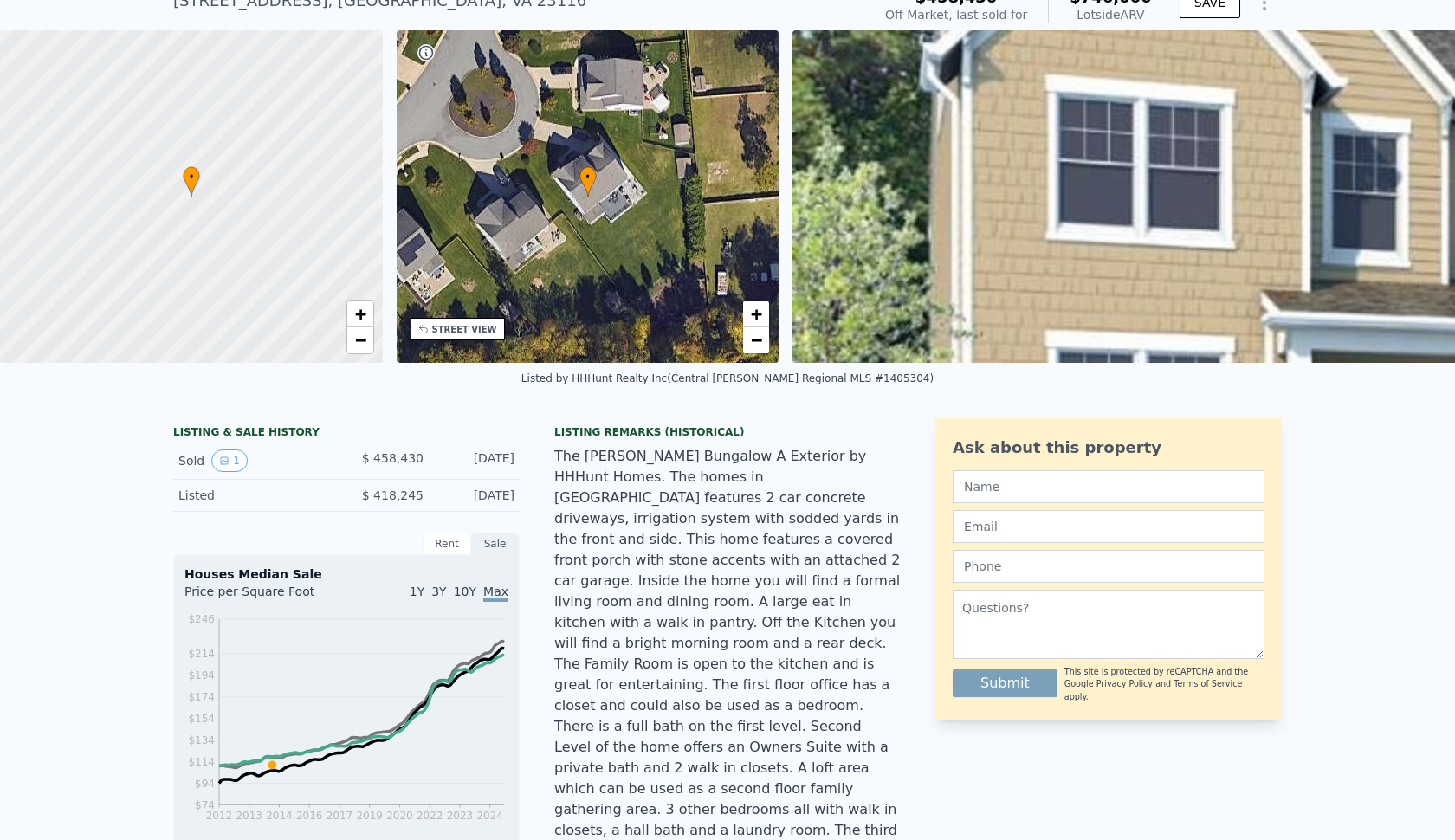
click at [760, 455] on div "The [PERSON_NAME] Bungalow A Exterior by HHHunt Homes. The homes in [GEOGRAPHIC…" at bounding box center [728, 674] width 347 height 457
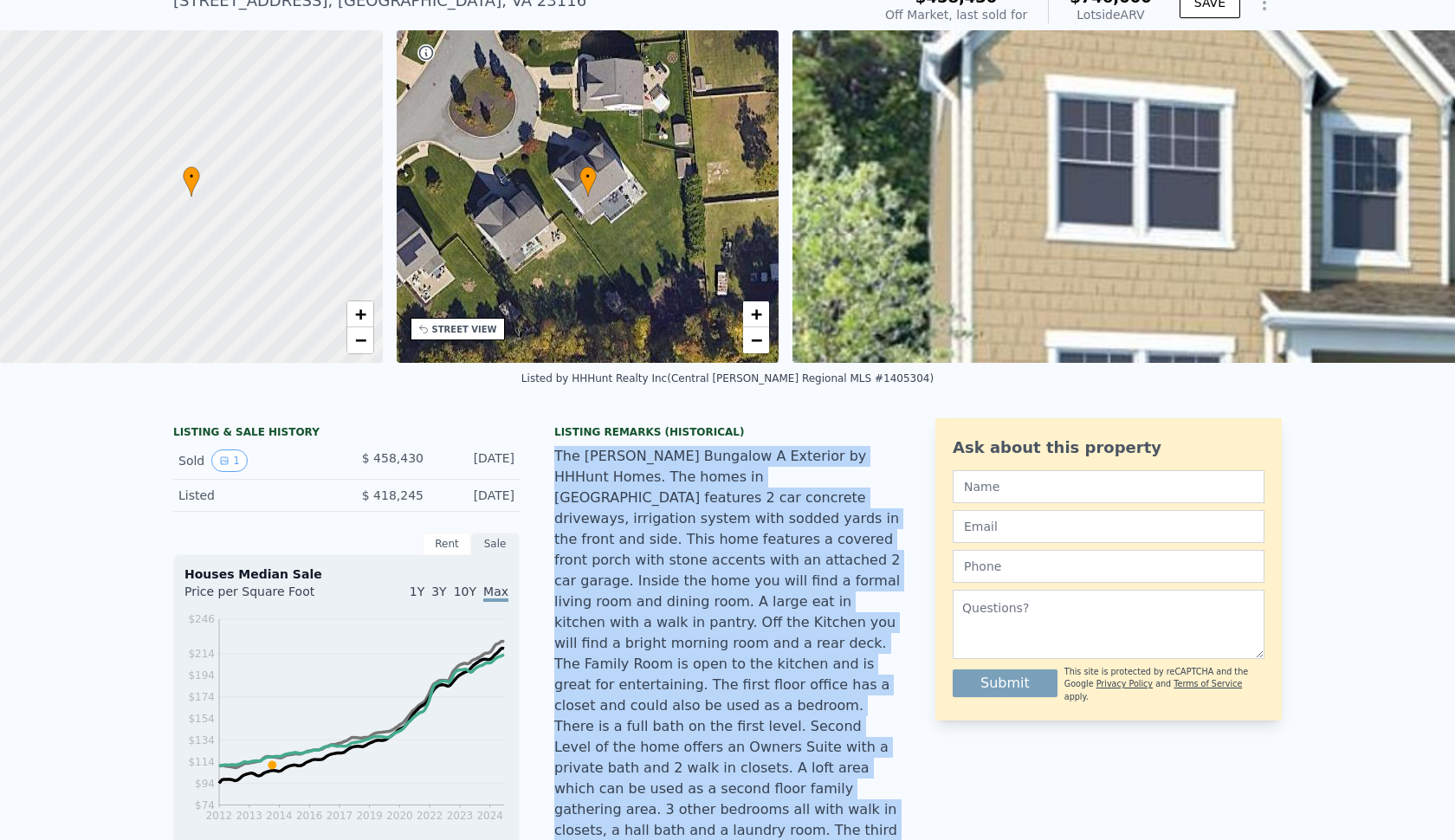
click at [760, 455] on div "The [PERSON_NAME] Bungalow A Exterior by HHHunt Homes. The homes in [GEOGRAPHIC…" at bounding box center [728, 674] width 347 height 457
click at [755, 455] on div "The [PERSON_NAME] Bungalow A Exterior by HHHunt Homes. The homes in [GEOGRAPHIC…" at bounding box center [728, 674] width 347 height 457
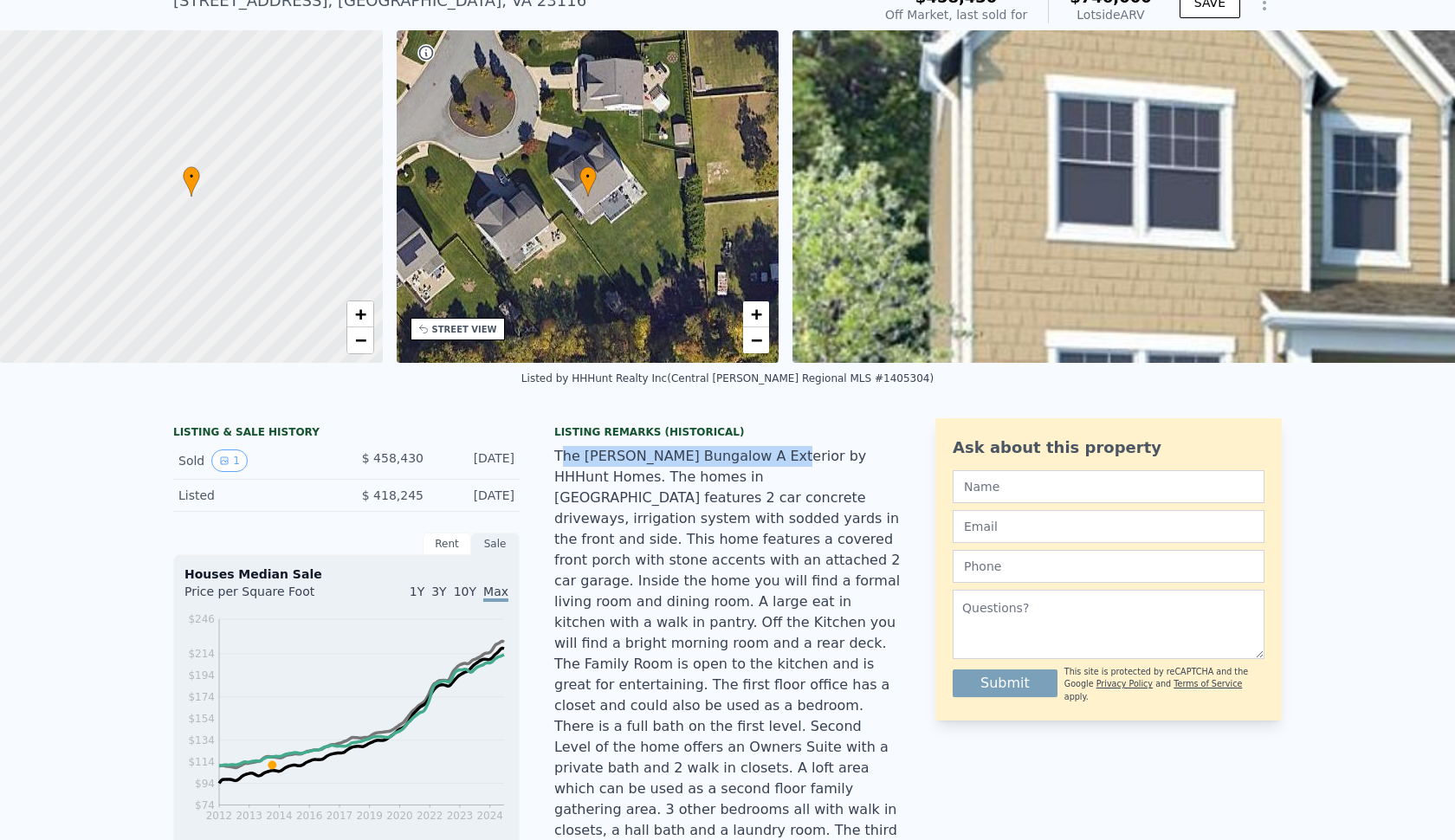
drag, startPoint x: 759, startPoint y: 450, endPoint x: 540, endPoint y: 450, distance: 219.0
click at [632, 604] on div "The [PERSON_NAME] Bungalow A Exterior by HHHunt Homes. The homes in [GEOGRAPHIC…" at bounding box center [728, 674] width 347 height 457
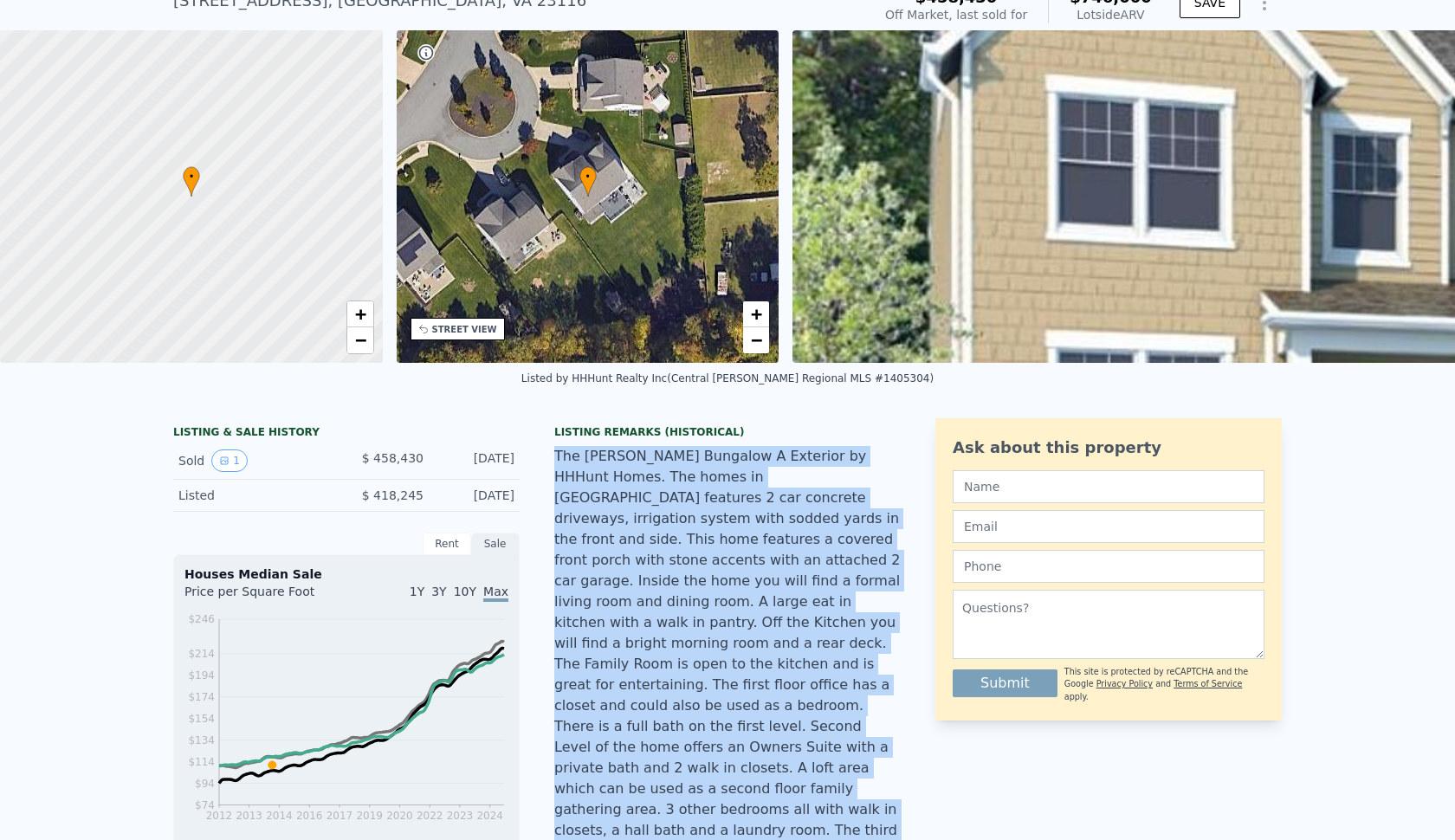
scroll to position [140, 0]
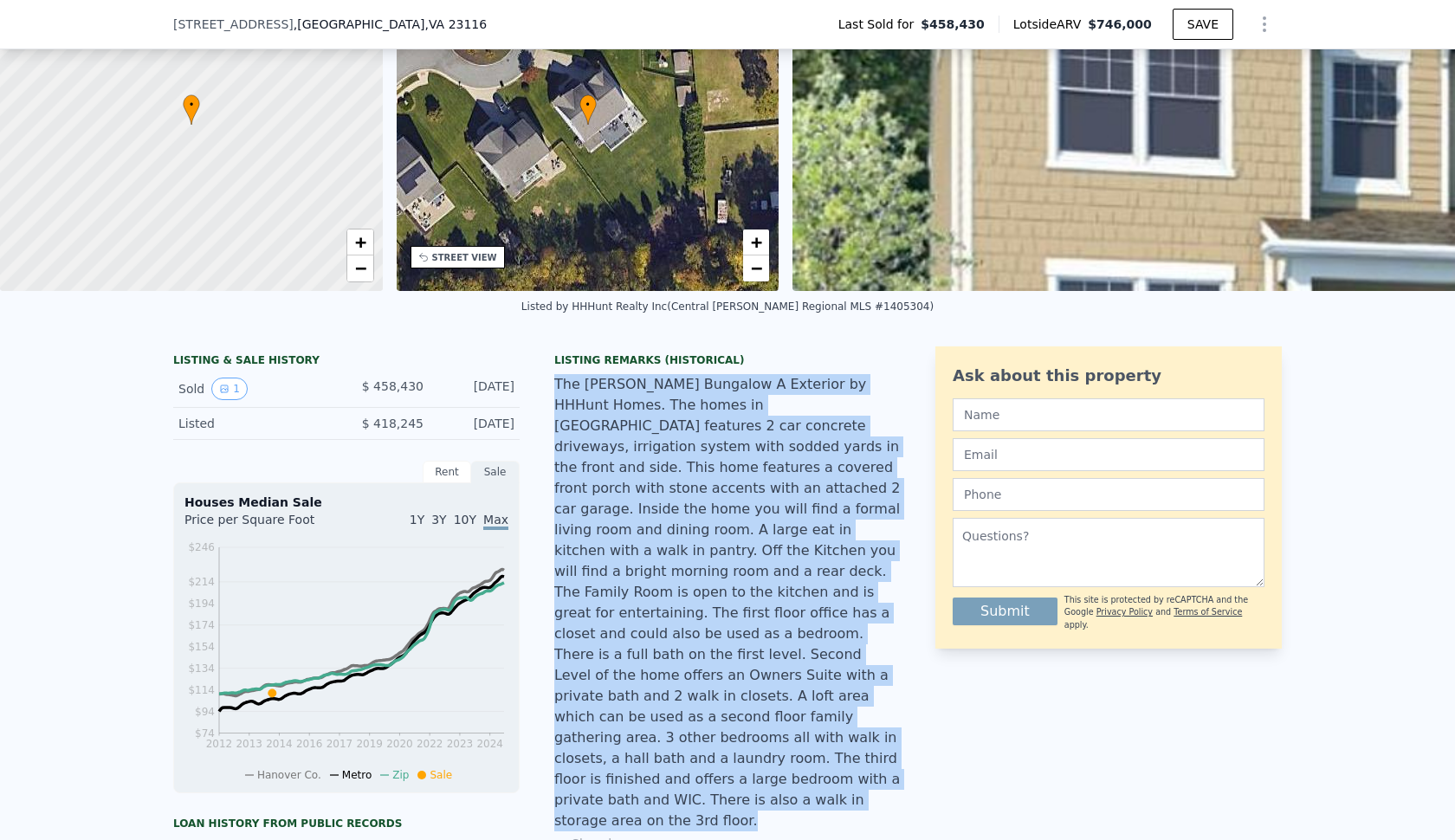
click at [683, 451] on div "The [PERSON_NAME] Bungalow A Exterior by HHHunt Homes. The homes in [GEOGRAPHIC…" at bounding box center [728, 603] width 347 height 457
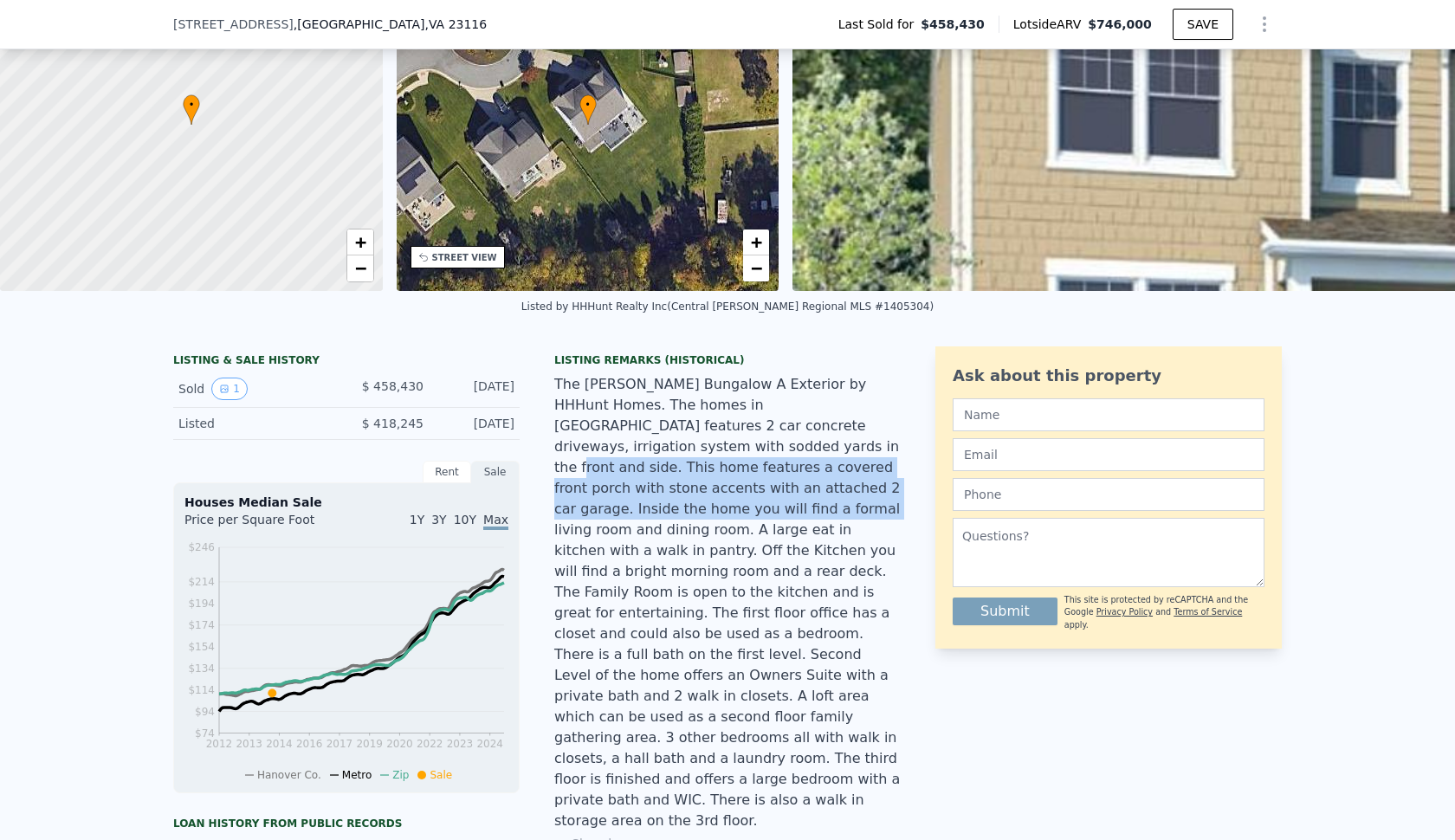
drag, startPoint x: 651, startPoint y: 448, endPoint x: 610, endPoint y: 499, distance: 65.4
click at [610, 499] on div "The [PERSON_NAME] Bungalow A Exterior by HHHunt Homes. The homes in [GEOGRAPHIC…" at bounding box center [728, 603] width 347 height 457
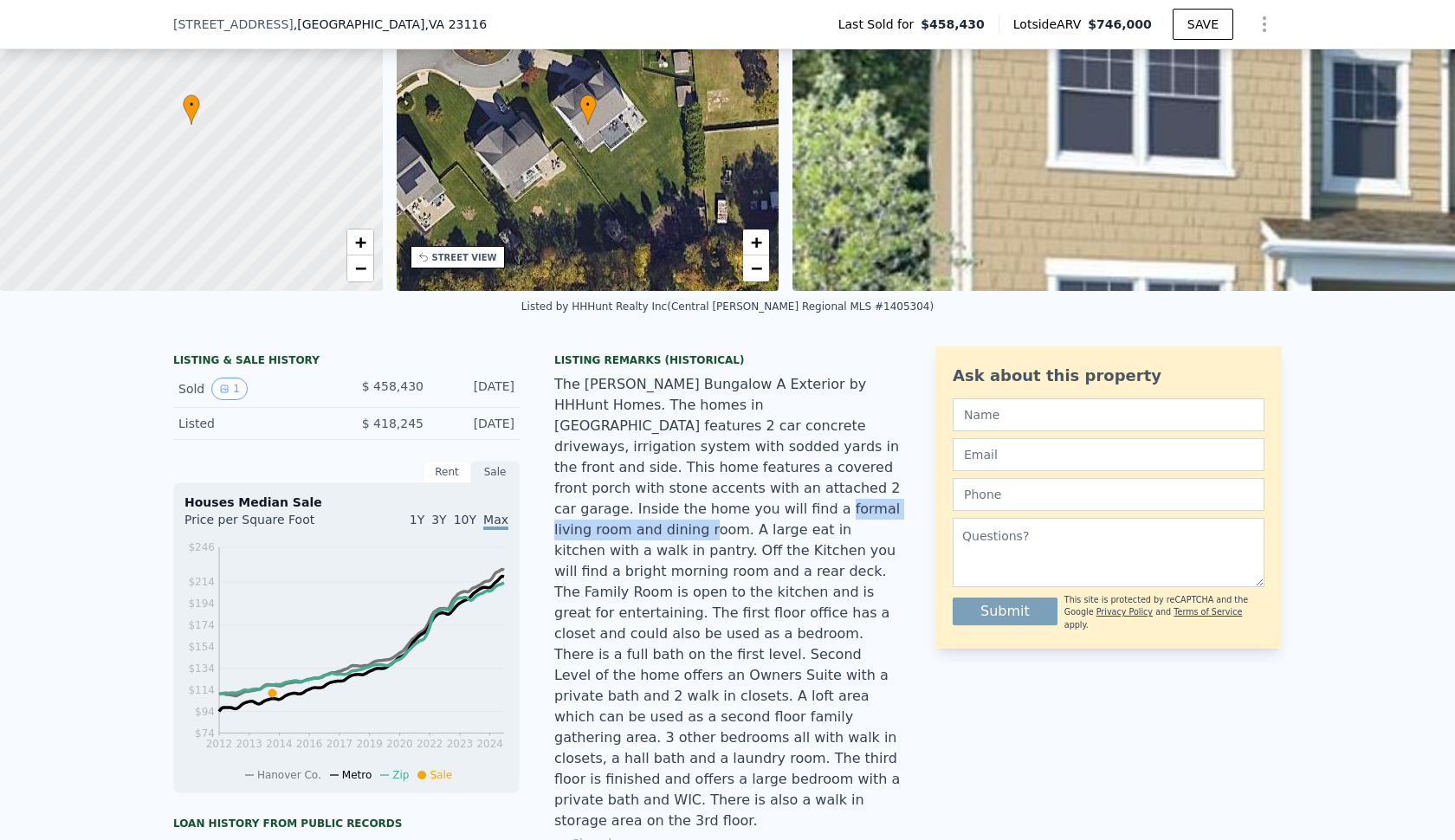
drag, startPoint x: 558, startPoint y: 508, endPoint x: 750, endPoint y: 508, distance: 192.0
click at [750, 508] on div "The [PERSON_NAME] Bungalow A Exterior by HHHunt Homes. The homes in [GEOGRAPHIC…" at bounding box center [728, 603] width 347 height 457
drag, startPoint x: 694, startPoint y: 508, endPoint x: 611, endPoint y: 533, distance: 86.7
click at [611, 533] on div "The [PERSON_NAME] Bungalow A Exterior by HHHunt Homes. The homes in [GEOGRAPHIC…" at bounding box center [728, 603] width 347 height 457
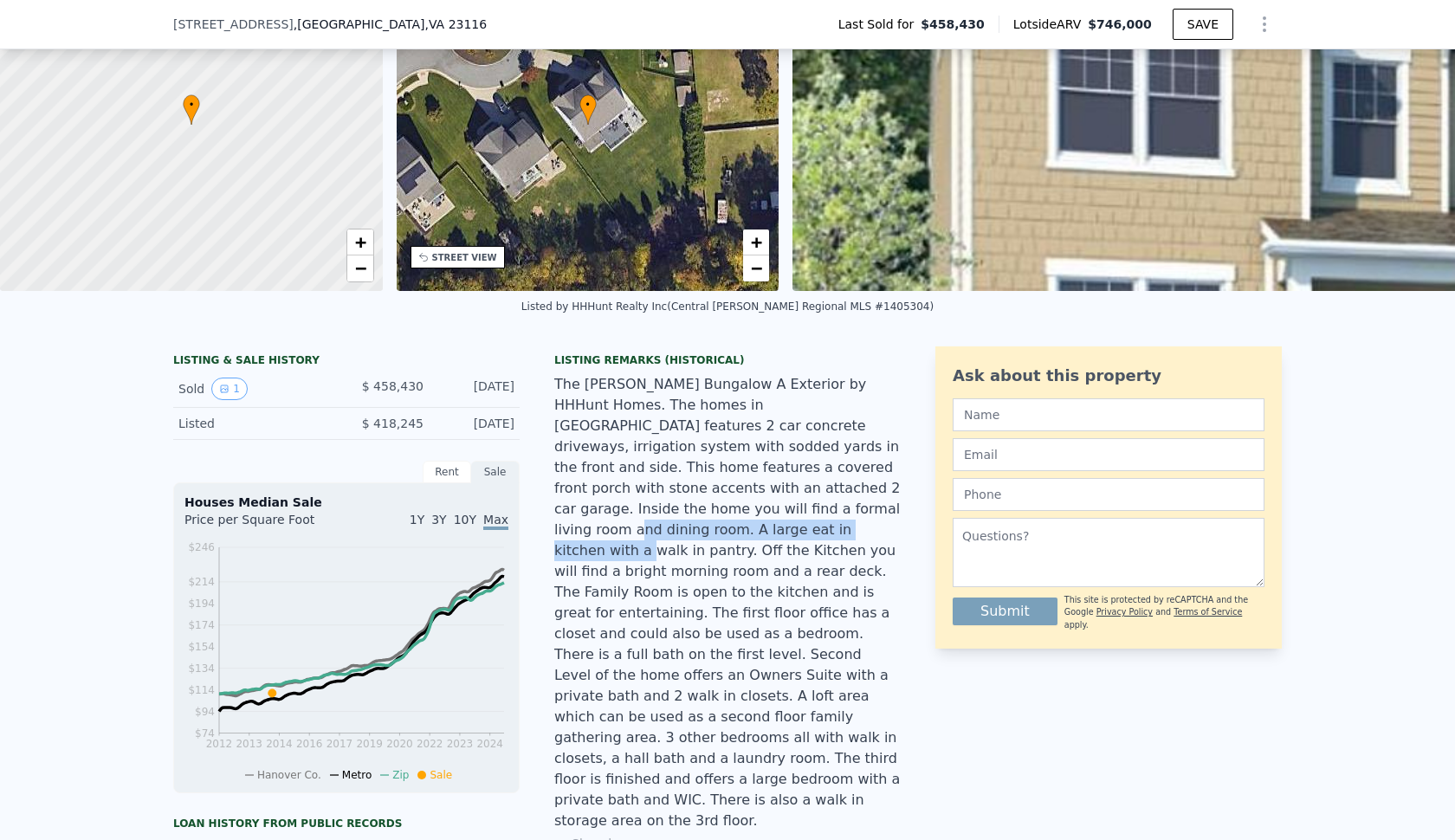
click at [611, 533] on div "The [PERSON_NAME] Bungalow A Exterior by HHHunt Homes. The homes in [GEOGRAPHIC…" at bounding box center [728, 603] width 347 height 457
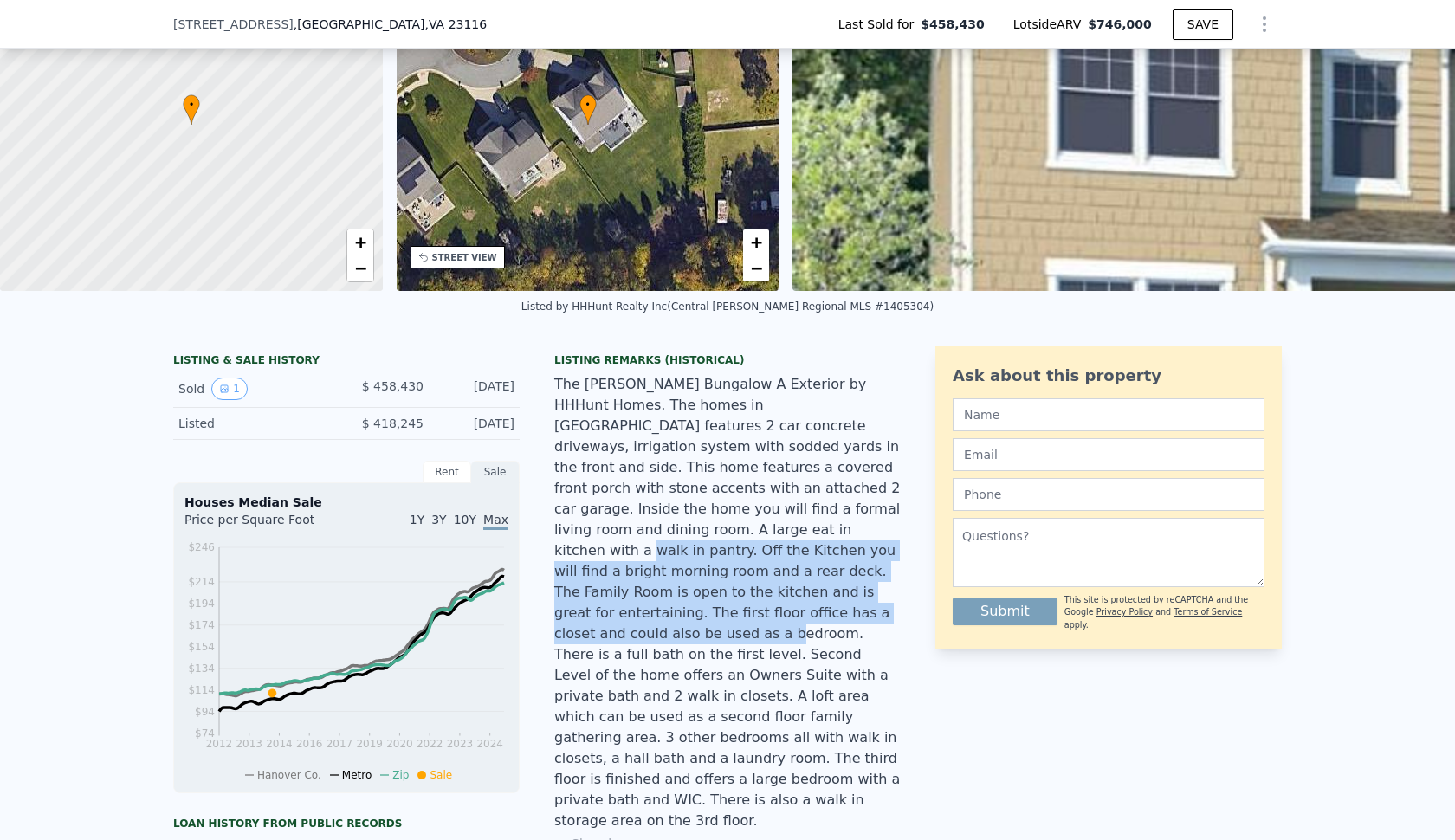
drag, startPoint x: 609, startPoint y: 533, endPoint x: 660, endPoint y: 609, distance: 91.5
click at [660, 609] on div "The [PERSON_NAME] Bungalow A Exterior by HHHunt Homes. The homes in [GEOGRAPHIC…" at bounding box center [728, 603] width 347 height 457
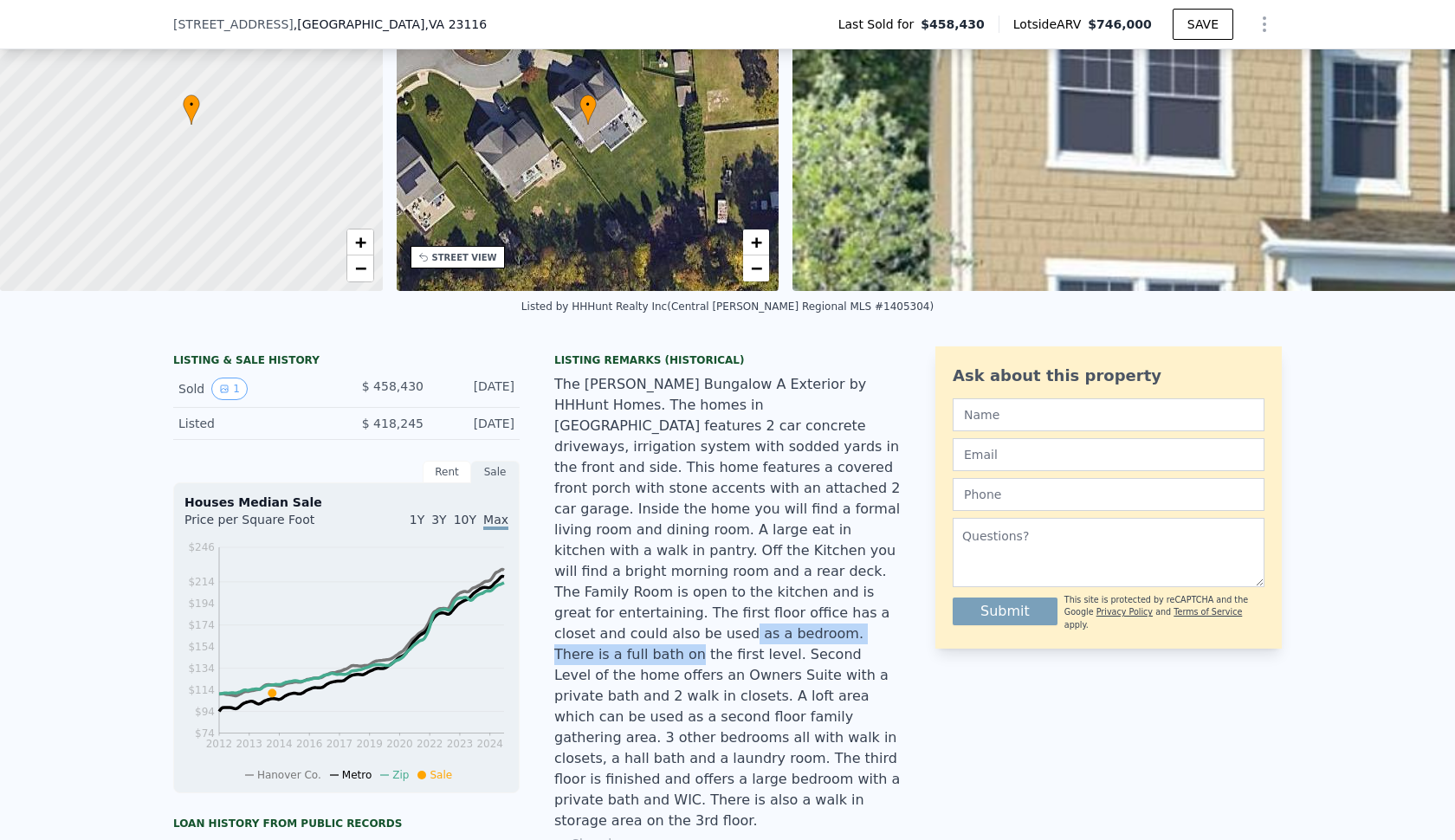
drag, startPoint x: 619, startPoint y: 608, endPoint x: 831, endPoint y: 608, distance: 212.0
click at [831, 608] on div "The [PERSON_NAME] Bungalow A Exterior by HHHunt Homes. The homes in [GEOGRAPHIC…" at bounding box center [728, 603] width 347 height 457
drag, startPoint x: 655, startPoint y: 649, endPoint x: 655, endPoint y: 771, distance: 122.0
click at [655, 771] on div "Listing Remarks (Historical) Show less" at bounding box center [728, 613] width 347 height 520
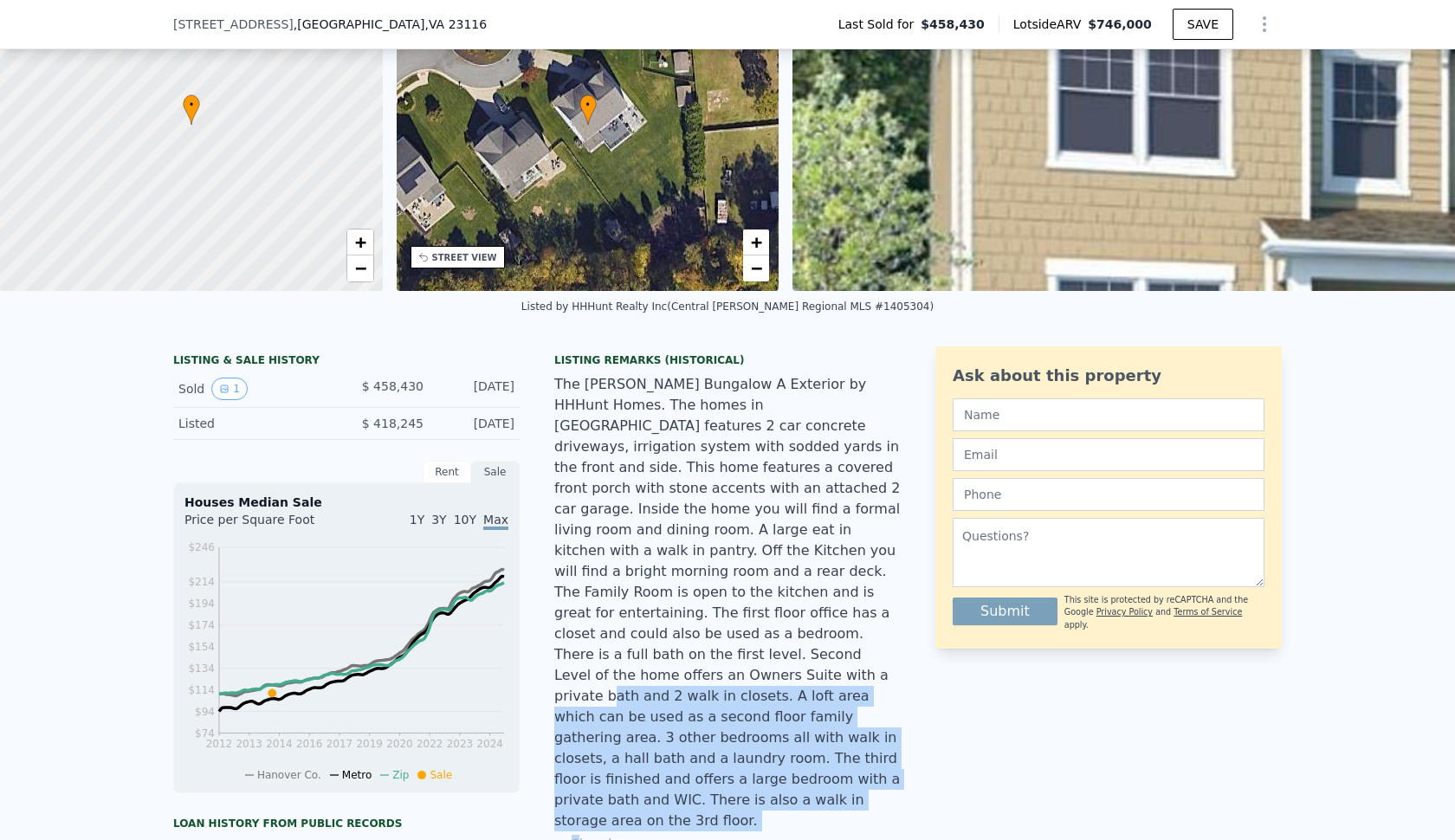
click at [655, 771] on div "Listing Remarks (Historical) Show less" at bounding box center [728, 613] width 347 height 520
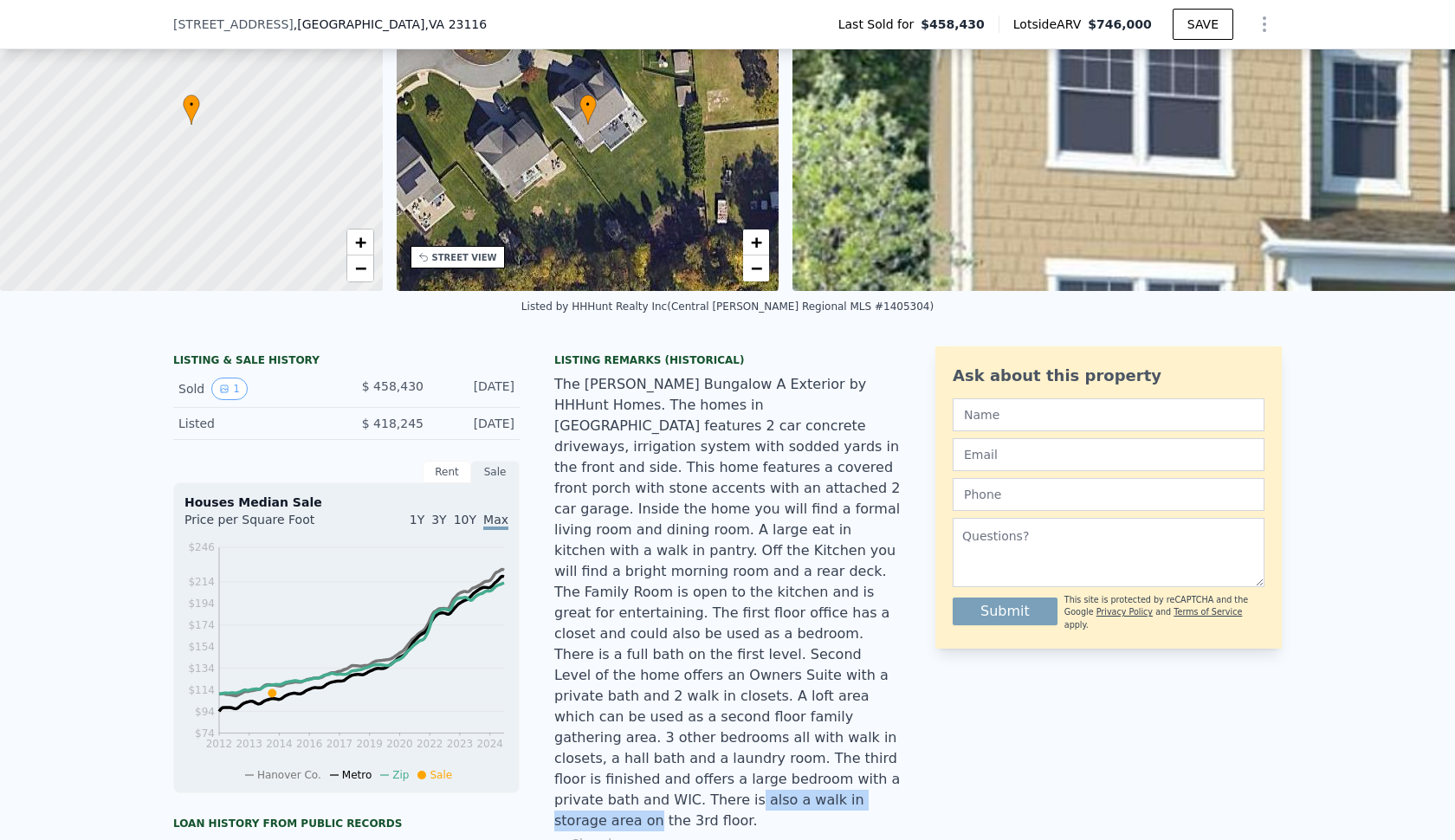
drag, startPoint x: 632, startPoint y: 757, endPoint x: 834, endPoint y: 755, distance: 202.0
click at [835, 755] on div "The [PERSON_NAME] Bungalow A Exterior by HHHunt Homes. The homes in [GEOGRAPHIC…" at bounding box center [728, 603] width 347 height 457
click at [834, 755] on div "The [PERSON_NAME] Bungalow A Exterior by HHHunt Homes. The homes in [GEOGRAPHIC…" at bounding box center [728, 603] width 347 height 457
drag, startPoint x: 834, startPoint y: 755, endPoint x: 823, endPoint y: 737, distance: 21.1
click at [823, 737] on div "The [PERSON_NAME] Bungalow A Exterior by HHHunt Homes. The homes in [GEOGRAPHIC…" at bounding box center [728, 603] width 347 height 457
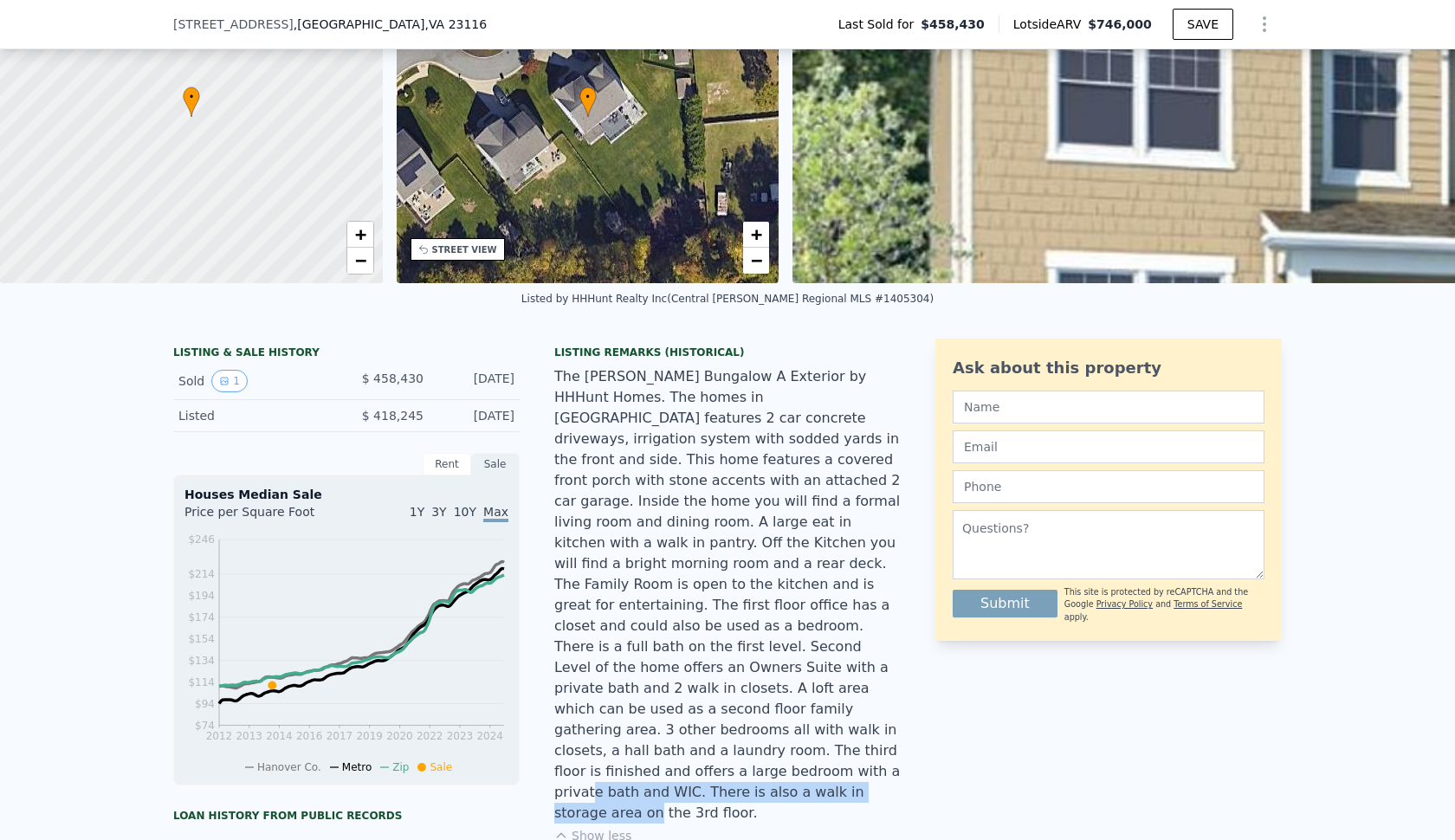
click at [823, 737] on div "The [PERSON_NAME] Bungalow A Exterior by HHHunt Homes. The homes in [GEOGRAPHIC…" at bounding box center [728, 594] width 347 height 457
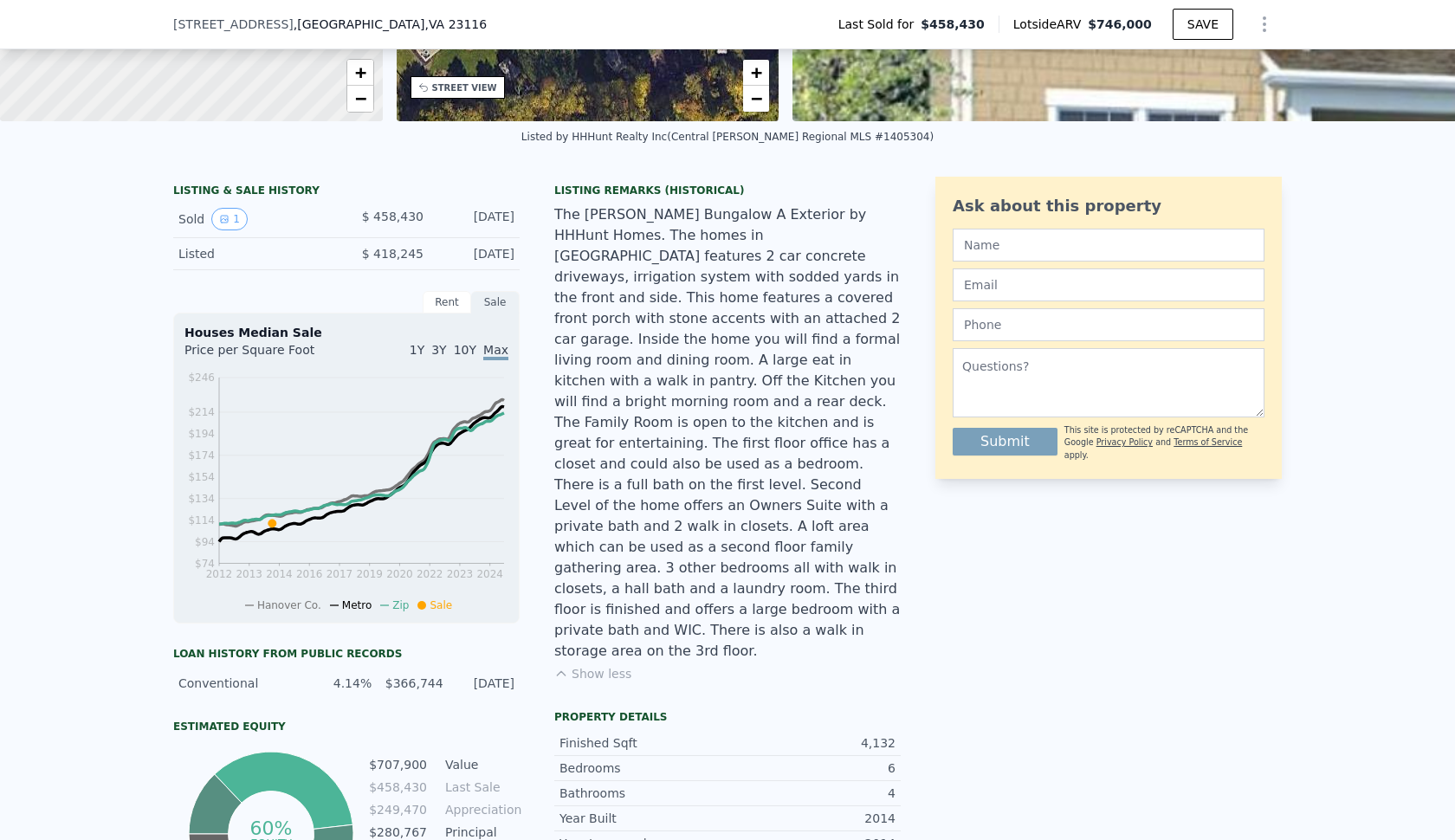
scroll to position [272, 0]
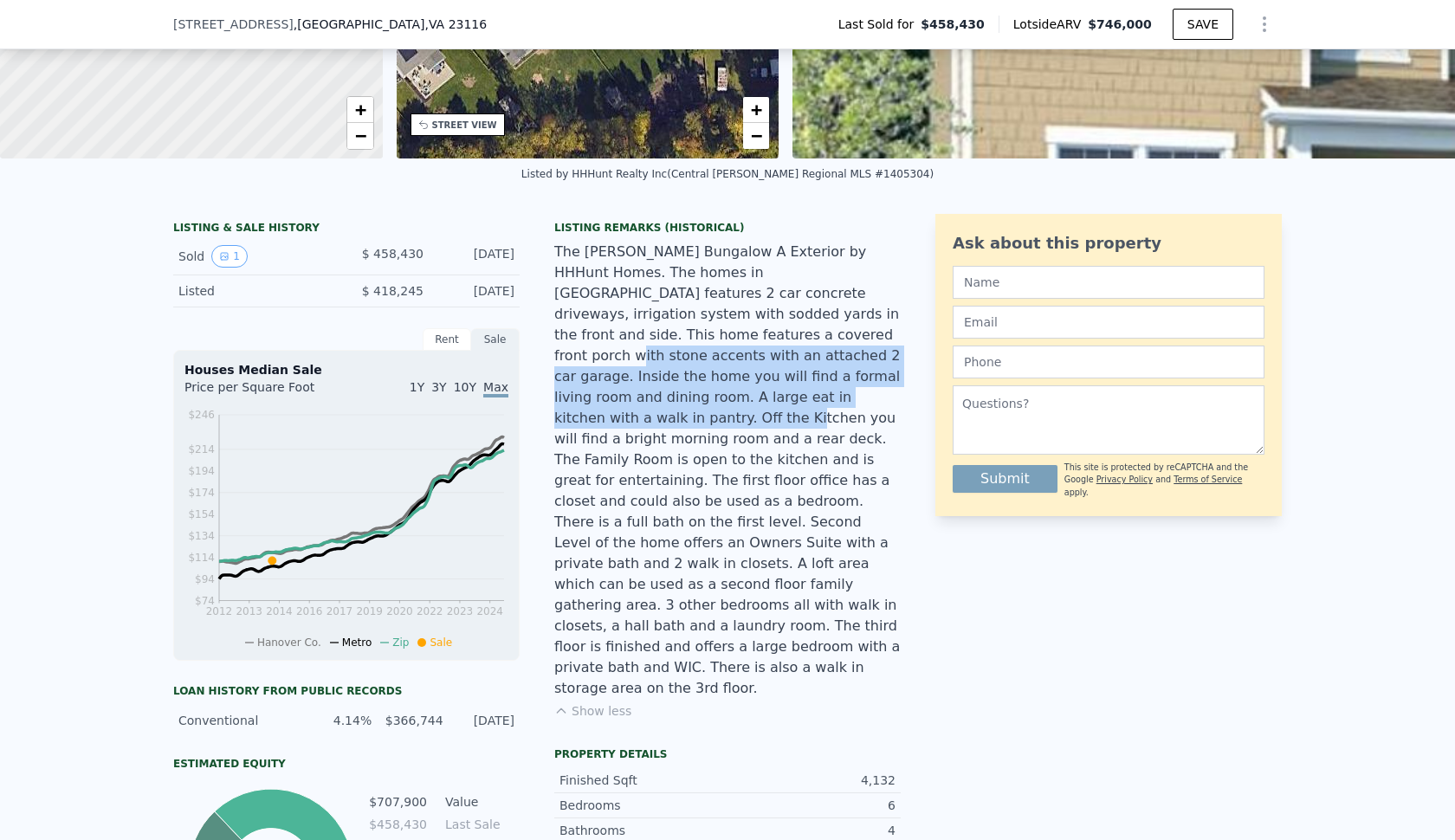
drag, startPoint x: 700, startPoint y: 331, endPoint x: 763, endPoint y: 392, distance: 87.7
click at [763, 392] on div "The [PERSON_NAME] Bungalow A Exterior by HHHunt Homes. The homes in [GEOGRAPHIC…" at bounding box center [728, 469] width 347 height 457
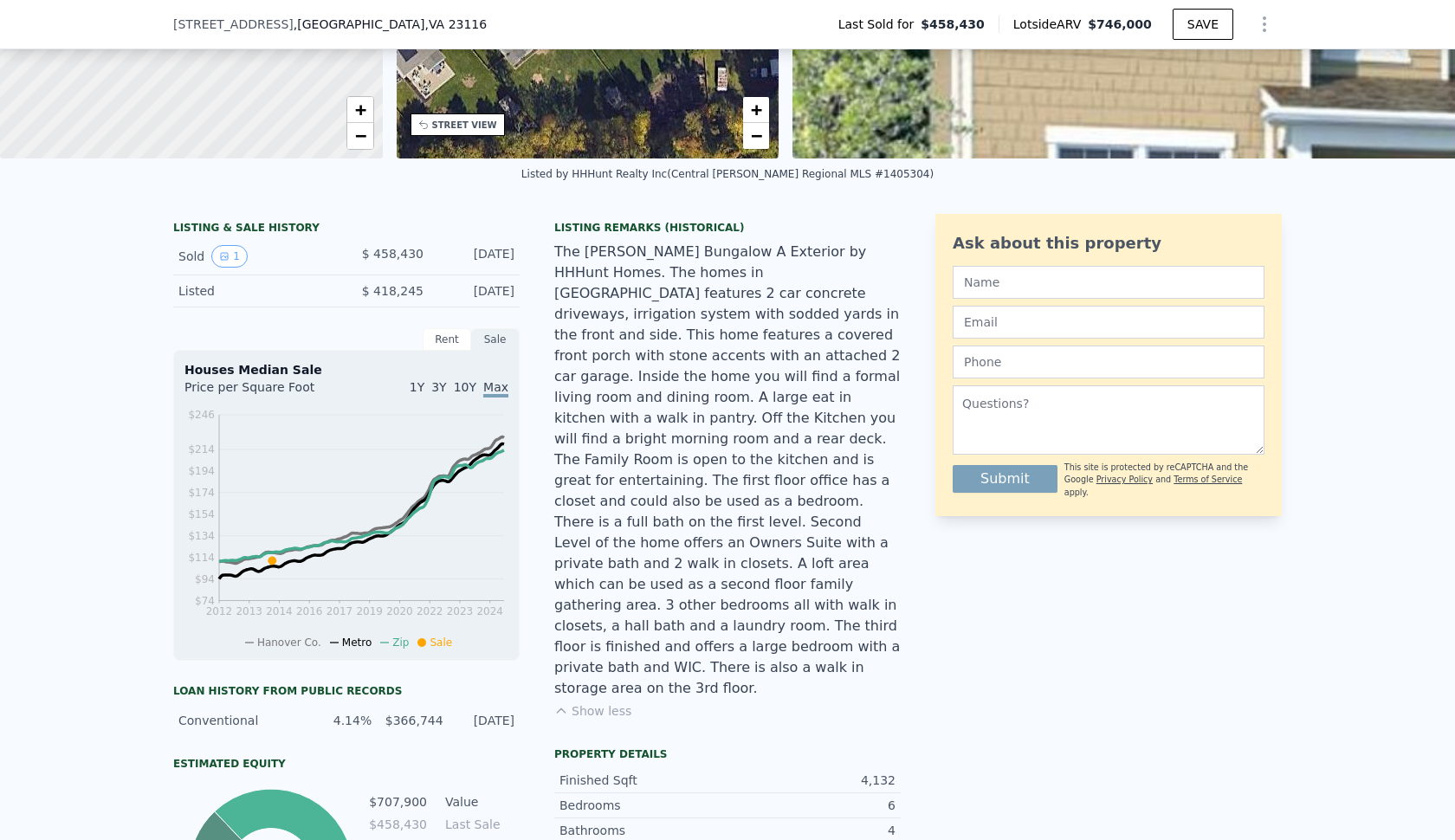
click at [763, 392] on div "The [PERSON_NAME] Bungalow A Exterior by HHHunt Homes. The homes in [GEOGRAPHIC…" at bounding box center [728, 469] width 347 height 457
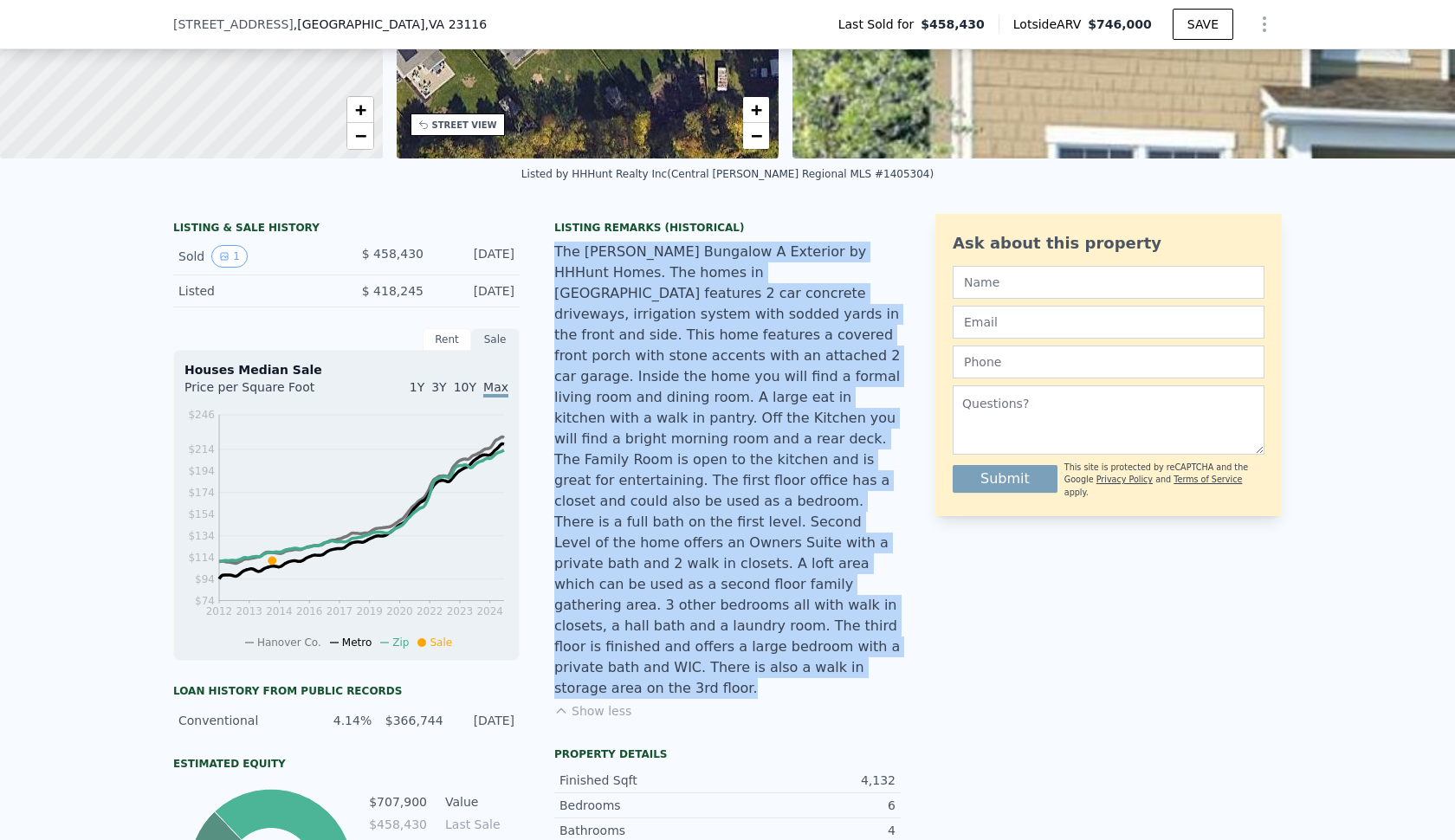
click at [763, 392] on div "The [PERSON_NAME] Bungalow A Exterior by HHHunt Homes. The homes in [GEOGRAPHIC…" at bounding box center [728, 469] width 347 height 457
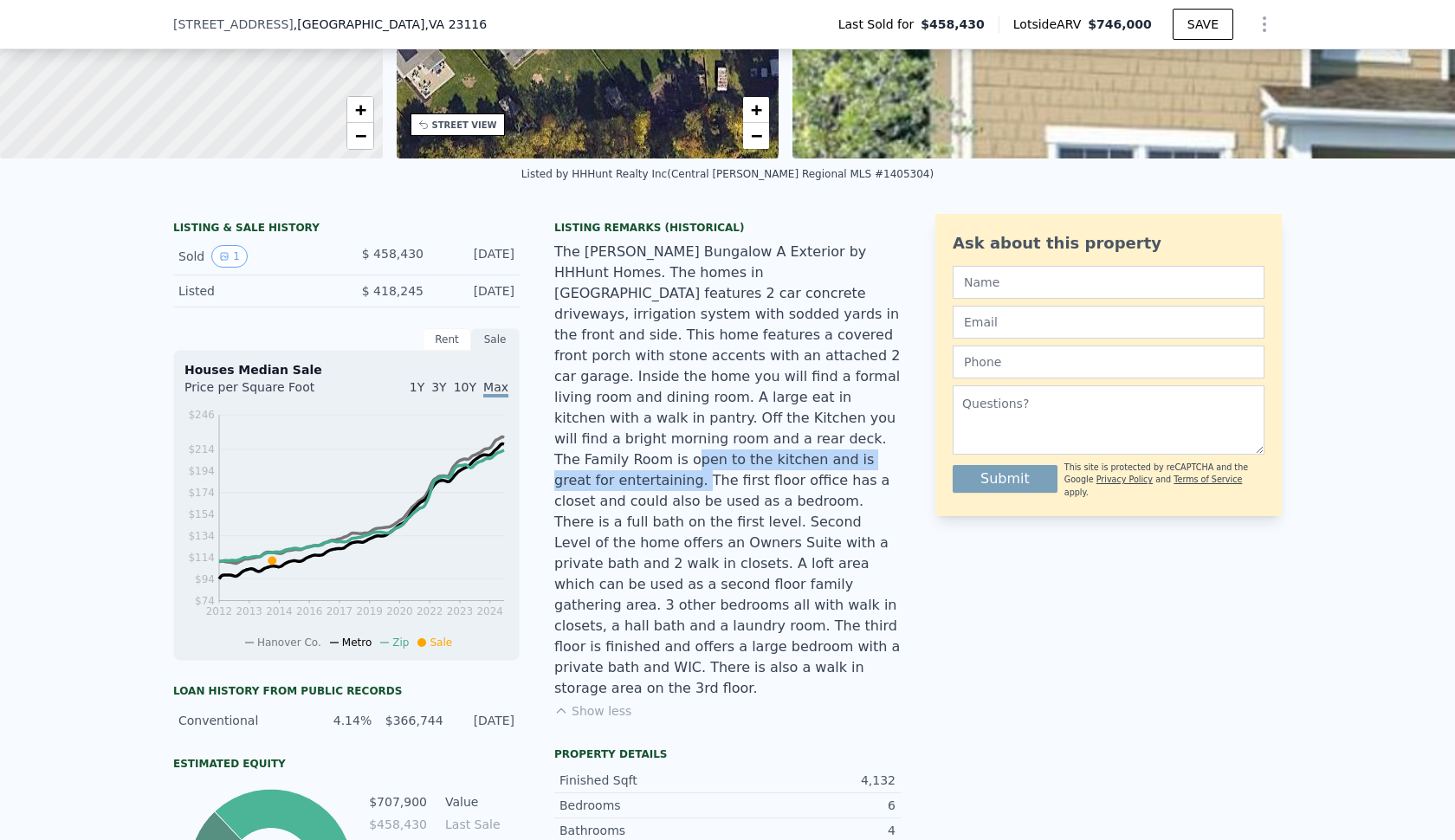
drag, startPoint x: 576, startPoint y: 441, endPoint x: 890, endPoint y: 441, distance: 314.0
click at [890, 441] on div "The [PERSON_NAME] Bungalow A Exterior by HHHunt Homes. The homes in [GEOGRAPHIC…" at bounding box center [728, 469] width 347 height 457
click at [612, 473] on div "The [PERSON_NAME] Bungalow A Exterior by HHHunt Homes. The homes in [GEOGRAPHIC…" at bounding box center [728, 469] width 347 height 457
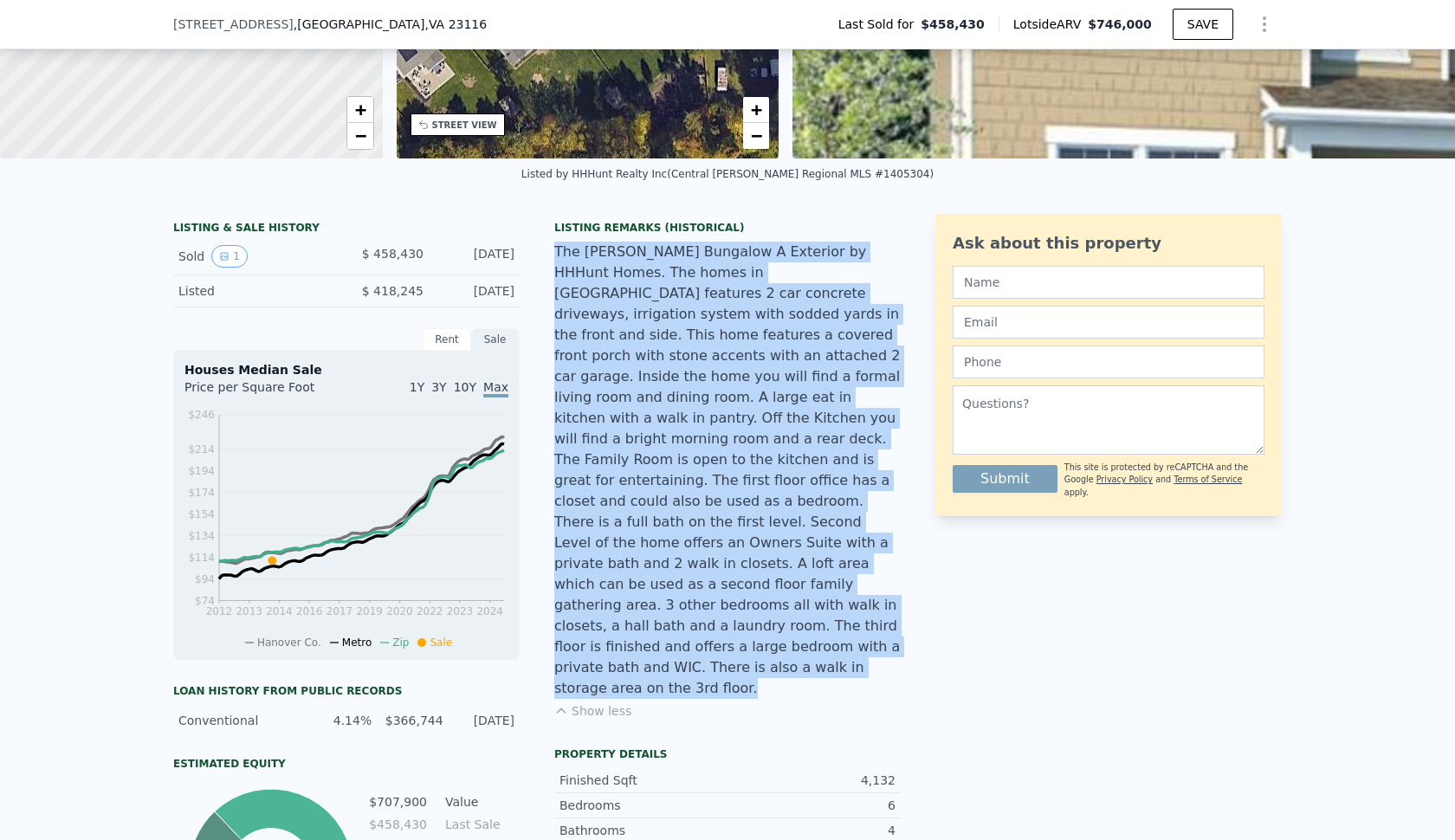
click at [612, 473] on div "The [PERSON_NAME] Bungalow A Exterior by HHHunt Homes. The homes in [GEOGRAPHIC…" at bounding box center [728, 469] width 347 height 457
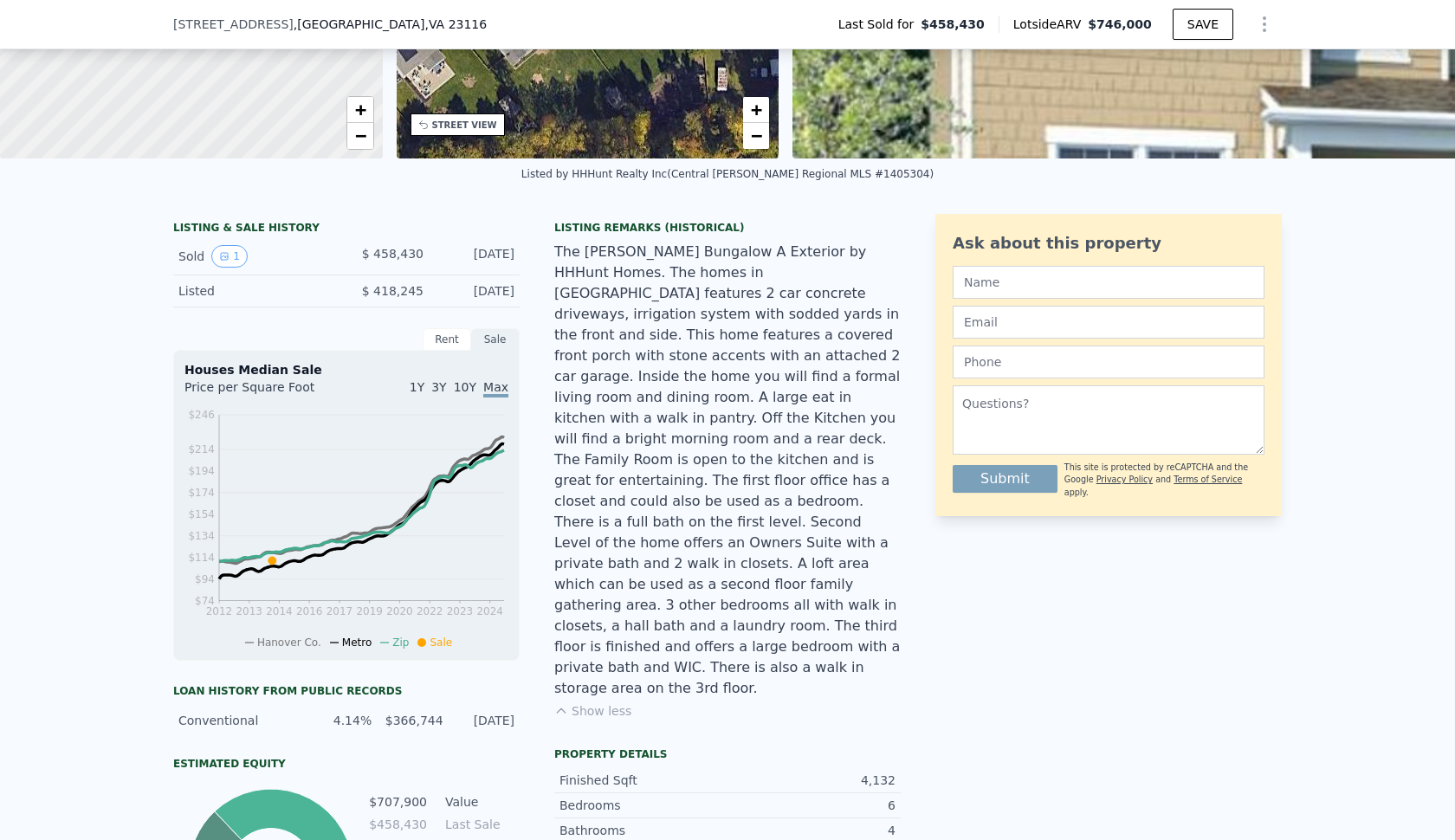
click at [564, 480] on div "The [PERSON_NAME] Bungalow A Exterior by HHHunt Homes. The homes in [GEOGRAPHIC…" at bounding box center [728, 469] width 347 height 457
click at [635, 475] on div "The [PERSON_NAME] Bungalow A Exterior by HHHunt Homes. The homes in [GEOGRAPHIC…" at bounding box center [728, 469] width 347 height 457
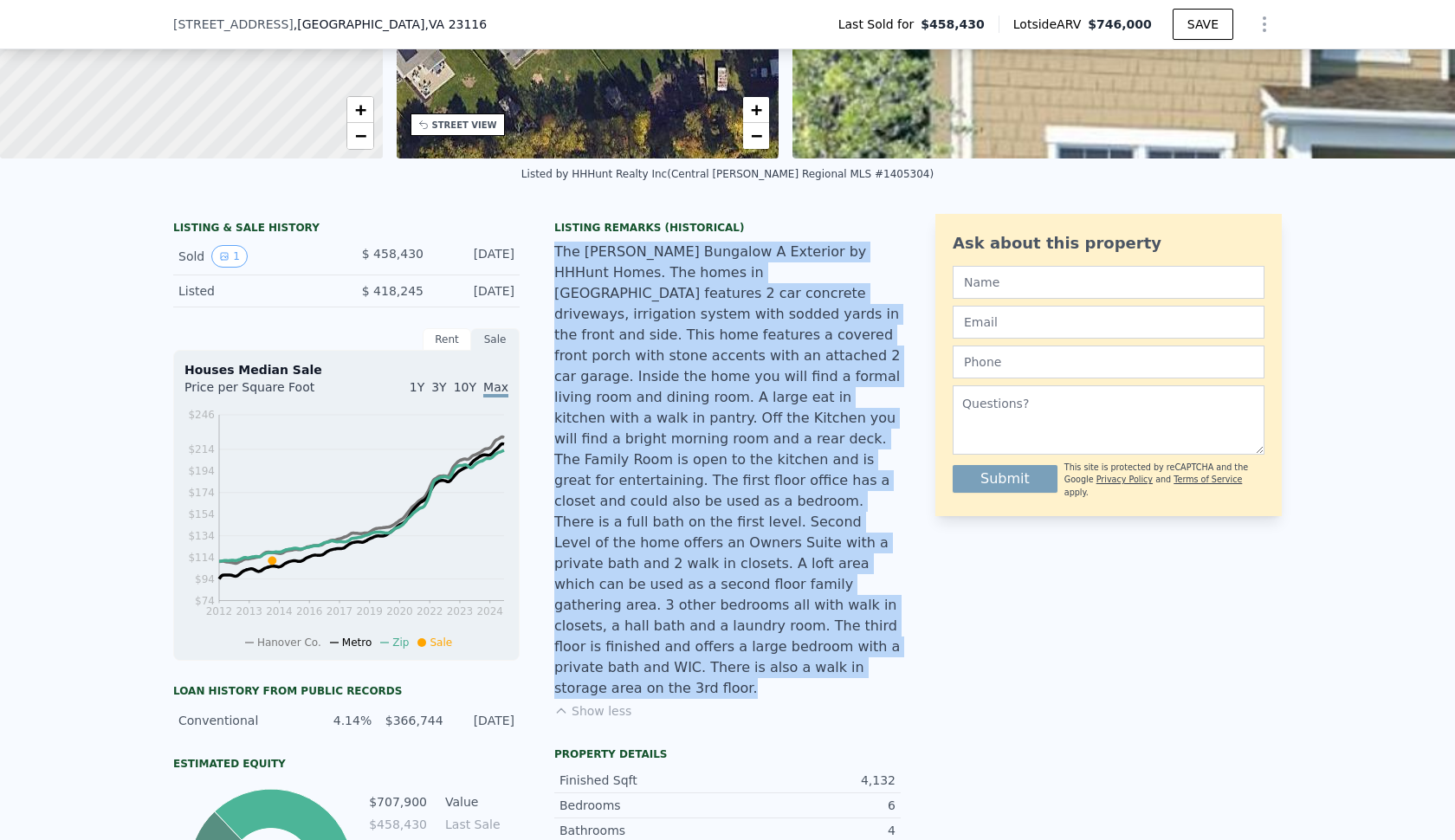
click at [635, 475] on div "The [PERSON_NAME] Bungalow A Exterior by HHHunt Homes. The homes in [GEOGRAPHIC…" at bounding box center [728, 469] width 347 height 457
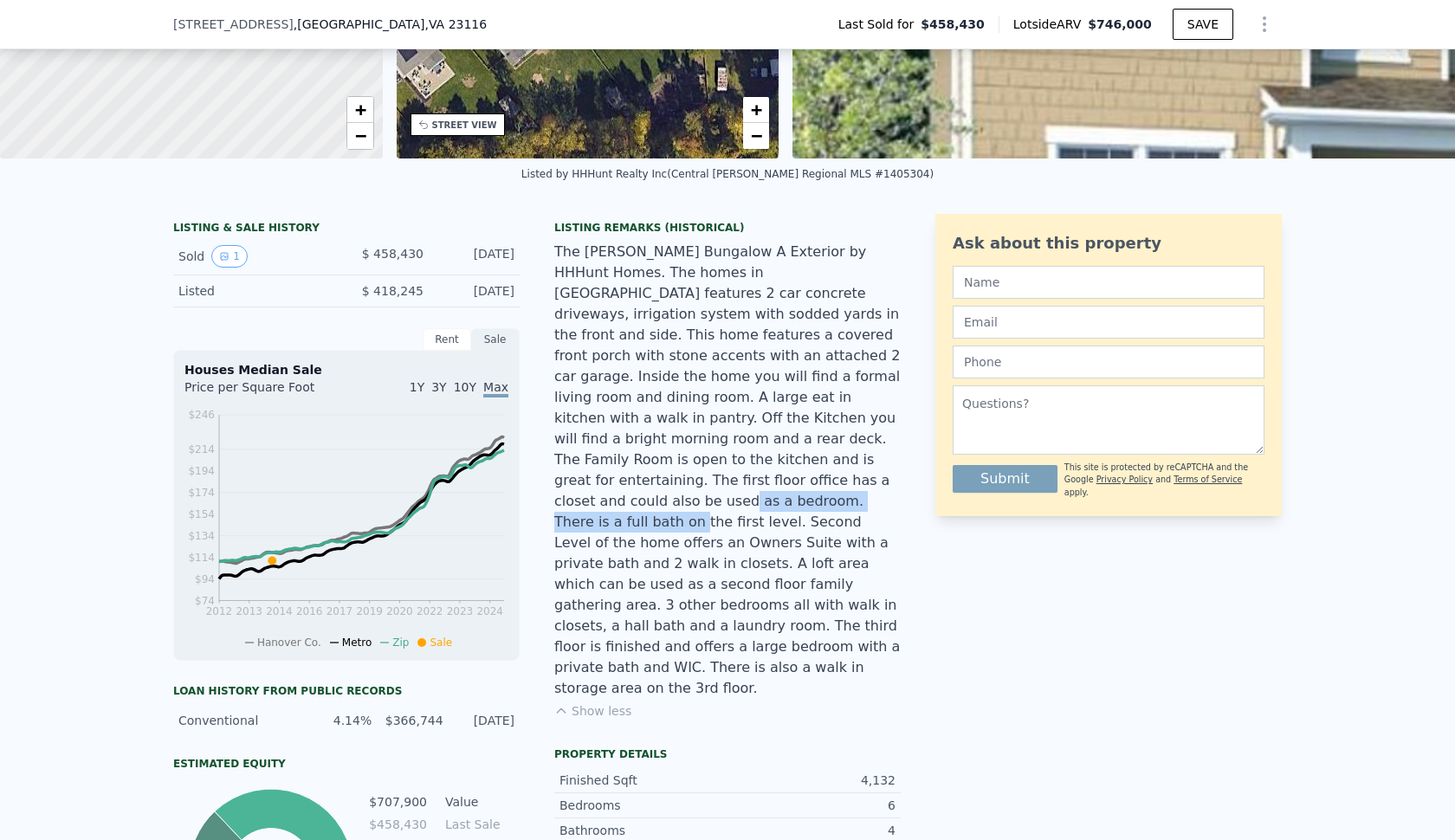
drag, startPoint x: 619, startPoint y: 477, endPoint x: 835, endPoint y: 480, distance: 216.0
click at [835, 480] on div "The [PERSON_NAME] Bungalow A Exterior by HHHunt Homes. The homes in [GEOGRAPHIC…" at bounding box center [728, 469] width 347 height 457
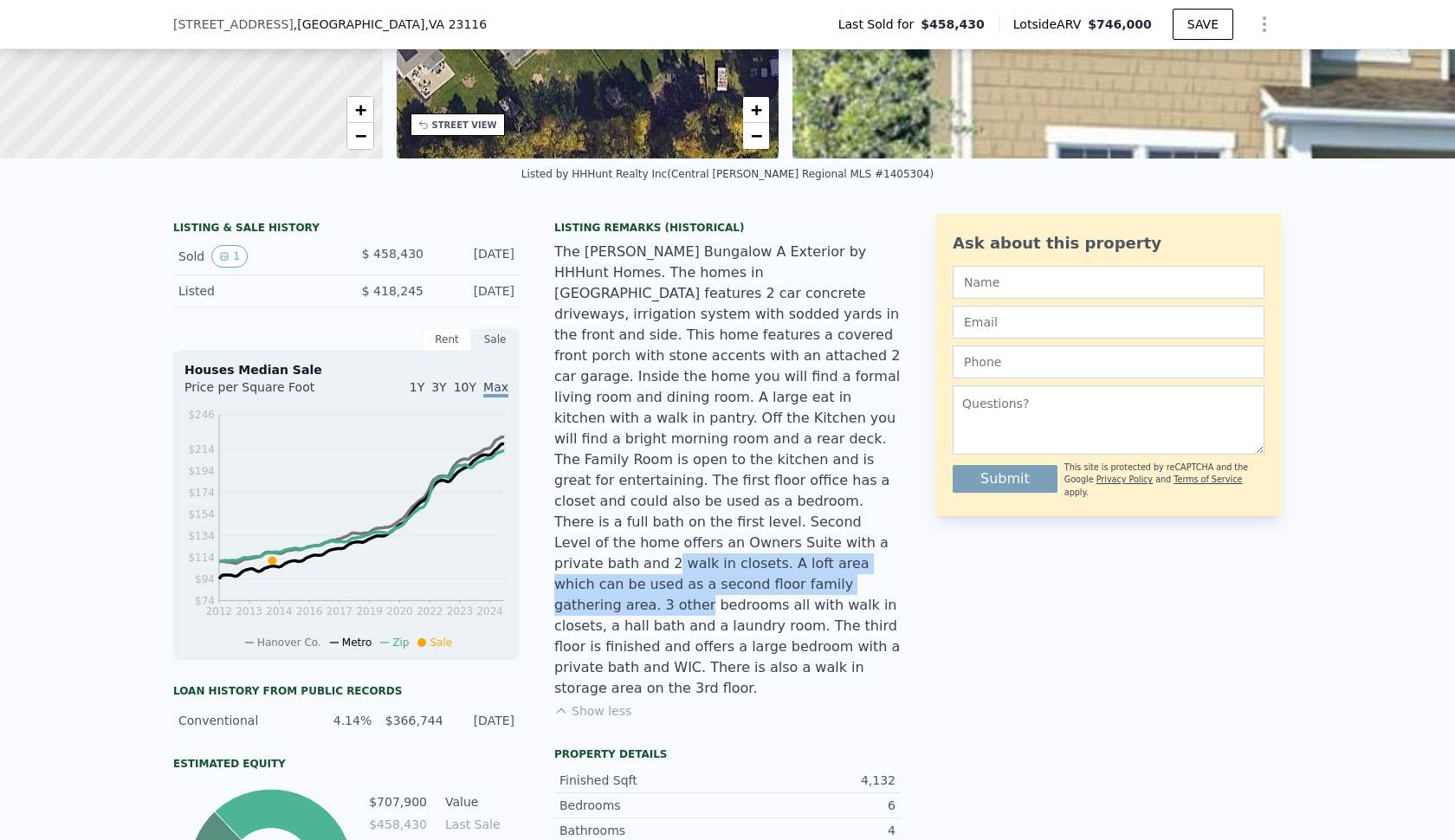
drag, startPoint x: 706, startPoint y: 514, endPoint x: 649, endPoint y: 566, distance: 77.2
click at [649, 566] on div "The [PERSON_NAME] Bungalow A Exterior by HHHunt Homes. The homes in [GEOGRAPHIC…" at bounding box center [728, 469] width 347 height 457
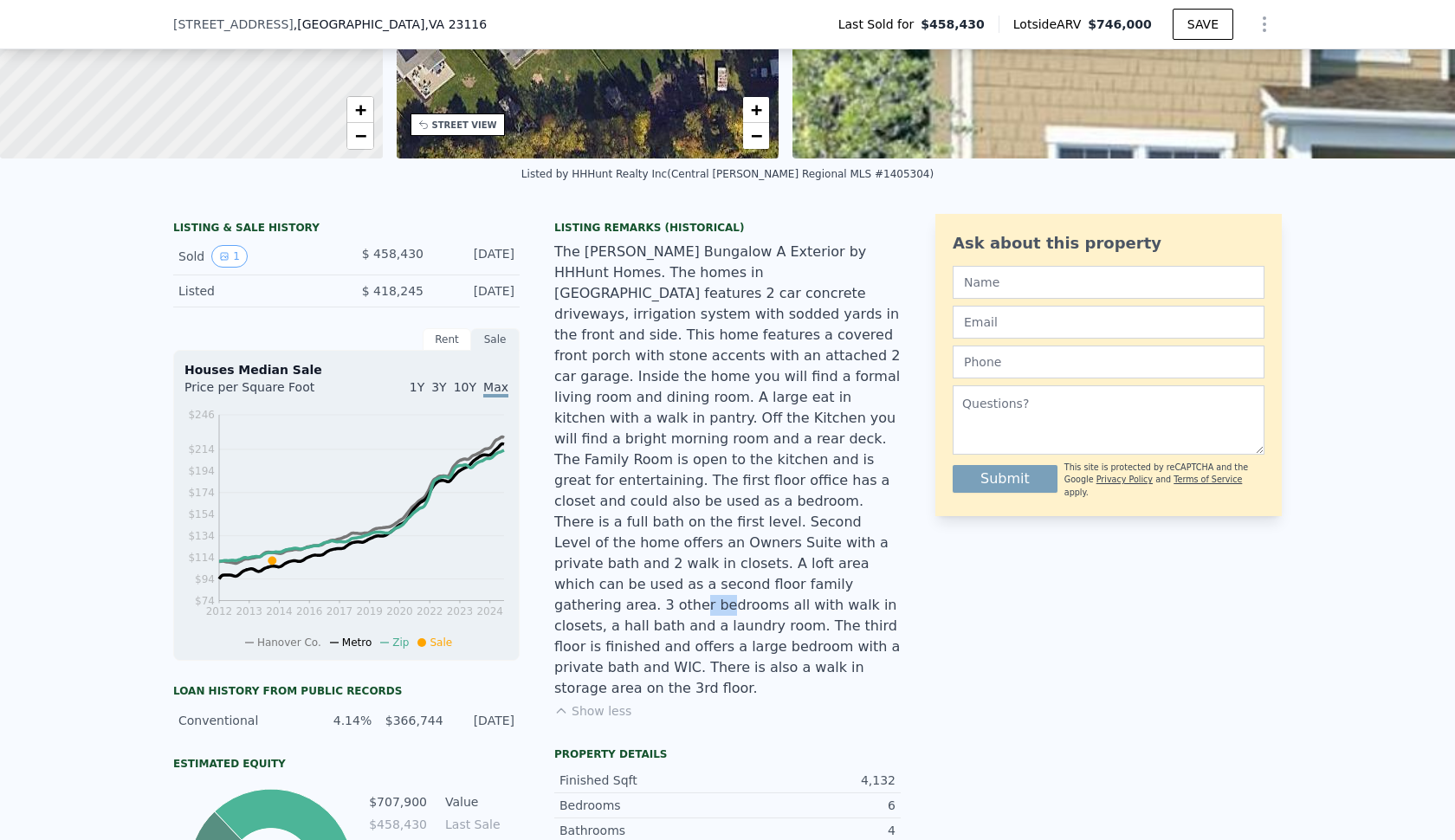
click at [649, 566] on div "The [PERSON_NAME] Bungalow A Exterior by HHHunt Homes. The homes in [GEOGRAPHIC…" at bounding box center [728, 469] width 347 height 457
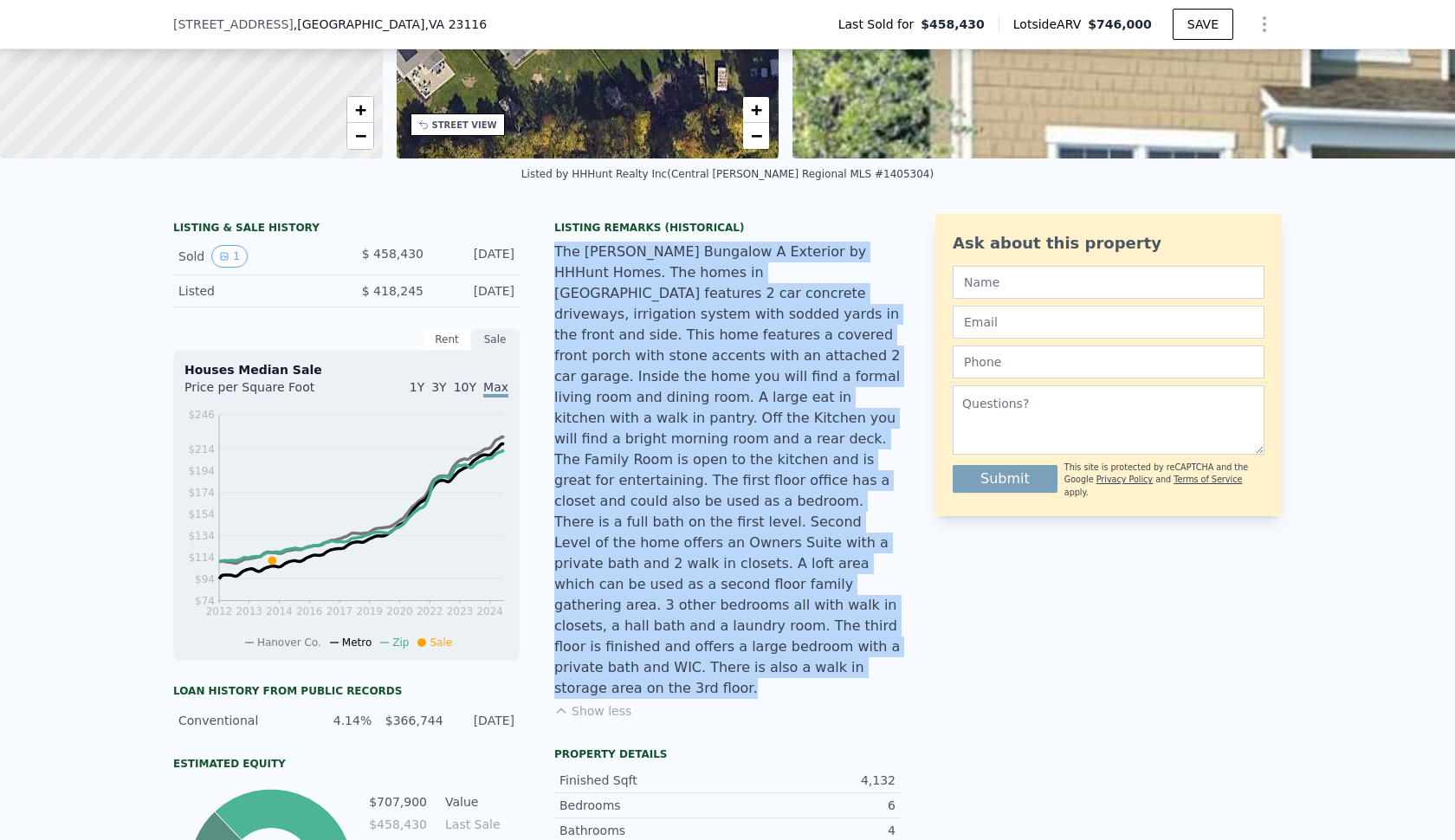
click at [649, 566] on div "The [PERSON_NAME] Bungalow A Exterior by HHHunt Homes. The homes in [GEOGRAPHIC…" at bounding box center [728, 469] width 347 height 457
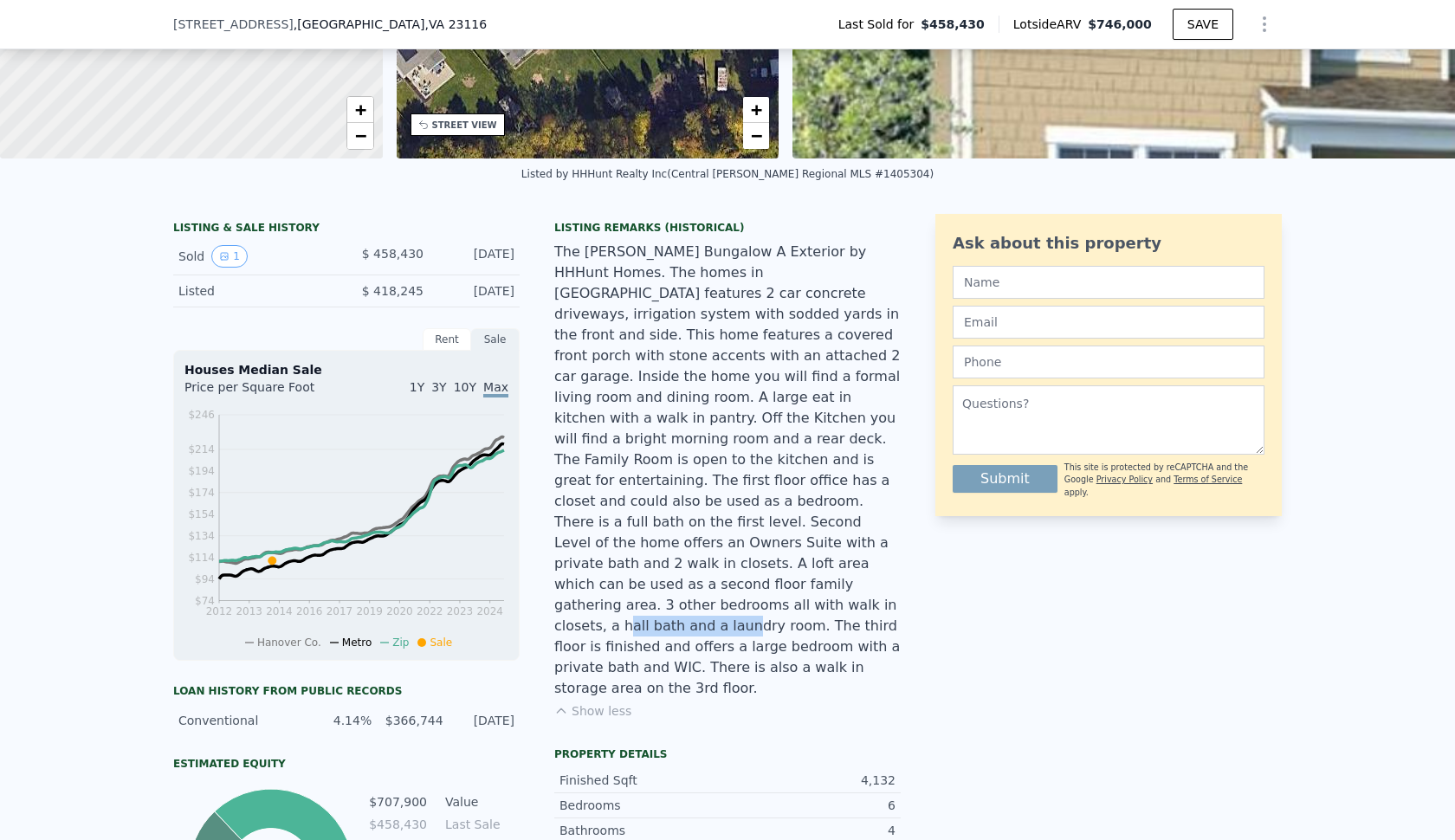
drag, startPoint x: 555, startPoint y: 582, endPoint x: 677, endPoint y: 582, distance: 122.0
click at [677, 582] on div "The [PERSON_NAME] Bungalow A Exterior by HHHunt Homes. The homes in [GEOGRAPHIC…" at bounding box center [728, 469] width 347 height 457
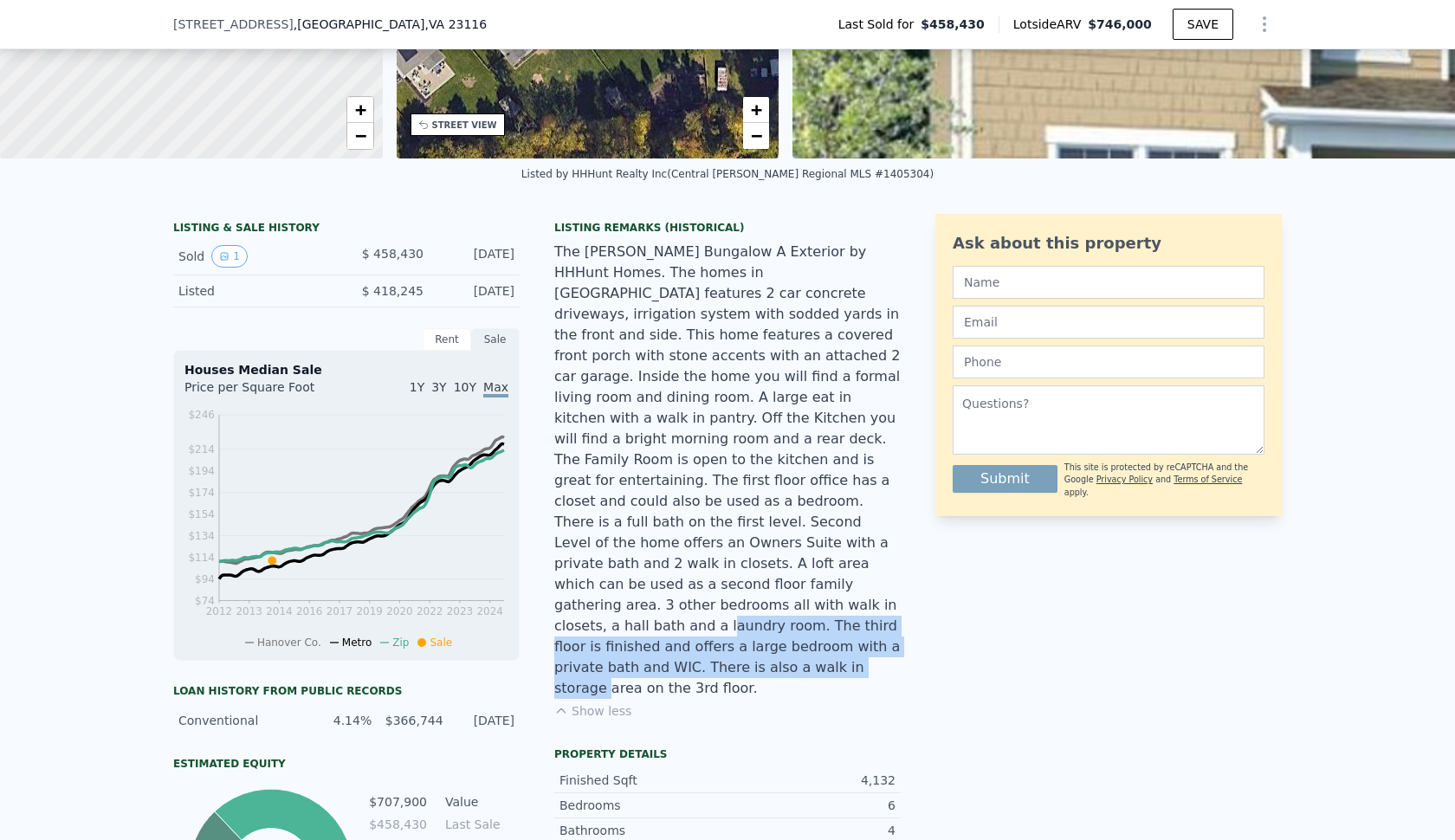
drag, startPoint x: 657, startPoint y: 579, endPoint x: 782, endPoint y: 626, distance: 133.5
click at [783, 627] on div "The [PERSON_NAME] Bungalow A Exterior by HHHunt Homes. The homes in [GEOGRAPHIC…" at bounding box center [728, 469] width 347 height 457
click at [782, 626] on div "The [PERSON_NAME] Bungalow A Exterior by HHHunt Homes. The homes in [GEOGRAPHIC…" at bounding box center [728, 469] width 347 height 457
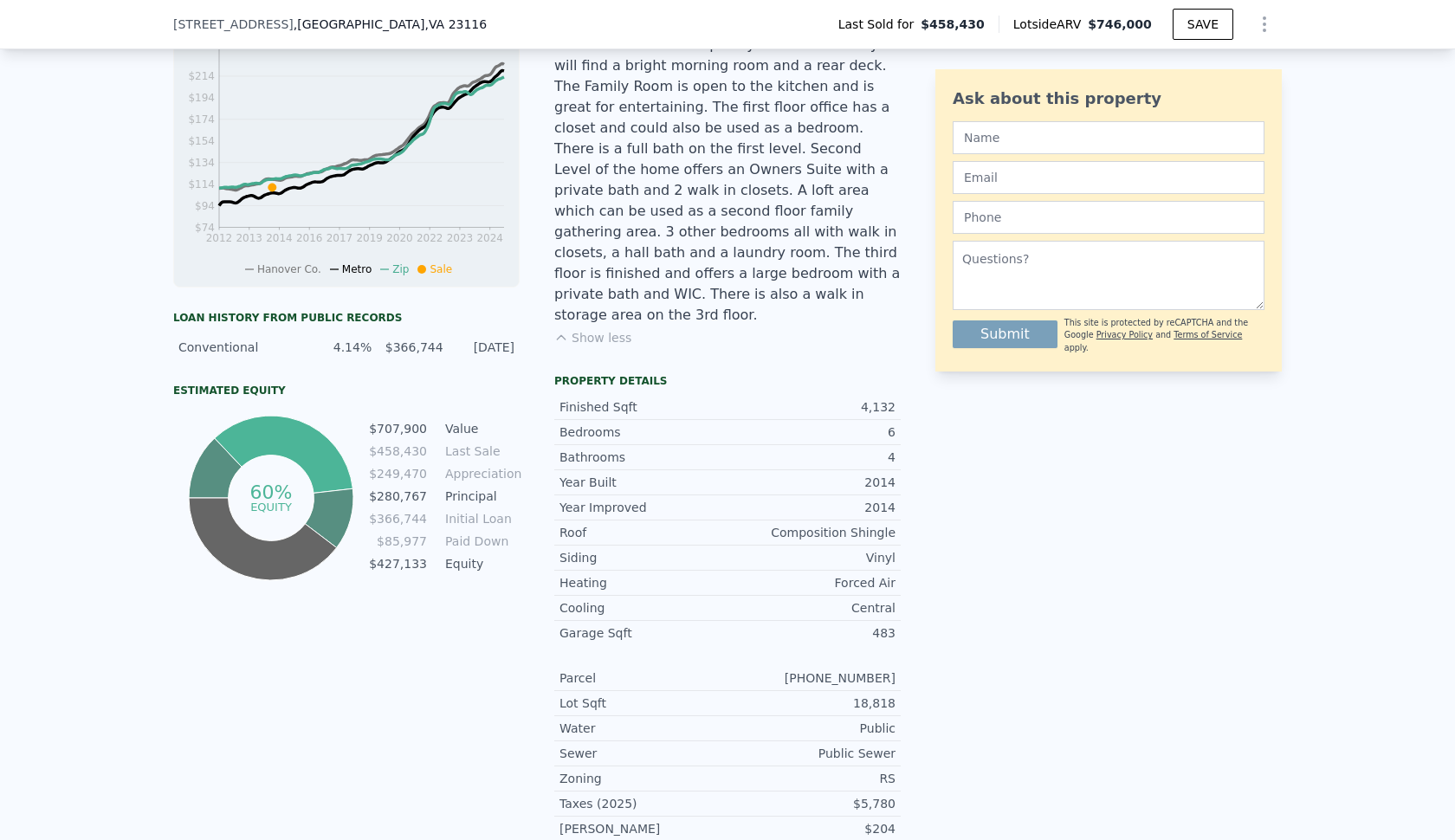
scroll to position [743, 0]
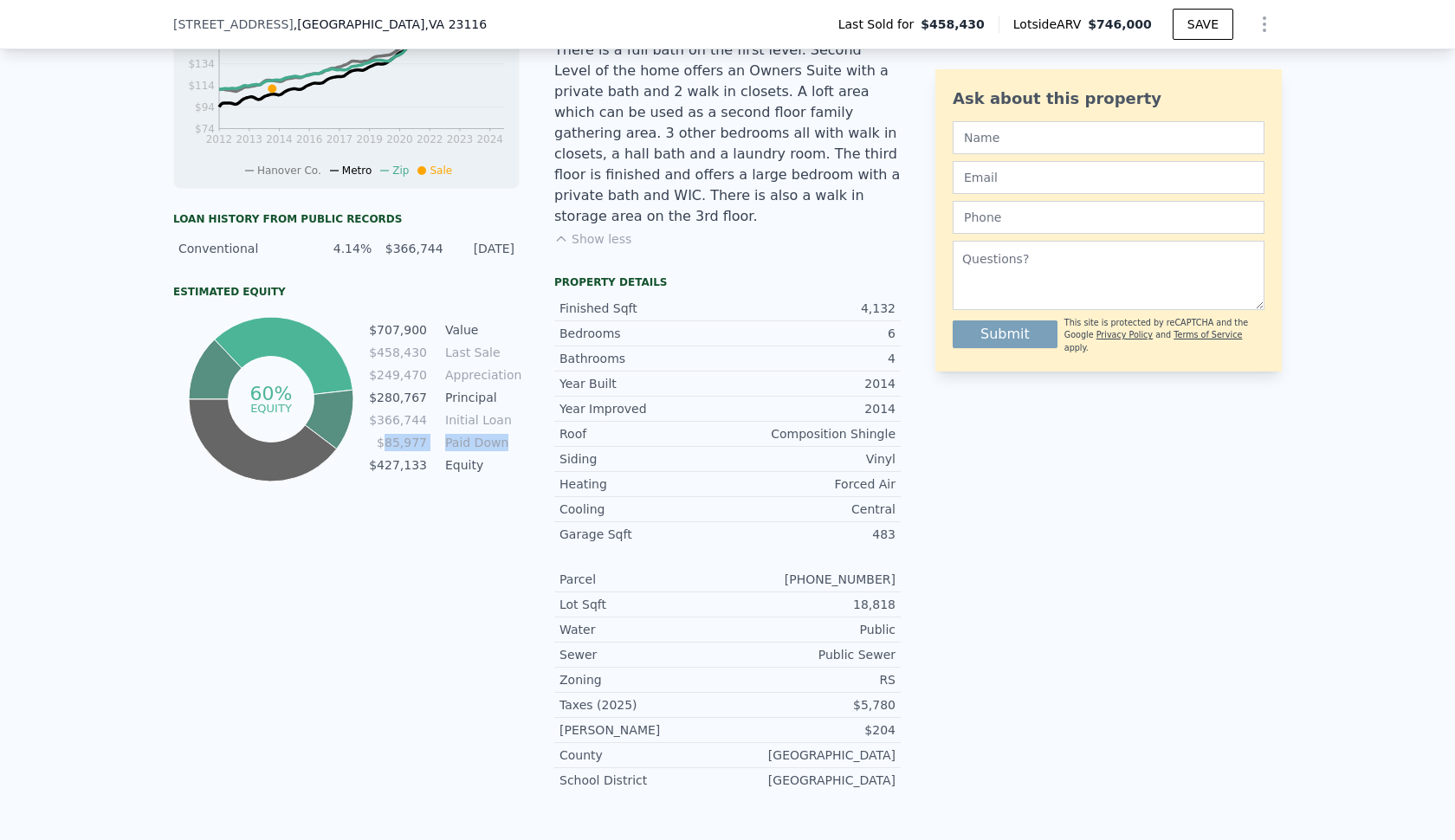
drag, startPoint x: 387, startPoint y: 441, endPoint x: 506, endPoint y: 440, distance: 119.0
click at [506, 440] on tr "$85,977 Paid Down" at bounding box center [443, 442] width 152 height 19
click at [506, 440] on td "Paid Down" at bounding box center [481, 442] width 78 height 19
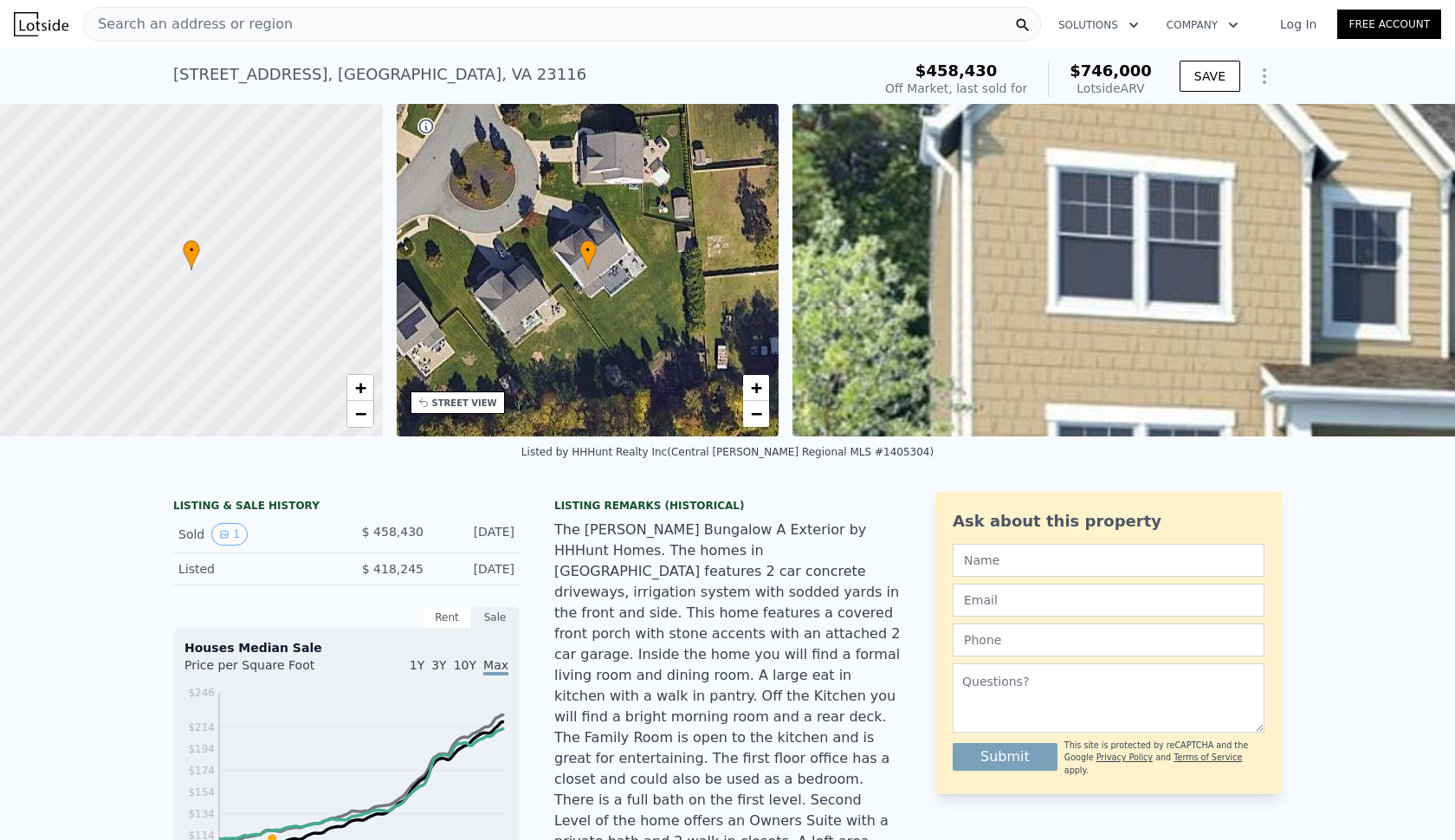
scroll to position [0, 0]
click at [1262, 67] on icon "Show Options" at bounding box center [1264, 76] width 20 height 20
click at [950, 57] on div "$458,430 Off Market, last sold for $746,000 Lotside ARV" at bounding box center [1018, 79] width 280 height 48
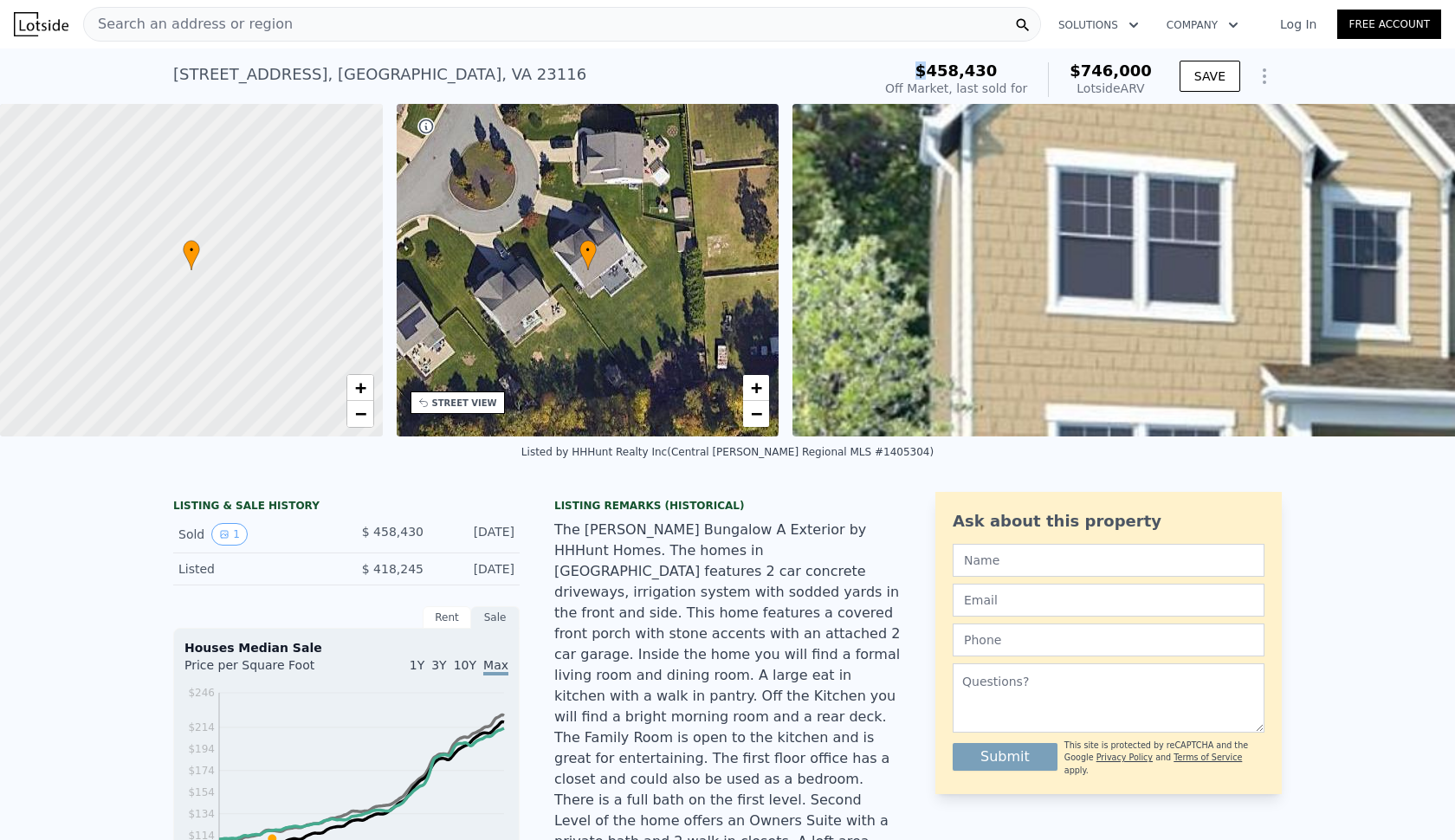
click at [950, 57] on div "$458,430 Off Market, last sold for $746,000 Lotside ARV" at bounding box center [1018, 79] width 280 height 48
click at [1121, 73] on span "$746,000" at bounding box center [1110, 71] width 82 height 19
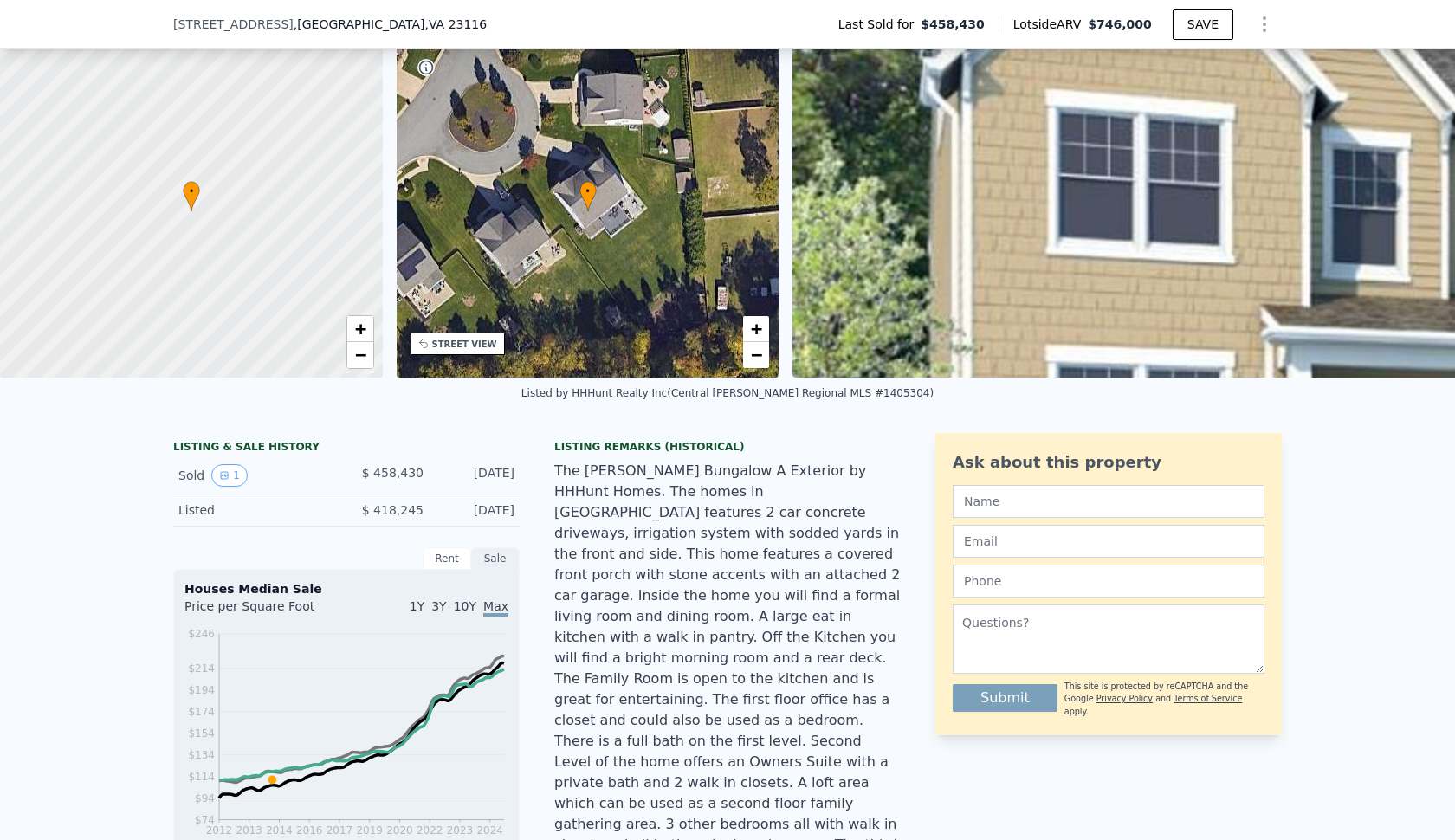
scroll to position [135, 0]
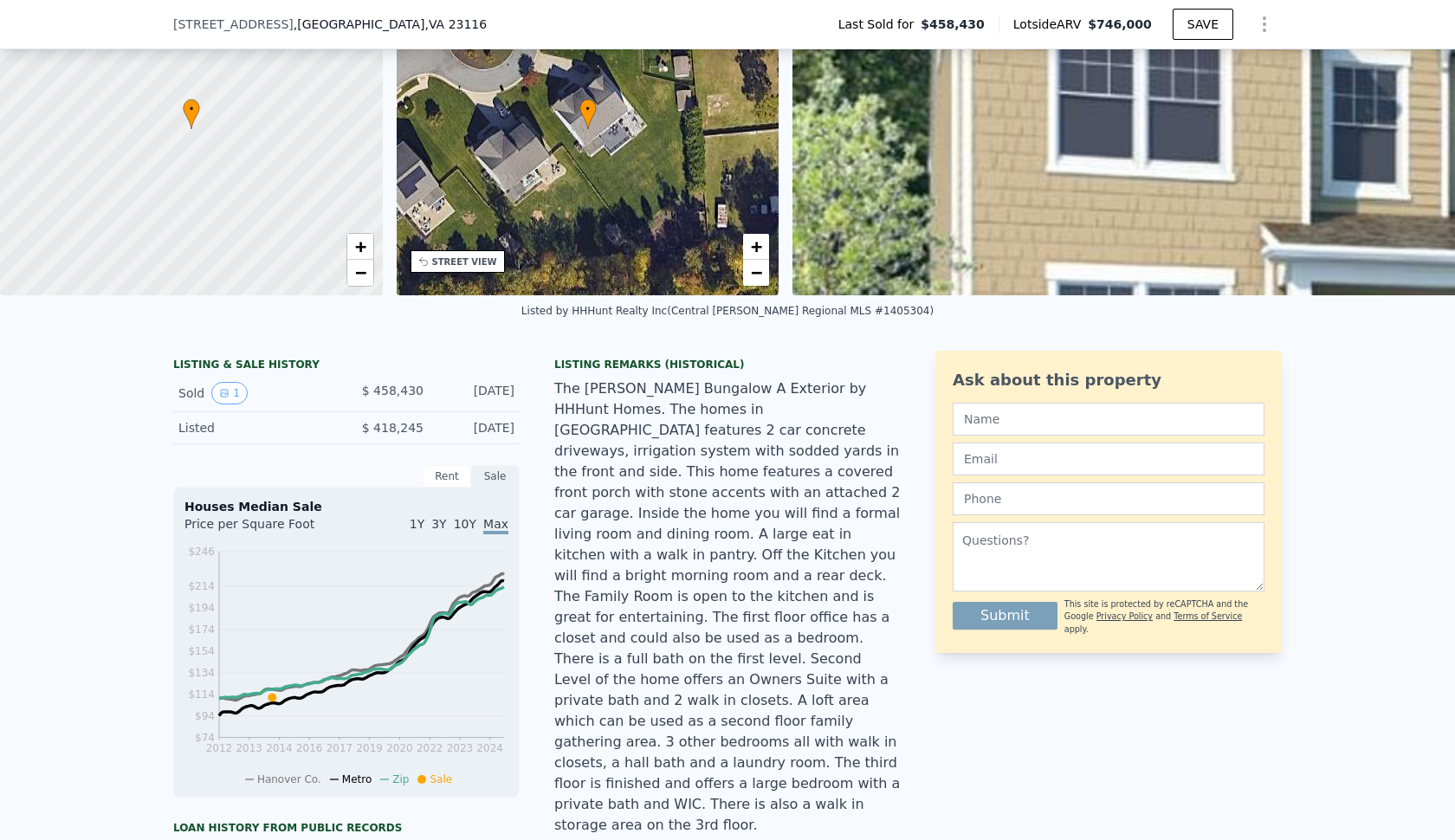
click at [787, 604] on div "The [PERSON_NAME] Bungalow A Exterior by HHHunt Homes. The homes in [GEOGRAPHIC…" at bounding box center [728, 606] width 347 height 457
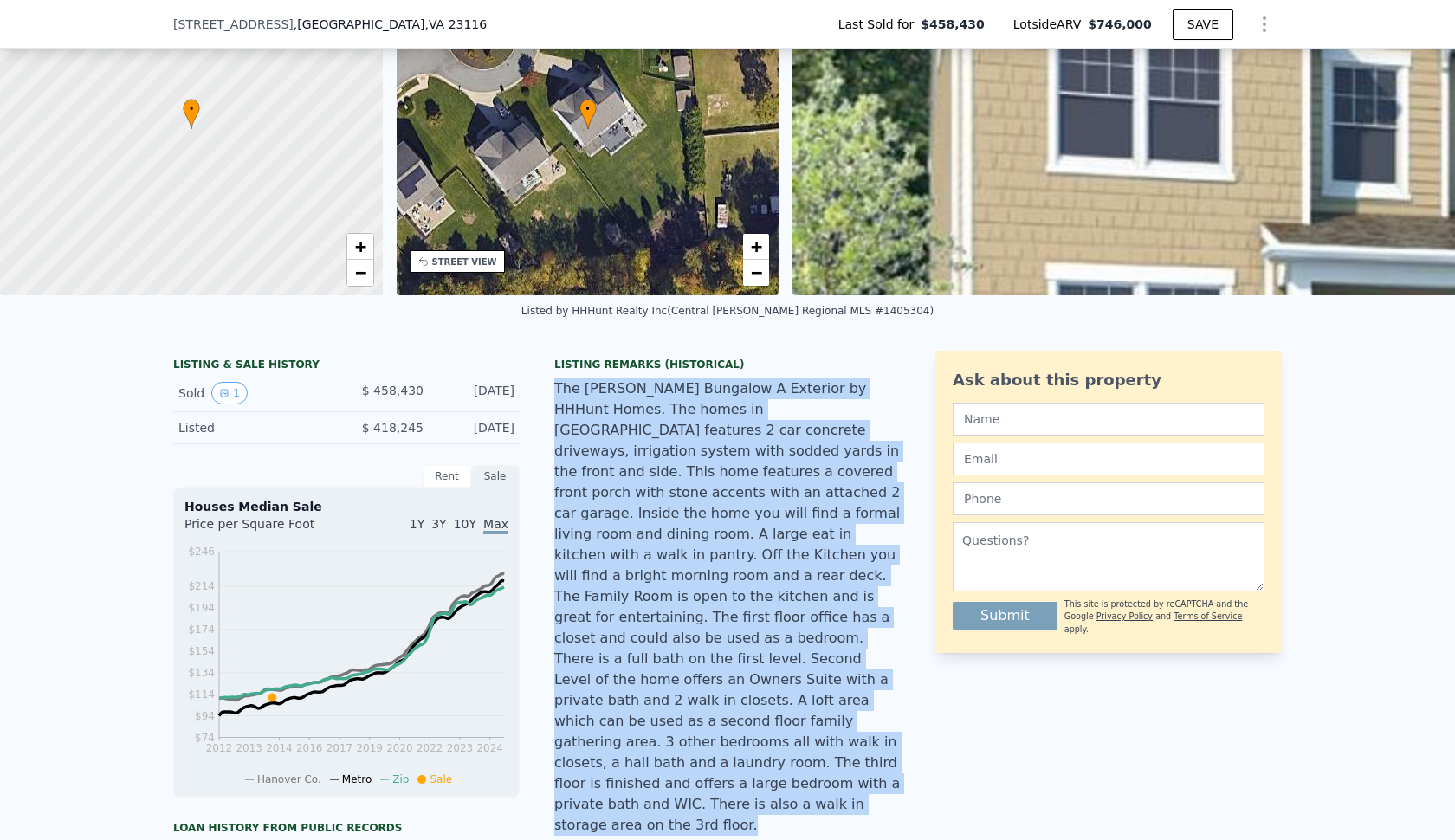
scroll to position [417, 0]
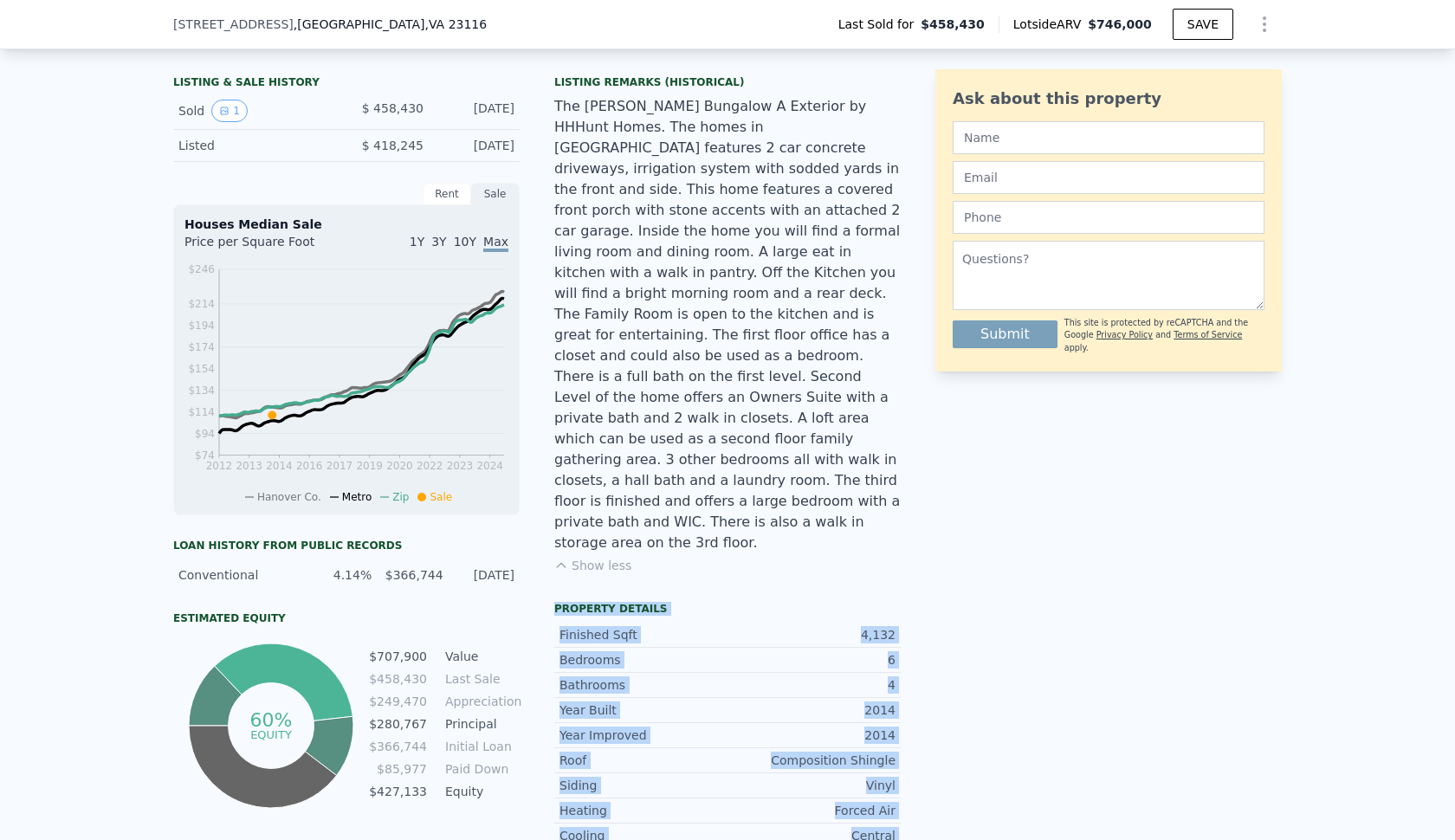
drag, startPoint x: 627, startPoint y: 535, endPoint x: 684, endPoint y: 809, distance: 279.9
click at [684, 810] on div "Listing Remarks (Historical) Show less Property details Finished Sqft 4,132 Bed…" at bounding box center [728, 600] width 347 height 1064
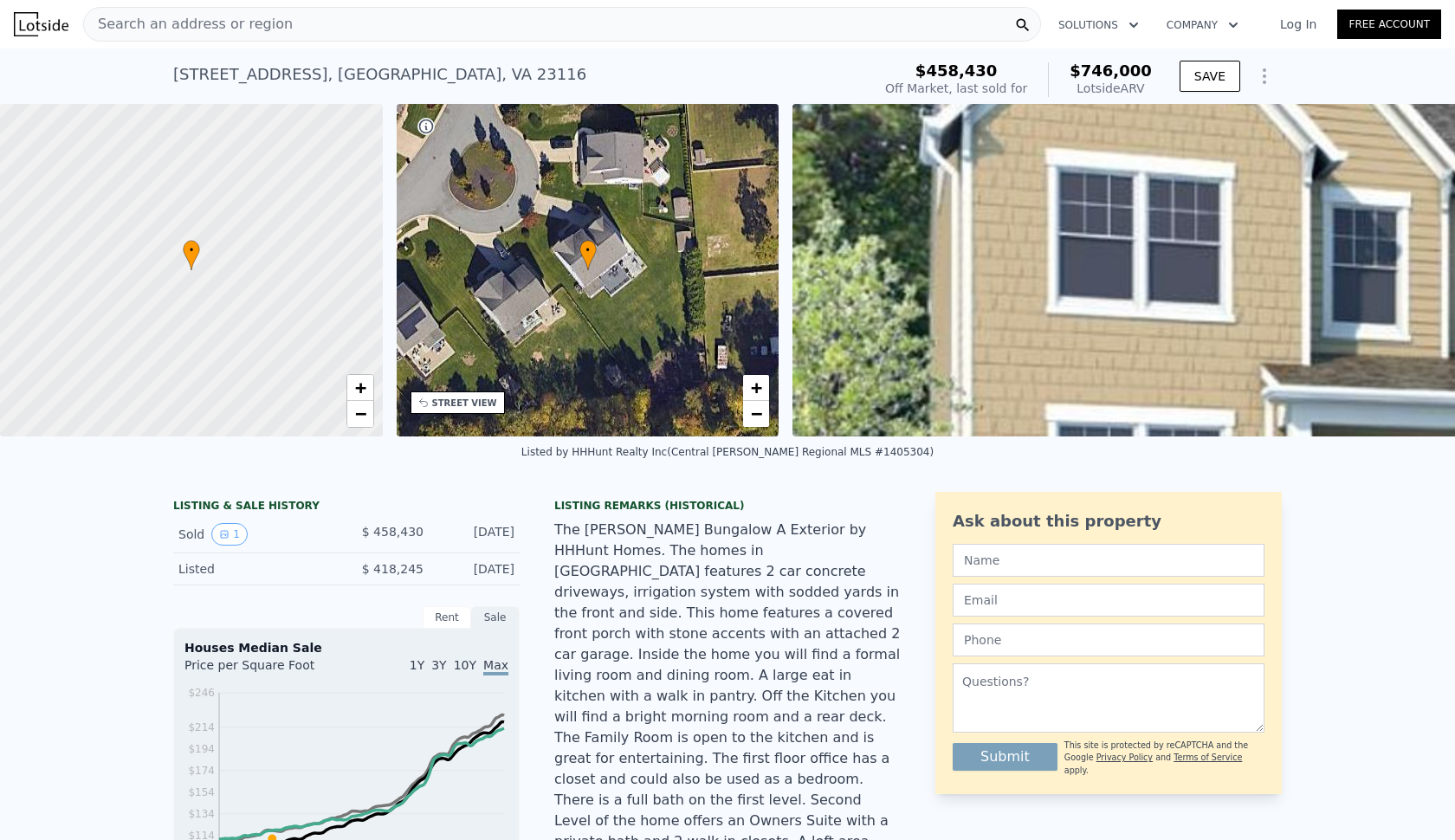
scroll to position [0, 0]
click at [228, 531] on icon "View historical data" at bounding box center [224, 534] width 10 height 10
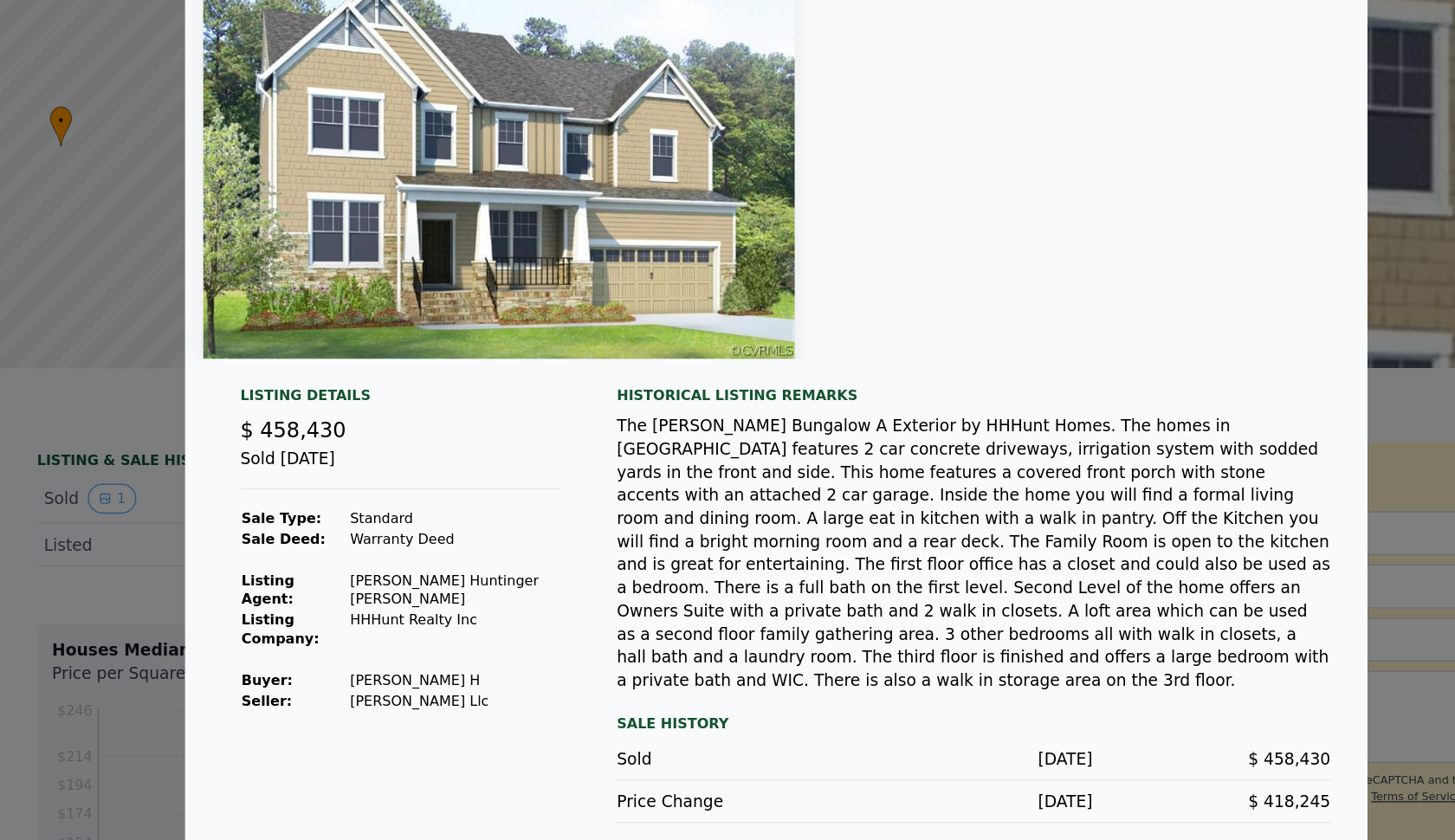
click at [407, 541] on td "Standard" at bounding box center [486, 549] width 159 height 16
click at [407, 646] on td at bounding box center [486, 654] width 159 height 16
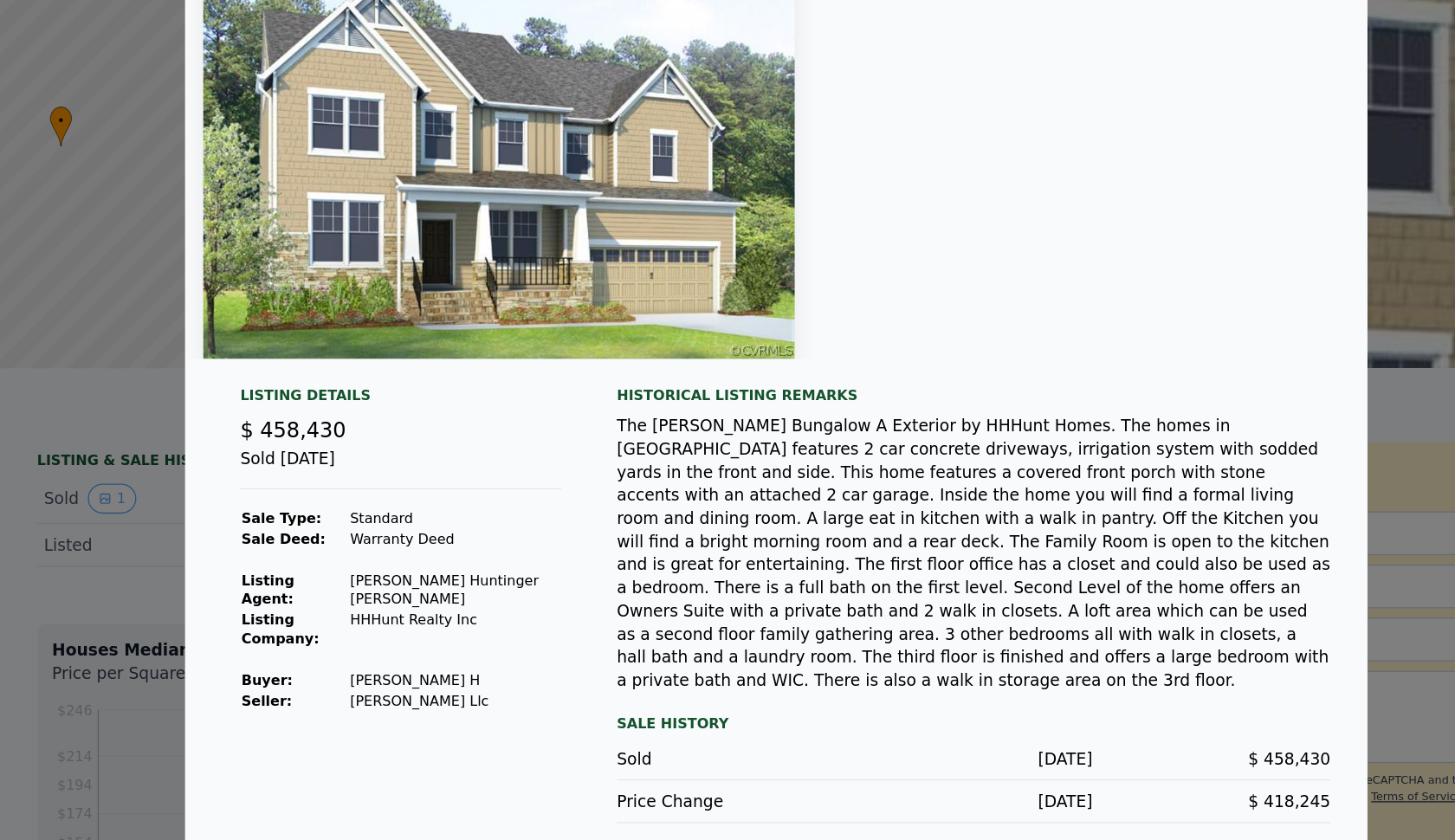
click at [407, 646] on td at bounding box center [486, 654] width 159 height 16
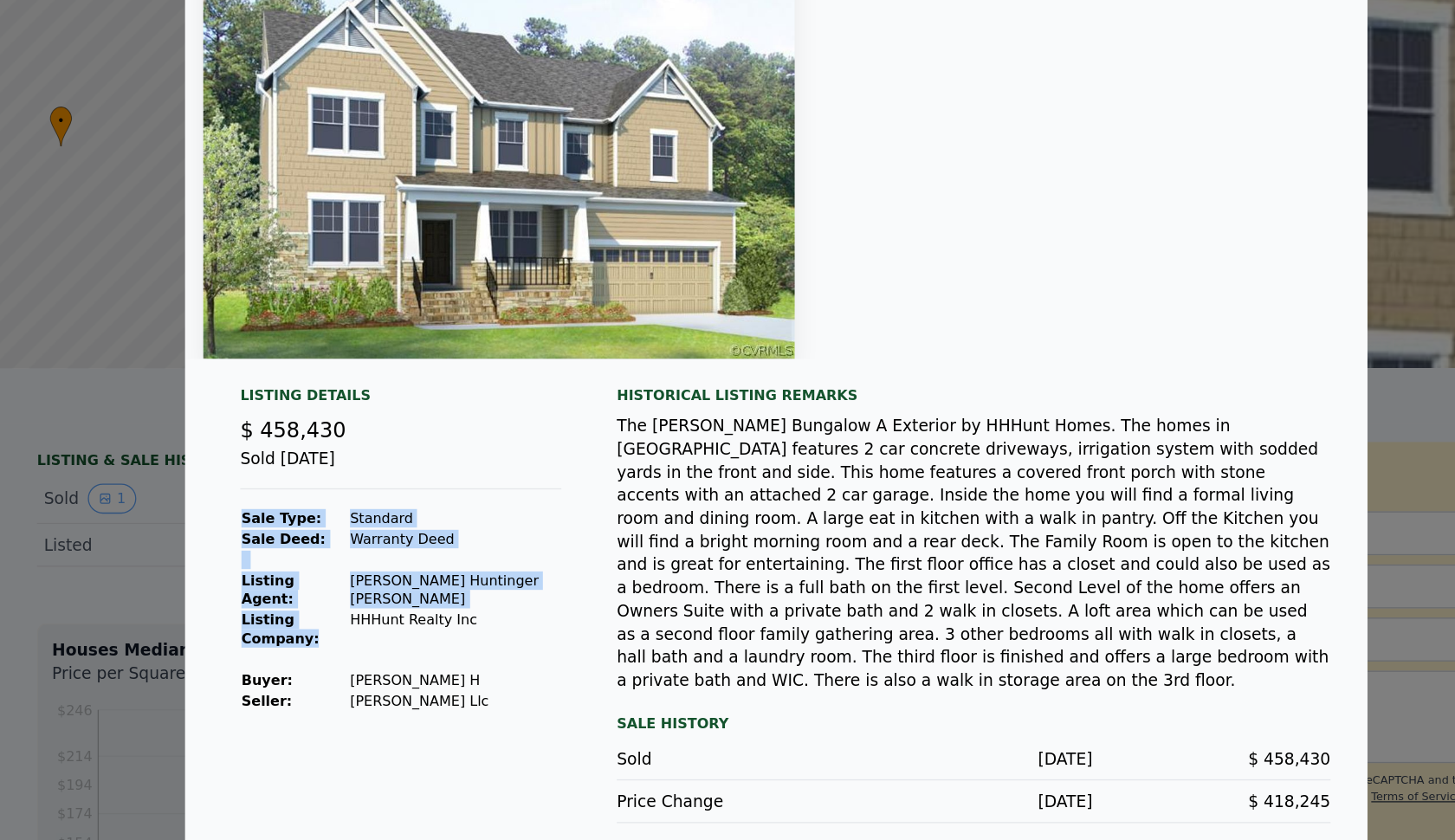
drag, startPoint x: 273, startPoint y: 461, endPoint x: 410, endPoint y: 517, distance: 148.0
click at [410, 518] on div "Listing Details $ 458,430 Sold [DATE] Sale Type: Standard Sale Deed: Warranty D…" at bounding box center [446, 613] width 268 height 327
click at [410, 517] on div "Listing Details $ 458,430 Sold [DATE] Sale Type: Standard Sale Deed: Warranty D…" at bounding box center [446, 613] width 268 height 327
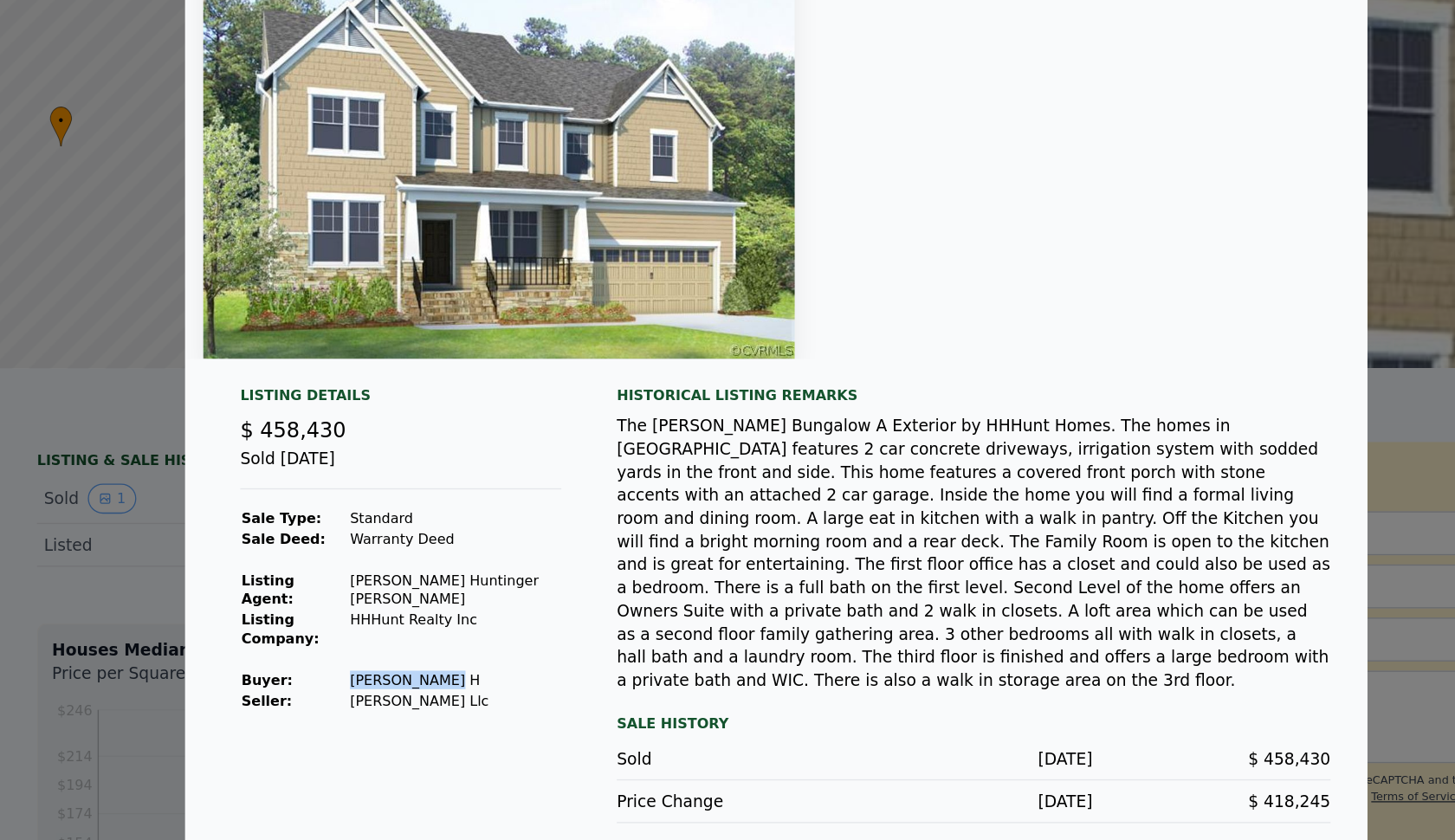
drag, startPoint x: 279, startPoint y: 492, endPoint x: 372, endPoint y: 492, distance: 93.0
click at [407, 662] on td "[PERSON_NAME] H" at bounding box center [486, 670] width 159 height 16
drag, startPoint x: 277, startPoint y: 508, endPoint x: 346, endPoint y: 508, distance: 69.0
click at [346, 678] on tr "Seller : [PERSON_NAME] Llc" at bounding box center [445, 685] width 240 height 16
click at [407, 678] on td "[PERSON_NAME] Llc" at bounding box center [486, 685] width 159 height 16
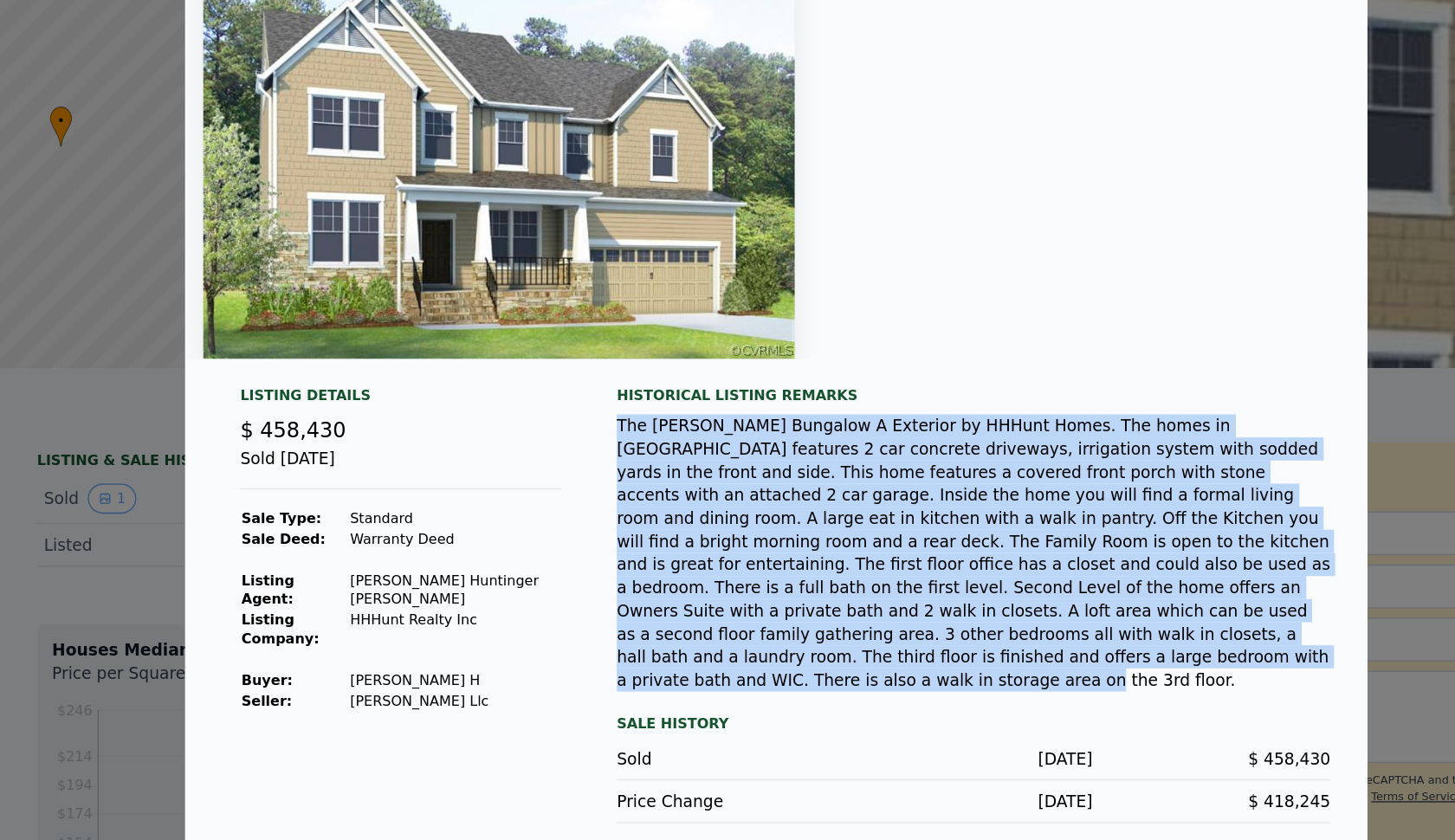
drag, startPoint x: 777, startPoint y: 506, endPoint x: 695, endPoint y: 310, distance: 212.5
click at [695, 450] on div "Historical Listing remarks" at bounding box center [876, 563] width 535 height 228
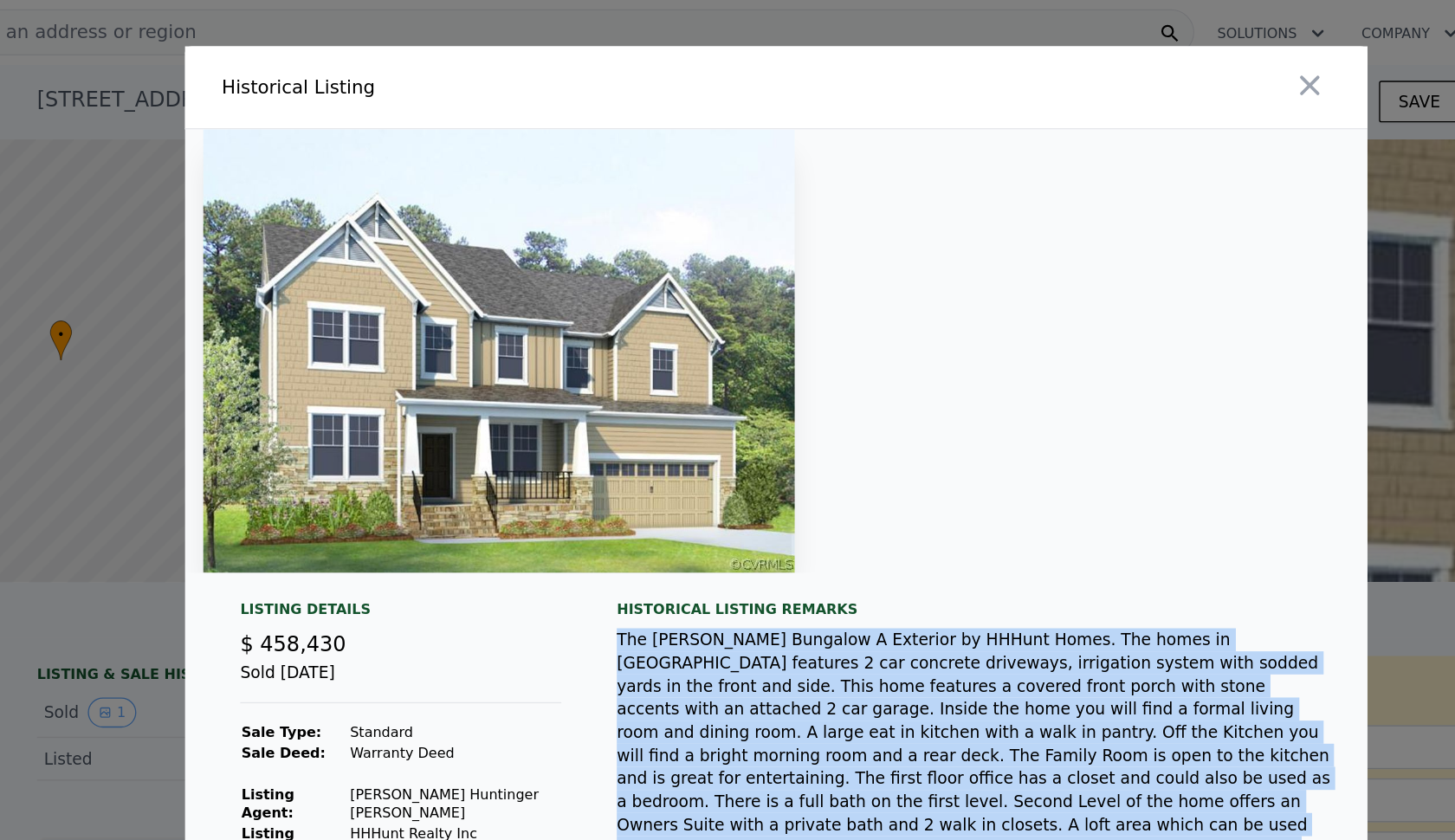
scroll to position [-1, 0]
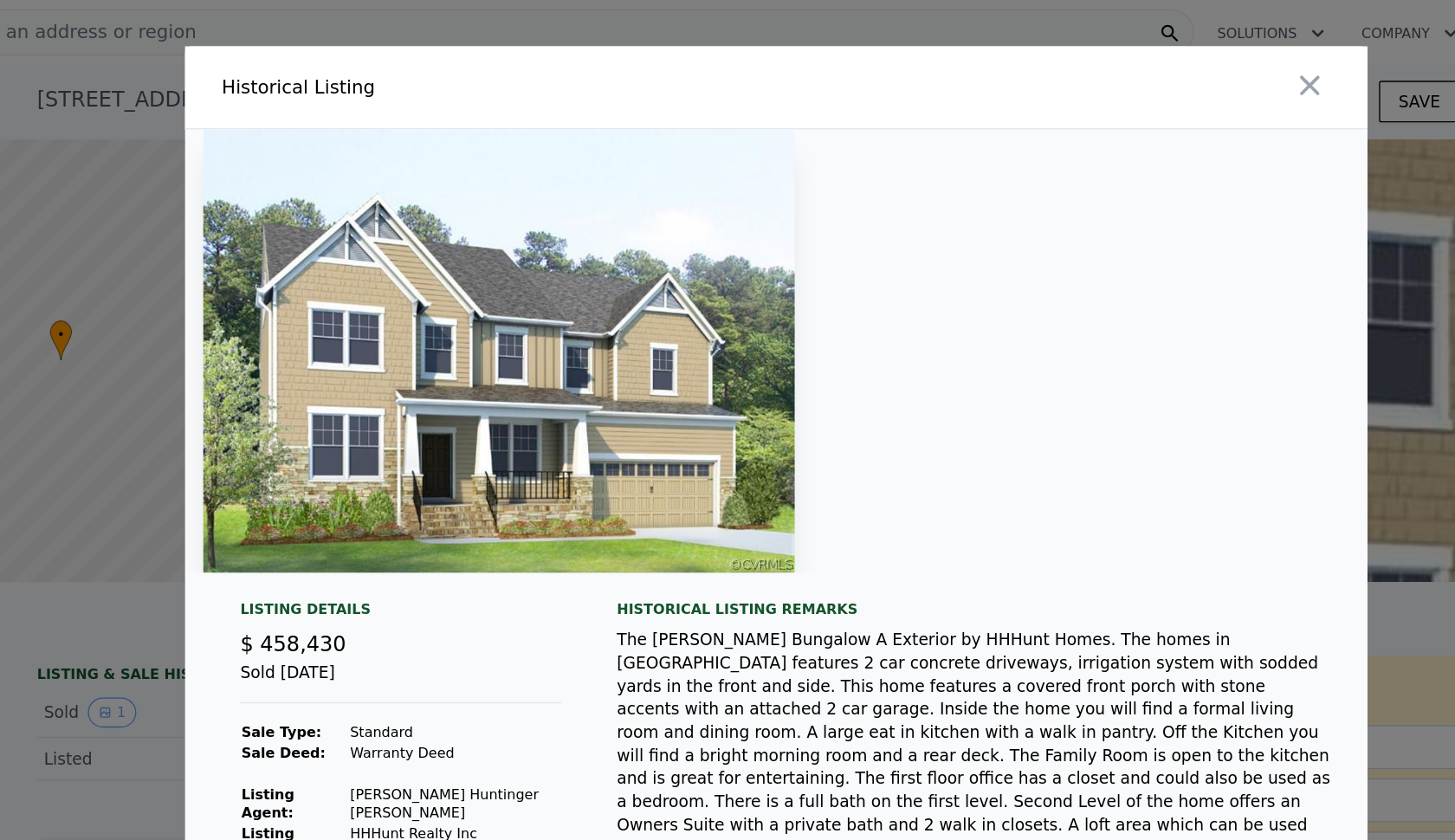
click at [695, 310] on div at bounding box center [728, 263] width 887 height 332
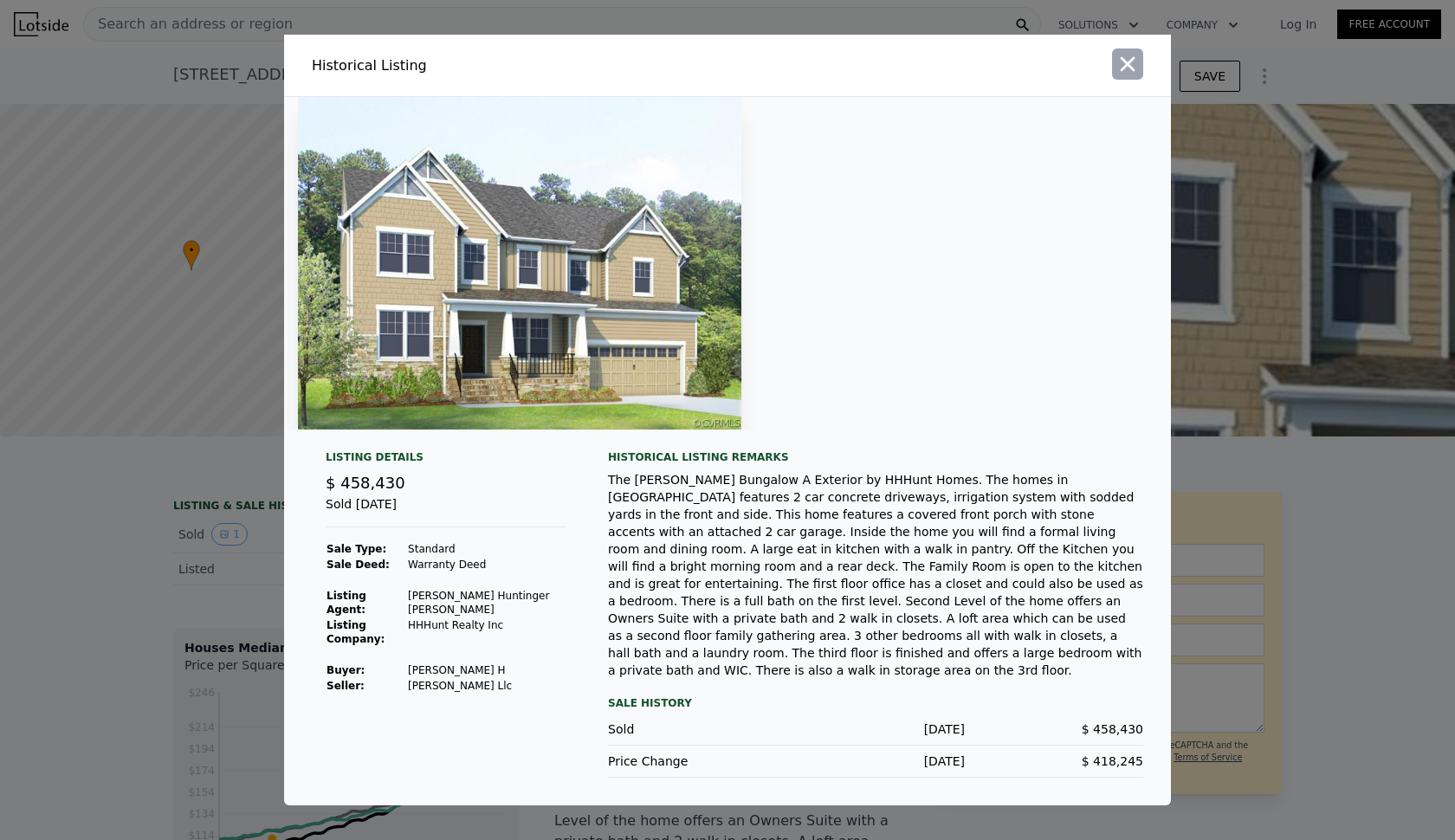
click at [1127, 72] on icon "button" at bounding box center [1128, 64] width 15 height 15
